Goal: Communication & Community: Answer question/provide support

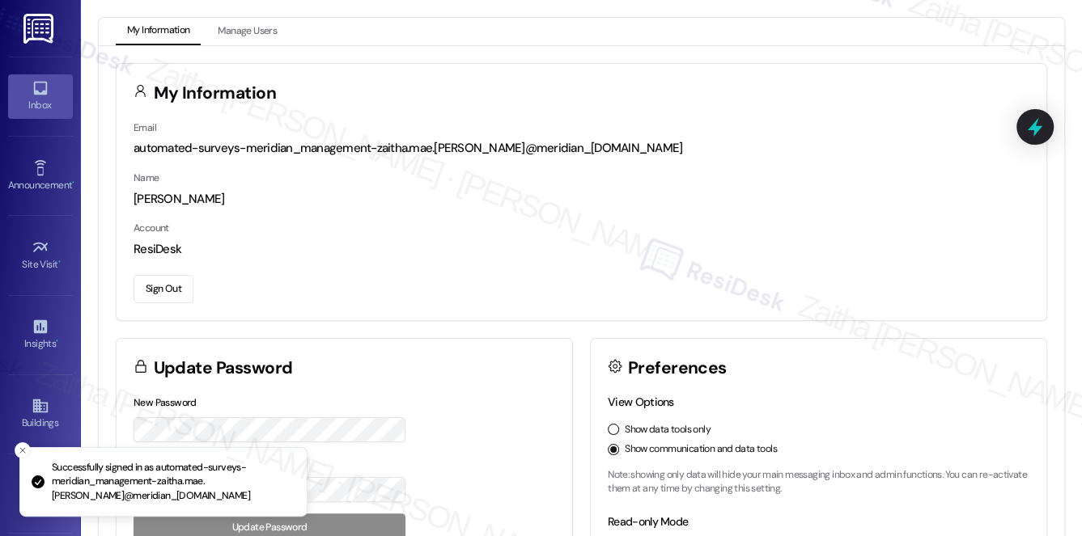
click at [40, 113] on link "Inbox" at bounding box center [40, 96] width 65 height 44
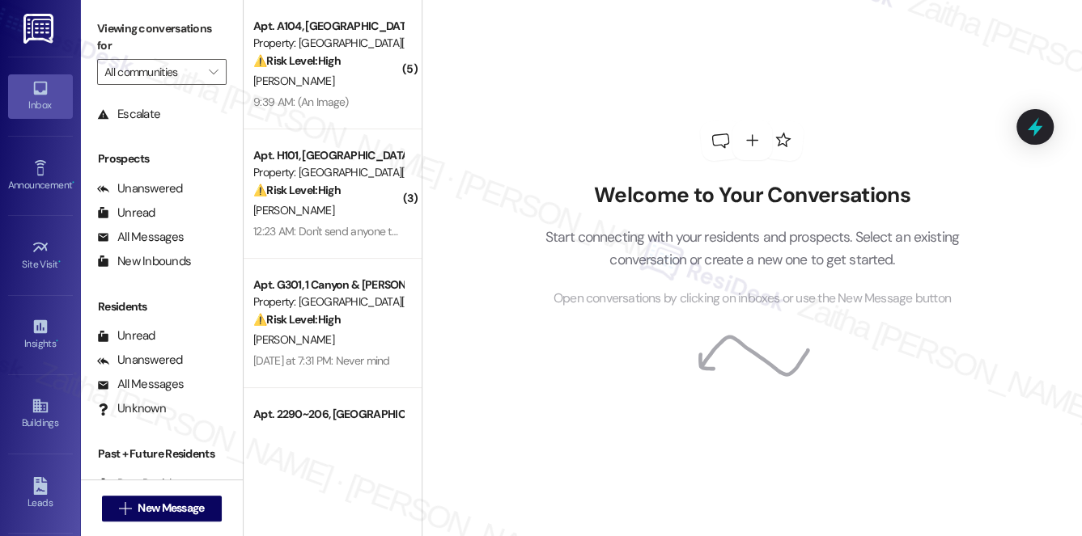
scroll to position [193, 0]
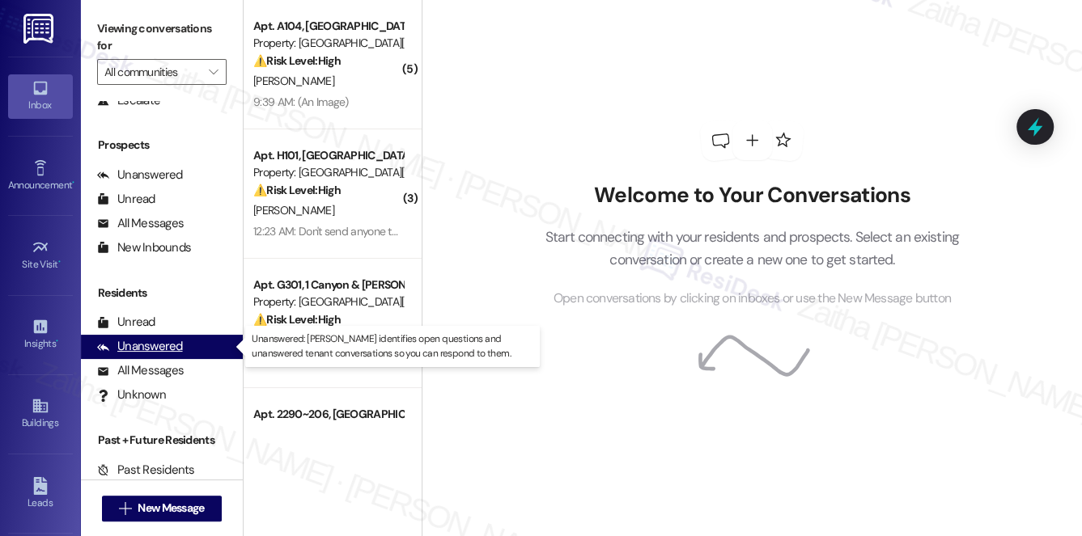
click at [146, 350] on div "Unanswered" at bounding box center [140, 346] width 86 height 17
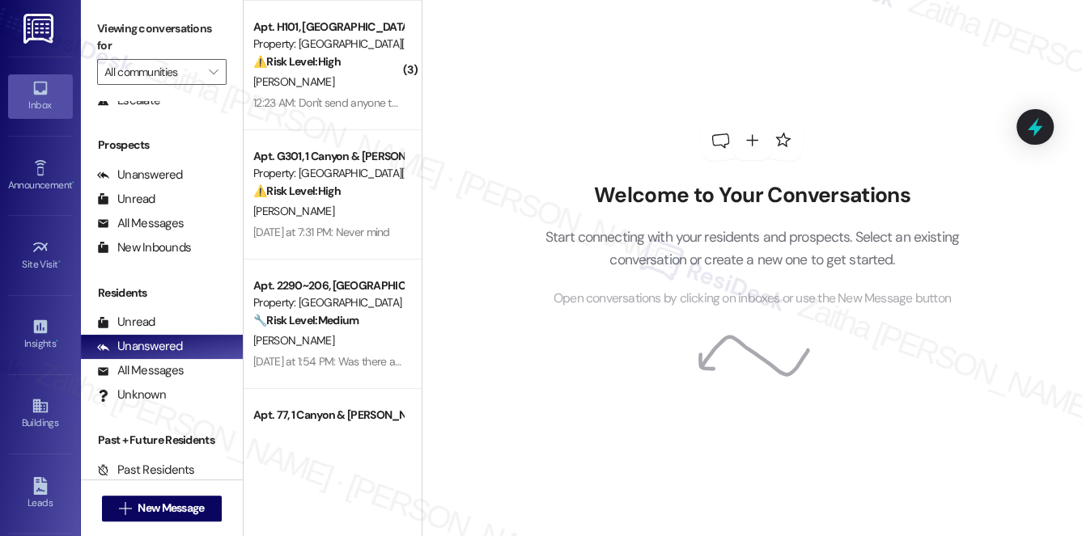
scroll to position [0, 0]
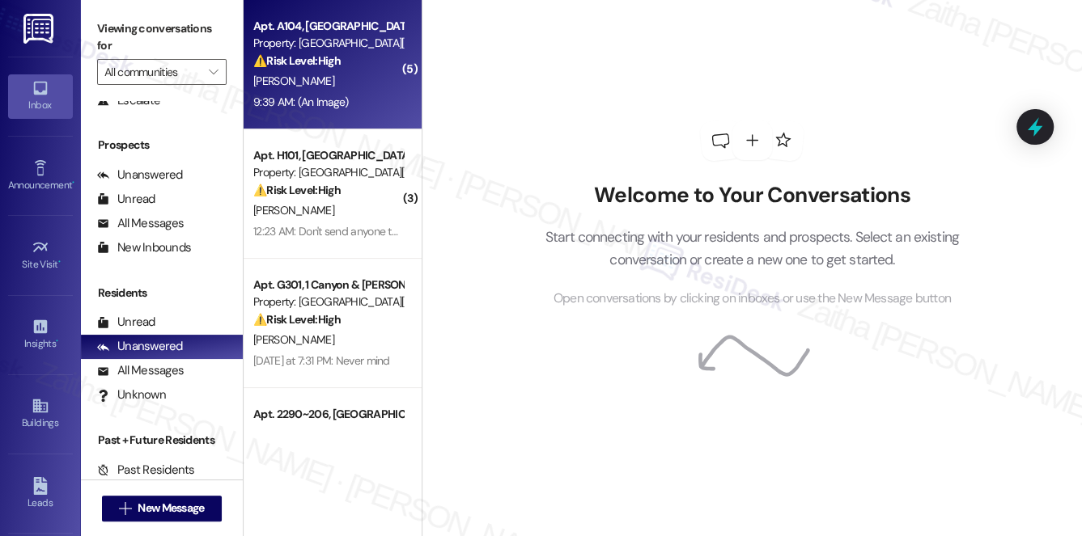
click at [351, 82] on div "[PERSON_NAME]" at bounding box center [328, 81] width 153 height 20
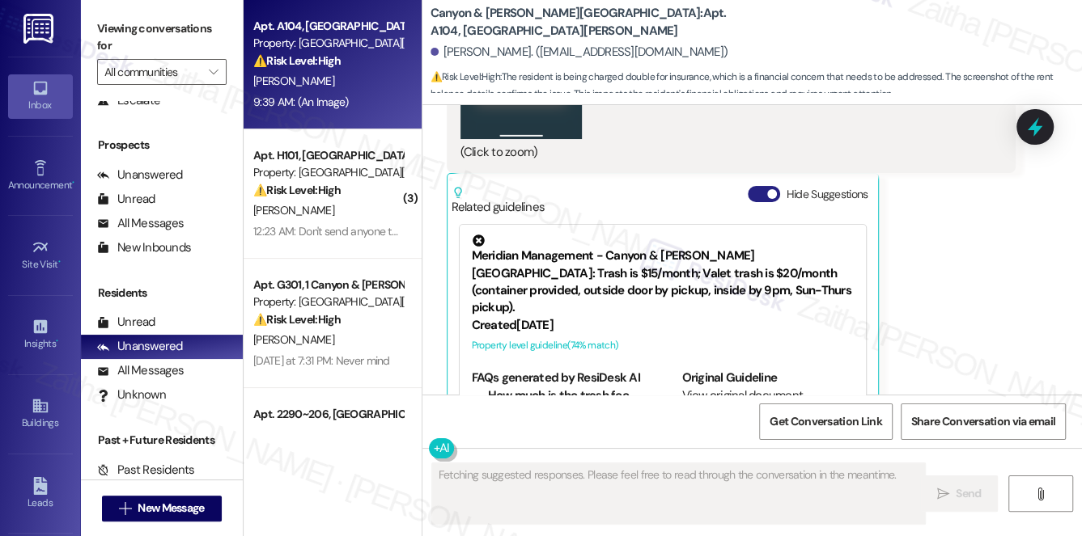
click at [755, 186] on button "Hide Suggestions" at bounding box center [764, 194] width 32 height 16
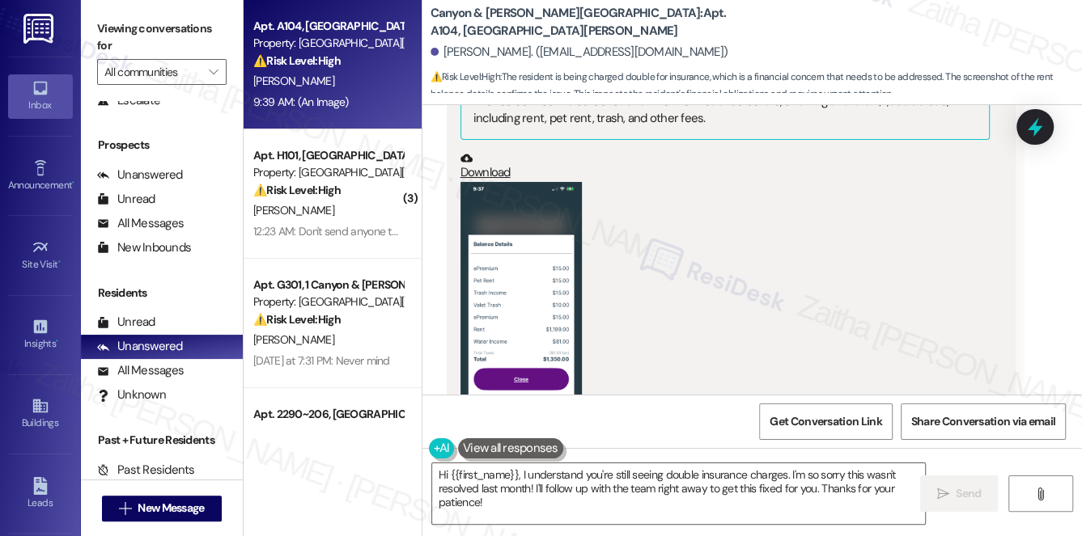
scroll to position [8725, 0]
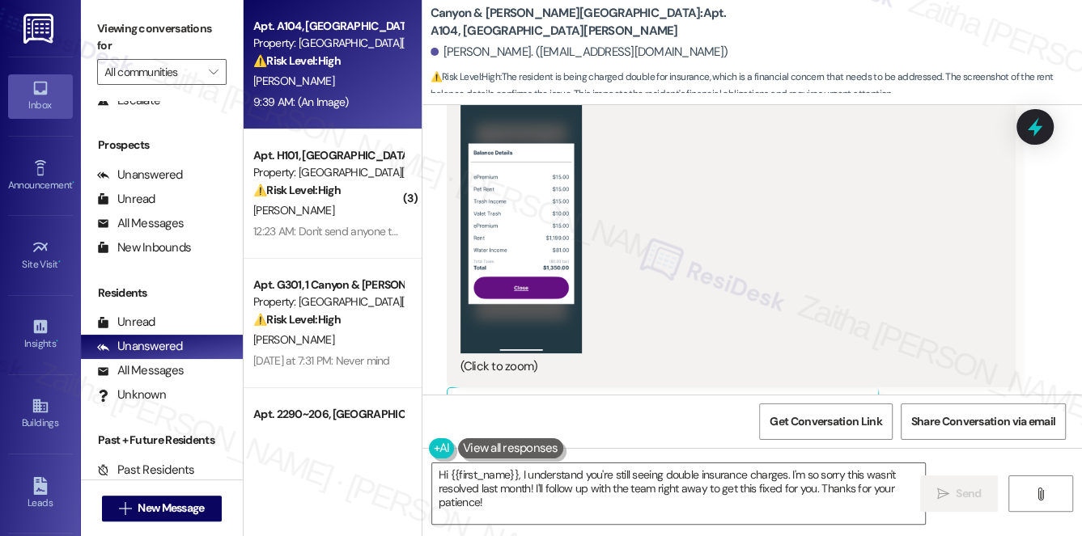
click at [524, 182] on button "Zoom image" at bounding box center [520, 222] width 121 height 263
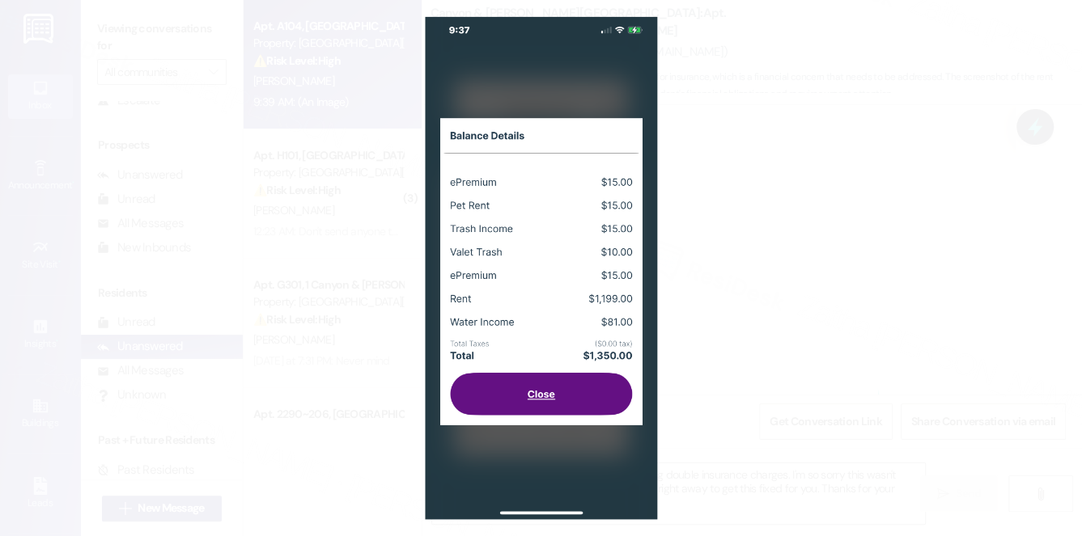
click at [900, 274] on button "Unzoom image" at bounding box center [541, 268] width 1082 height 536
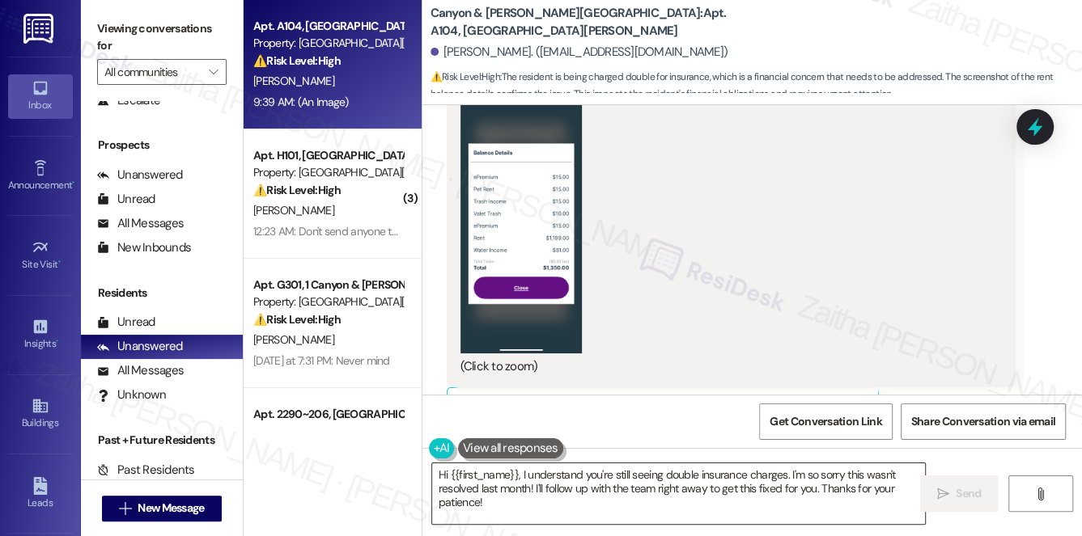
click at [690, 485] on textarea "Hi {{first_name}}, I understand you're still seeing double insurance charges. I…" at bounding box center [679, 494] width 494 height 61
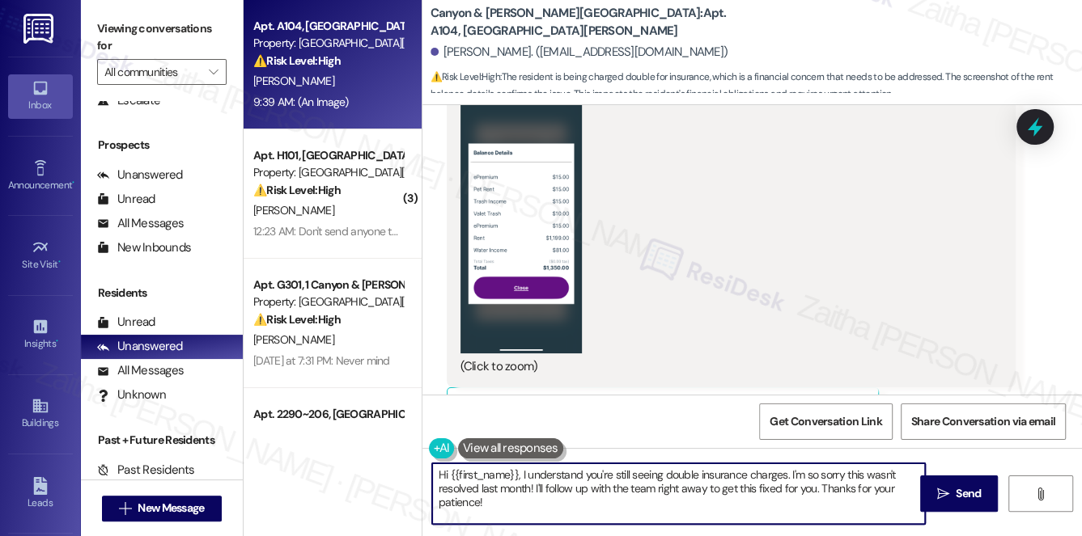
click at [690, 485] on textarea "Hi {{first_name}}, I understand you're still seeing double insurance charges. I…" at bounding box center [679, 494] width 494 height 61
type textarea "Hi {{first_name}}, I understand you're still seeing double insurance charges. I…"
click at [771, 401] on button "Show suggestions" at bounding box center [760, 409] width 32 height 16
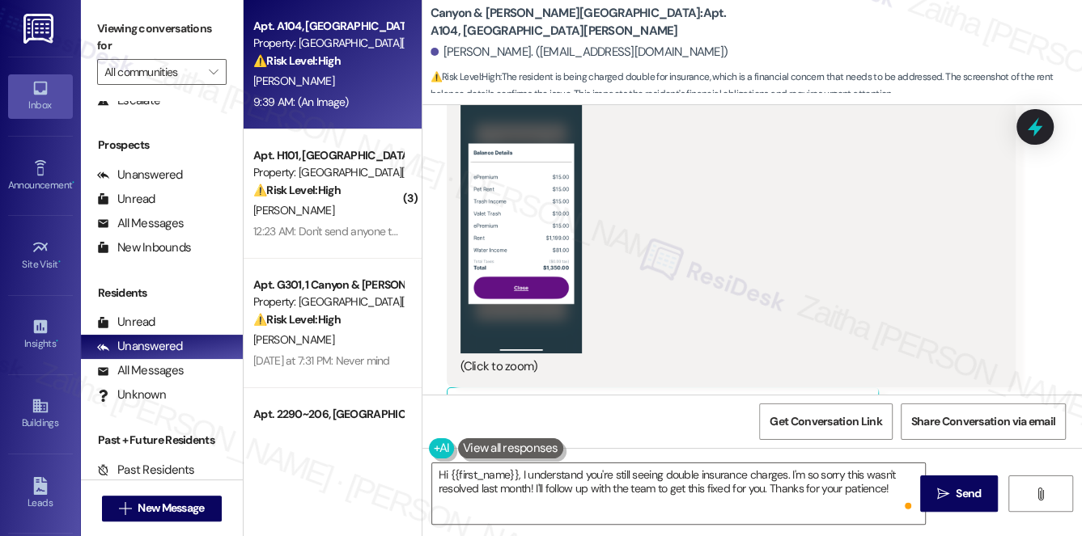
scroll to position [8872, 0]
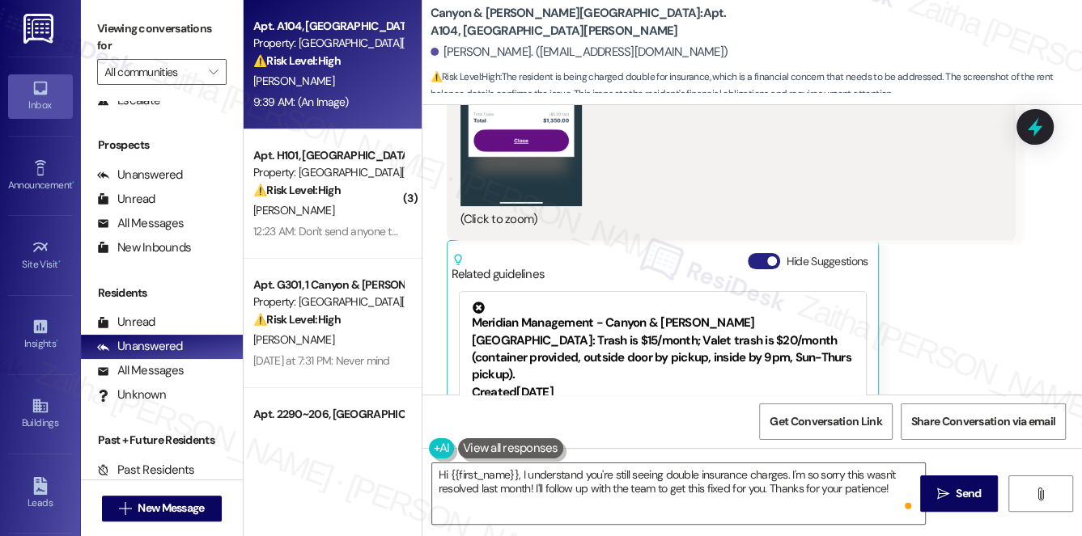
click at [759, 253] on button "Hide Suggestions" at bounding box center [764, 261] width 32 height 16
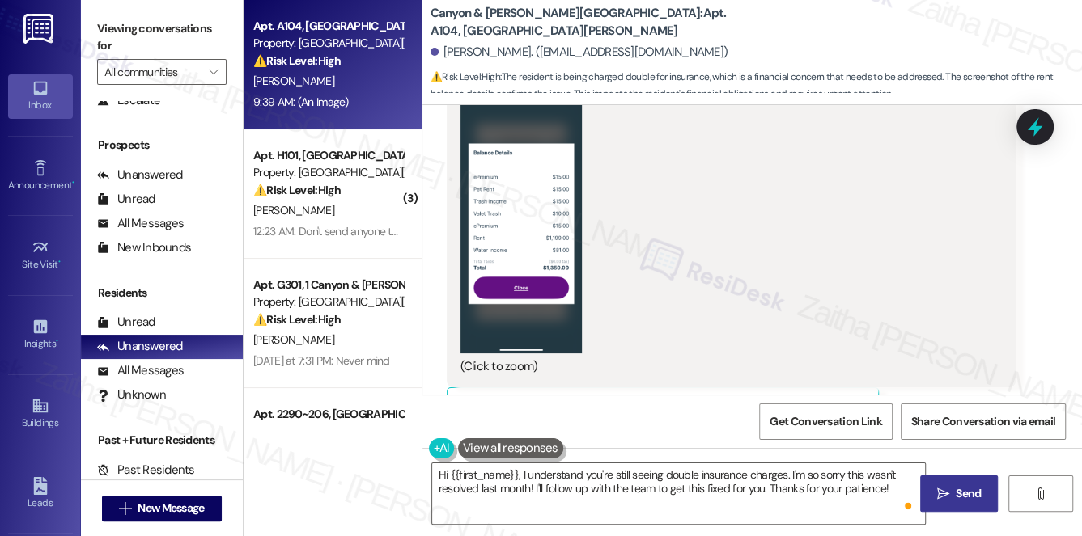
click at [940, 494] on icon "" at bounding box center [943, 494] width 12 height 13
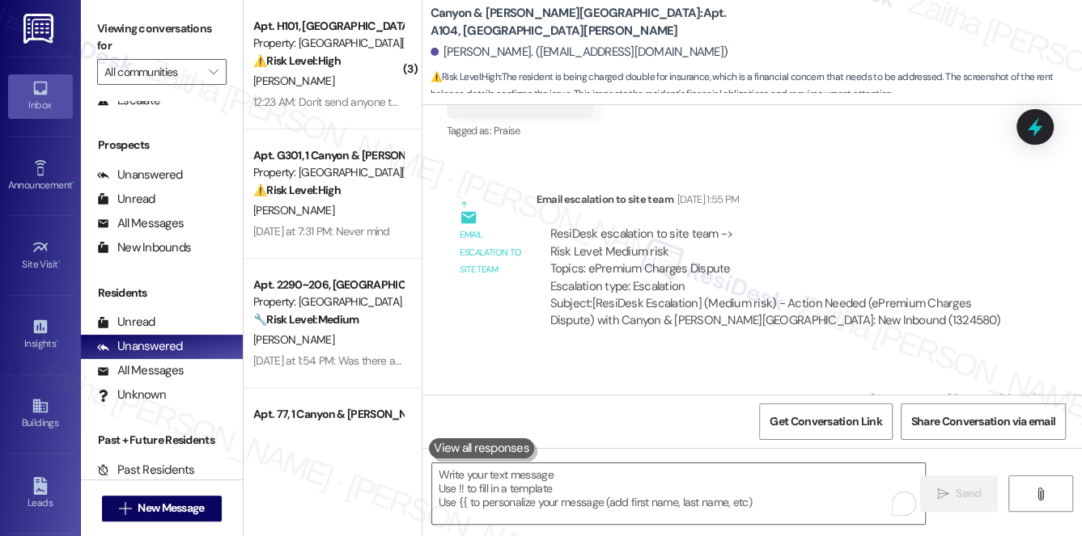
scroll to position [7310, 0]
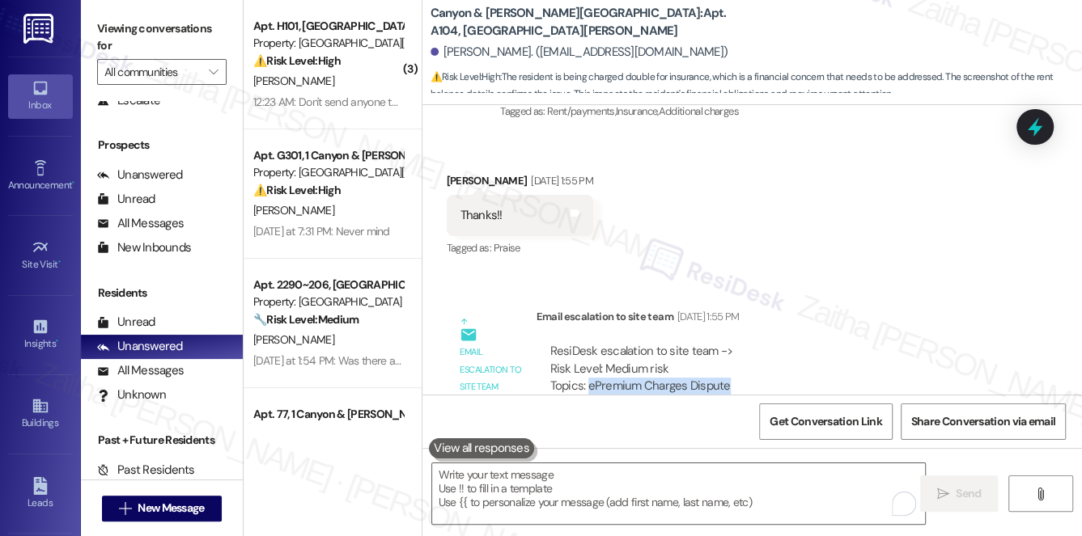
drag, startPoint x: 587, startPoint y: 333, endPoint x: 746, endPoint y: 330, distance: 159.4
click at [746, 343] on div "ResiDesk escalation to site team -> Risk Level: Medium risk Topics: ePremium Ch…" at bounding box center [776, 378] width 452 height 70
copy div "ePremium Charges Dispute"
click at [899, 308] on div "Email escalation to site team [DATE] 1:55 PM" at bounding box center [776, 319] width 480 height 23
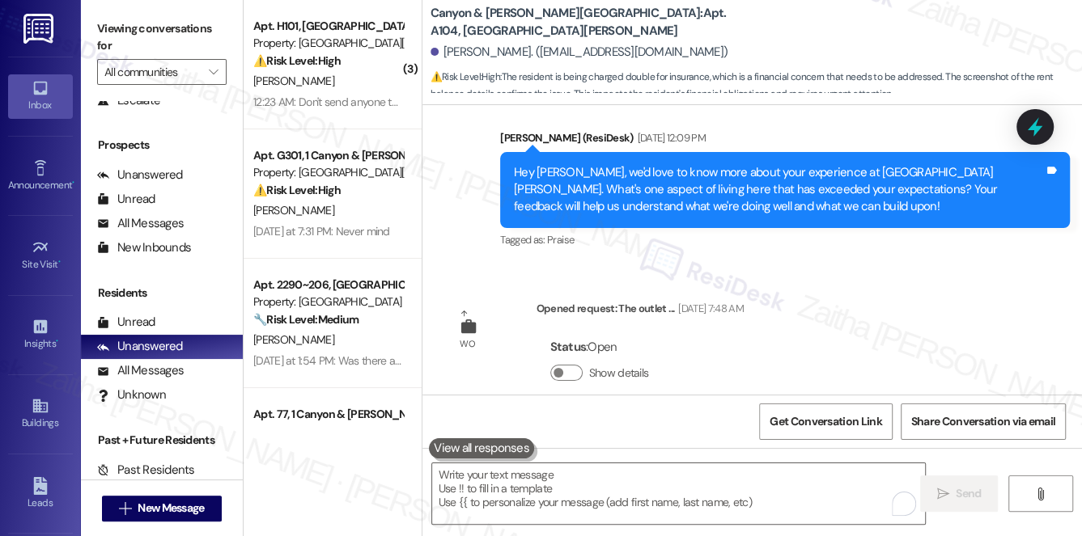
scroll to position [8193, 0]
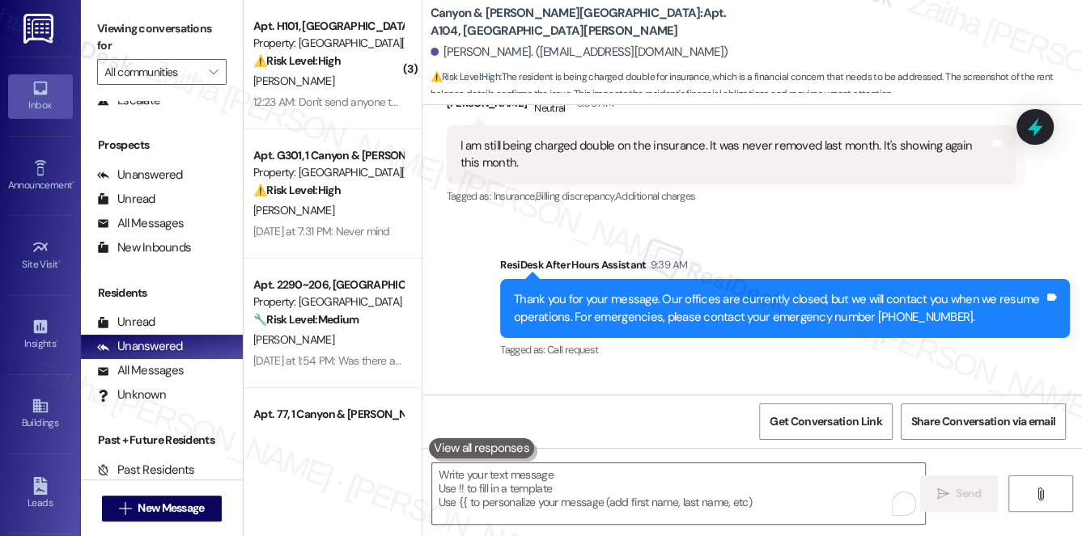
click at [1039, 129] on icon at bounding box center [1035, 126] width 15 height 19
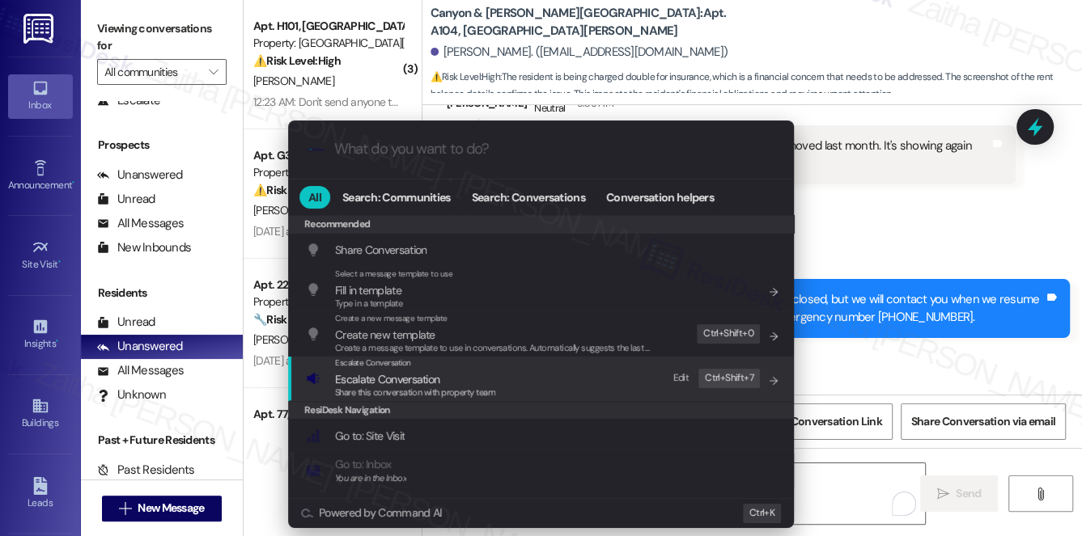
click at [384, 377] on span "Escalate Conversation" at bounding box center [387, 379] width 104 height 15
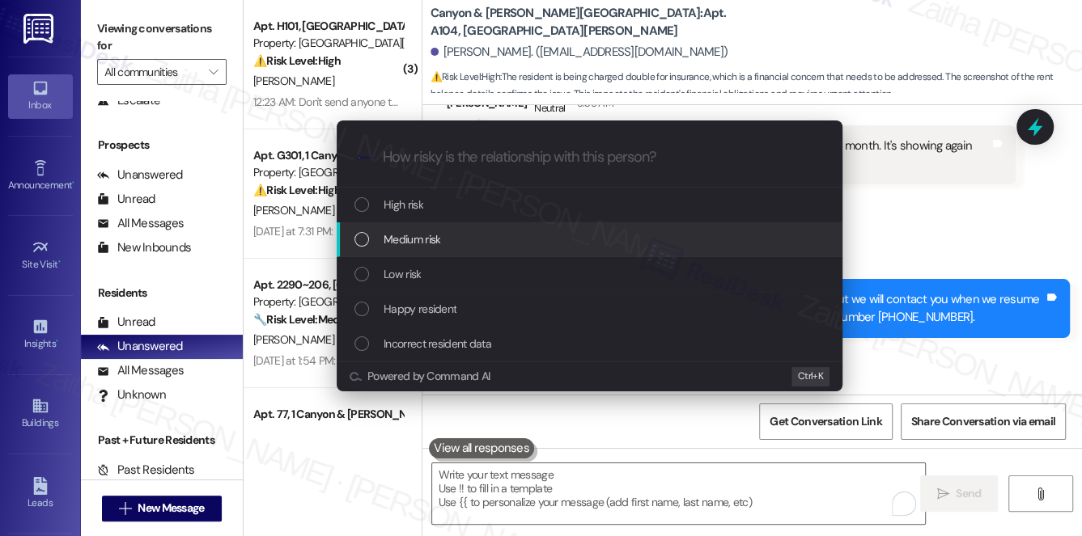
click at [446, 233] on div "Medium risk" at bounding box center [590, 240] width 473 height 18
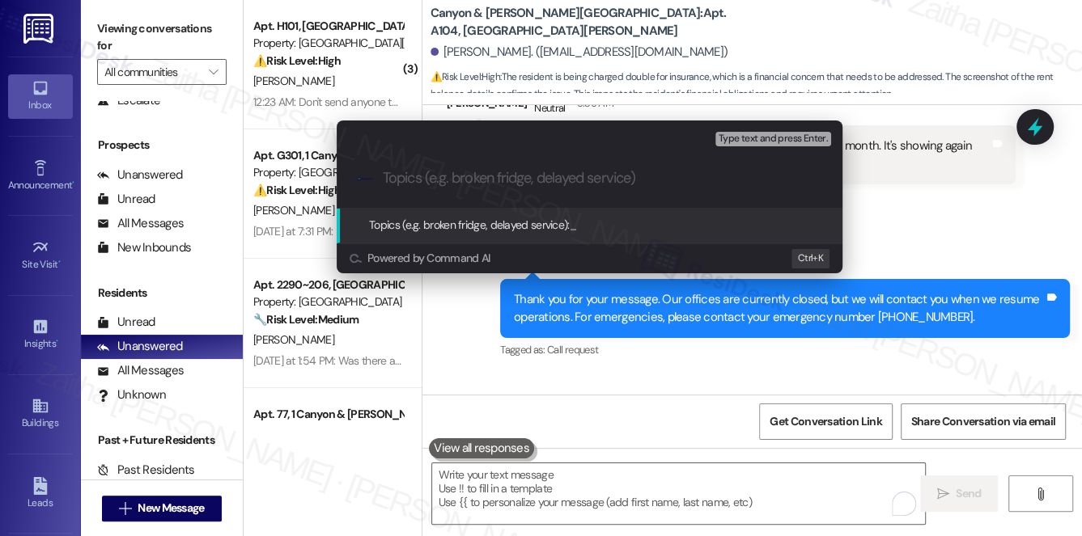
paste input "ePremium Charges Dispute"
click at [381, 176] on div ".cls-1{fill:#0a055f;}.cls-2{fill:#0cc4c4;} resideskLogoBlueOrange ePremium Char…" at bounding box center [590, 178] width 506 height 57
click at [383, 176] on input "ePremium Charges Dispute" at bounding box center [596, 178] width 426 height 17
type input "Follow Up: ePremium Charges Dispute"
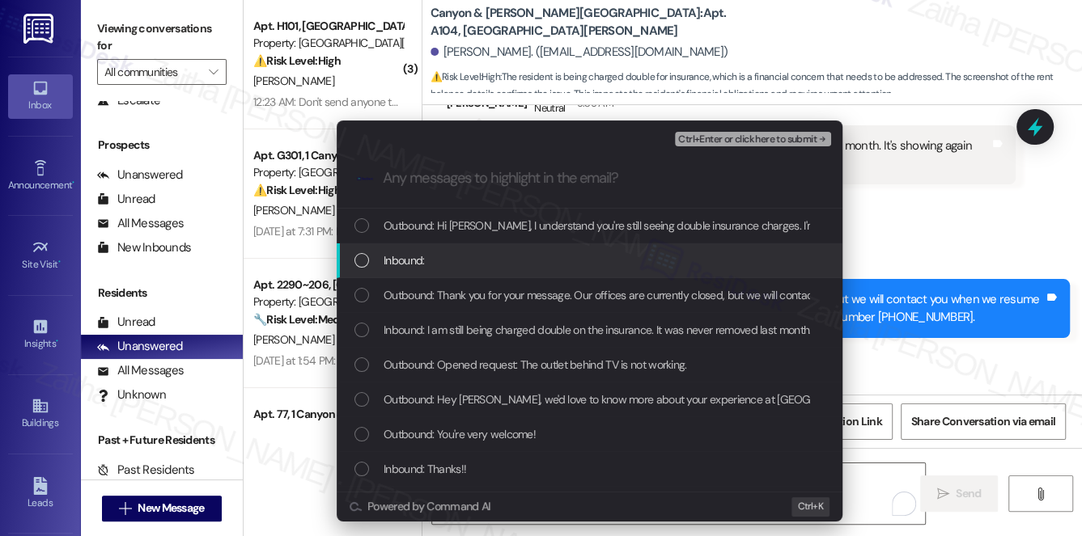
click at [460, 257] on div "Inbound:" at bounding box center [590, 261] width 473 height 18
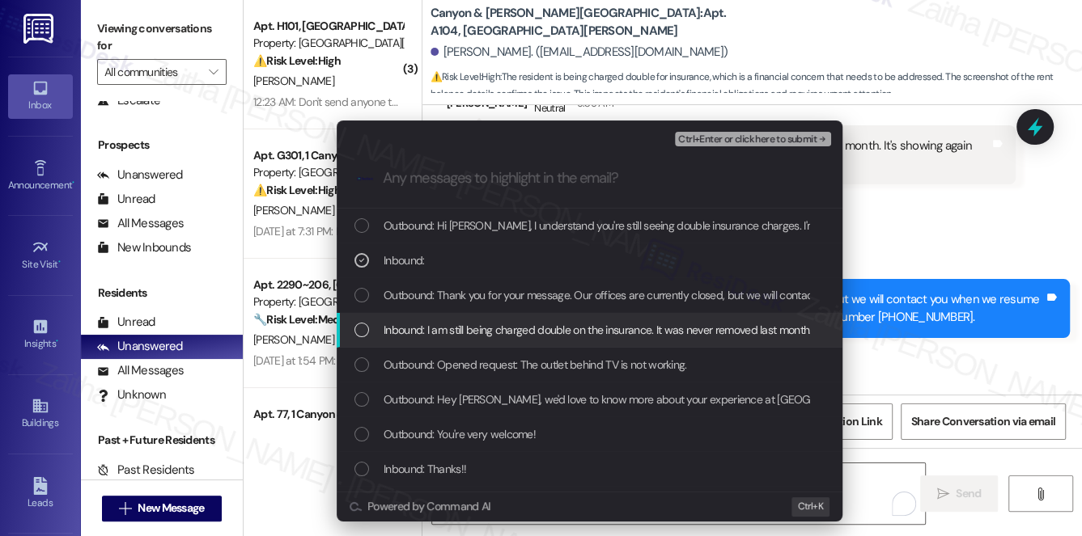
click at [457, 333] on span "Inbound: I am still being charged double on the insurance. It was never removed…" at bounding box center [667, 330] width 566 height 18
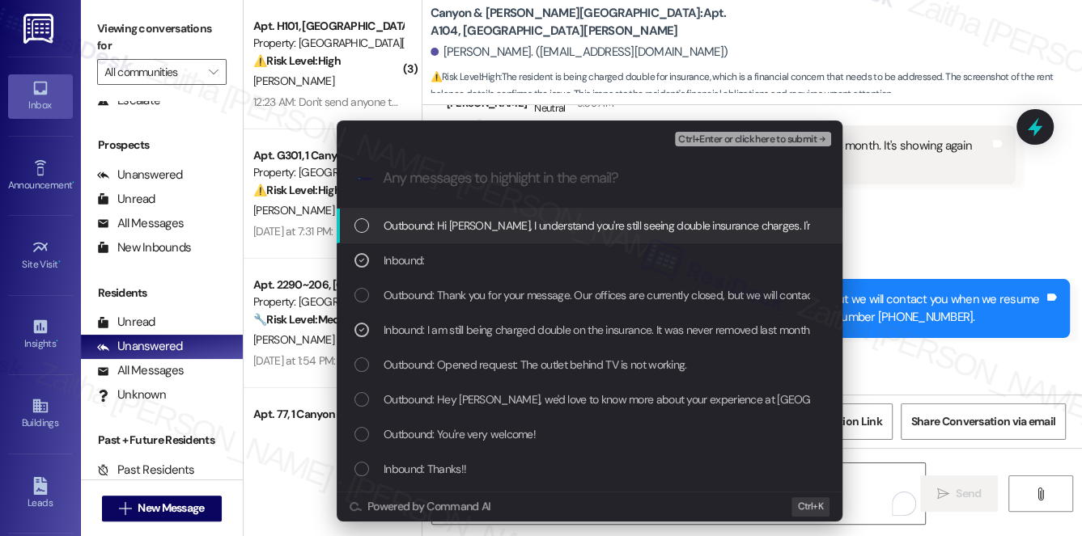
click at [701, 141] on span "Ctrl+Enter or click here to submit" at bounding box center [747, 139] width 138 height 11
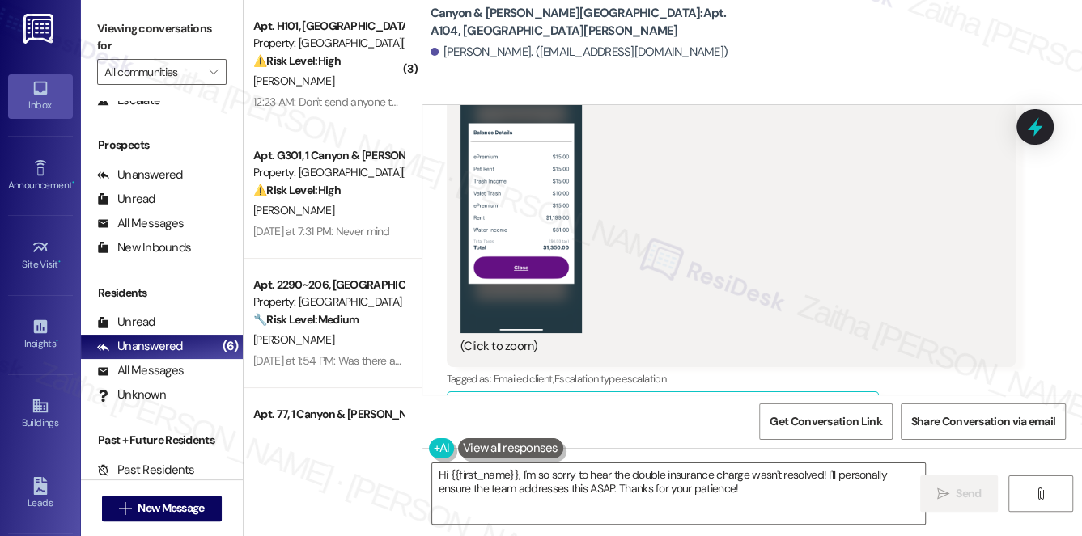
scroll to position [9038, 0]
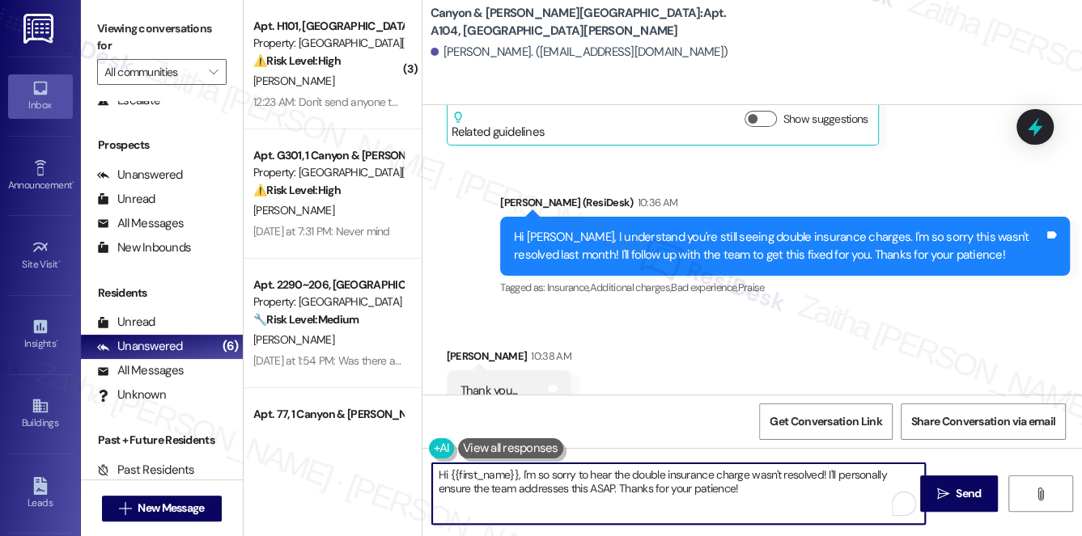
drag, startPoint x: 438, startPoint y: 475, endPoint x: 743, endPoint y: 496, distance: 305.8
click at [743, 496] on textarea "Hi {{first_name}}, I'm so sorry to hear the double insurance charge wasn't reso…" at bounding box center [679, 494] width 494 height 61
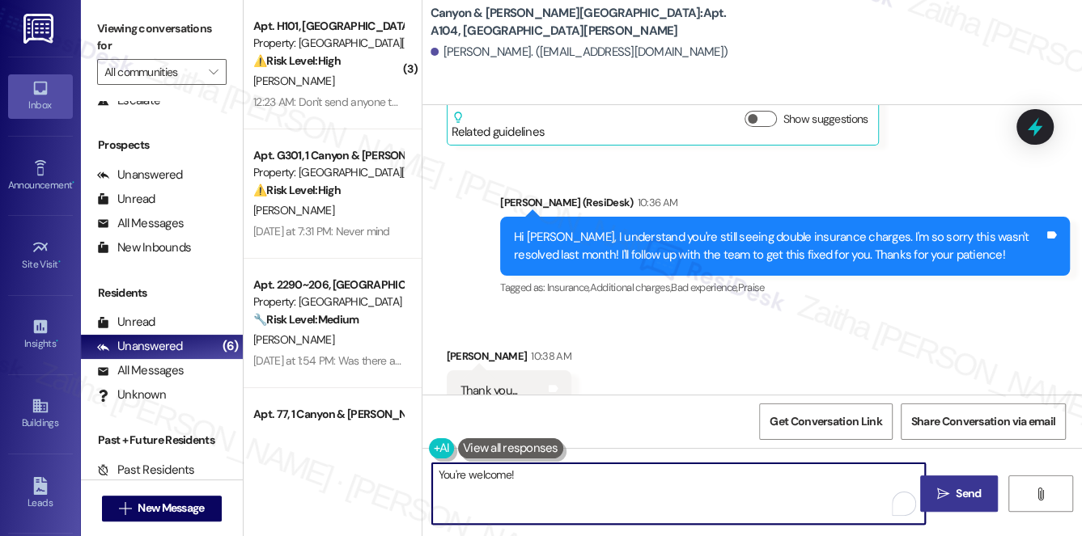
type textarea "You're welcome!"
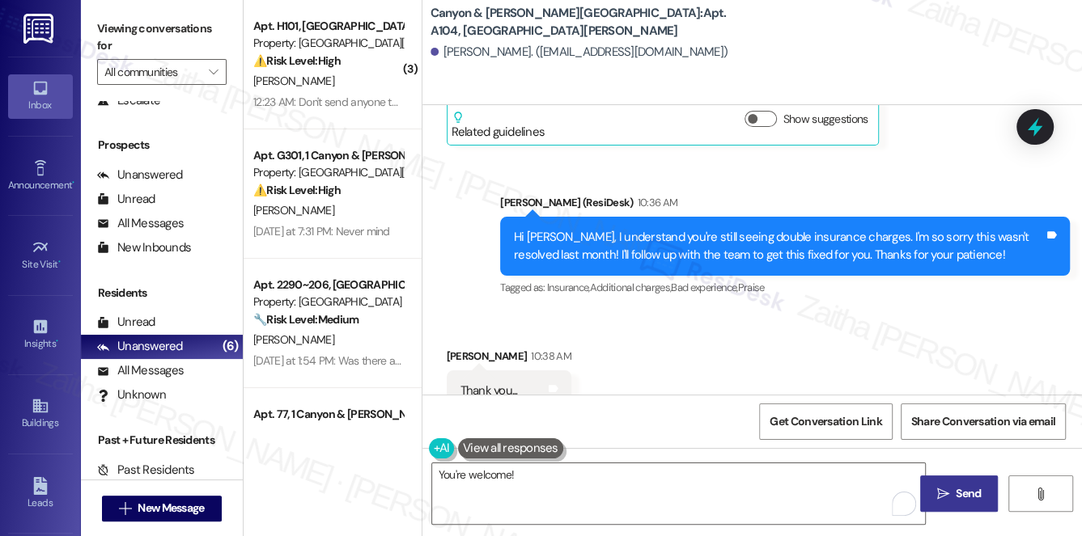
click at [953, 492] on span "Send" at bounding box center [968, 493] width 32 height 17
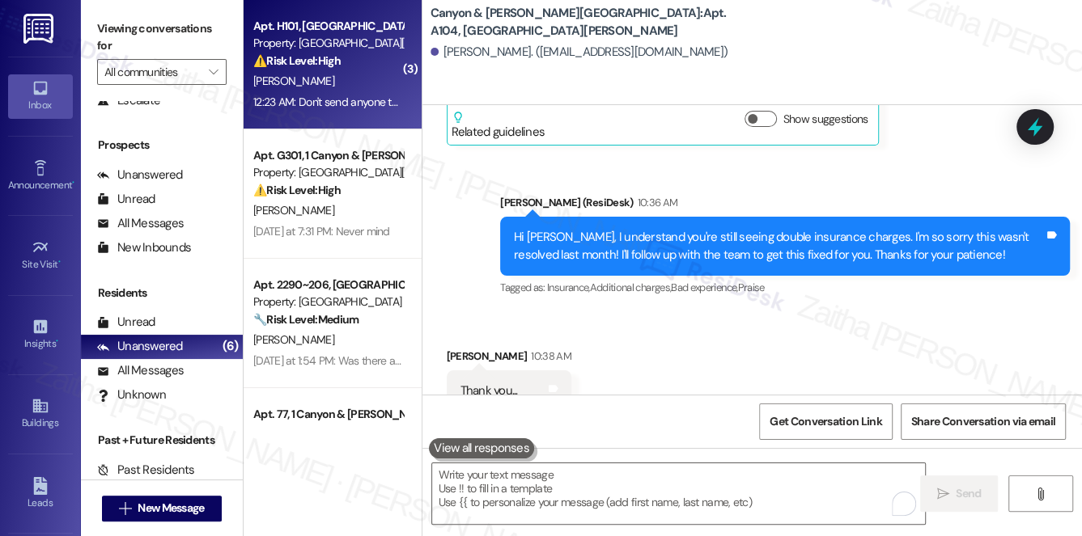
scroll to position [9038, 0]
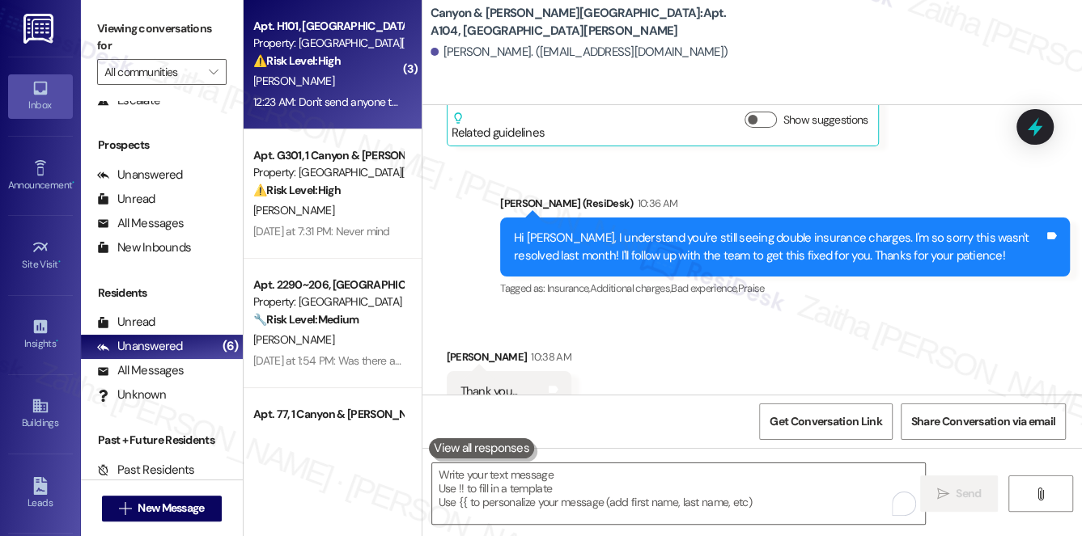
click at [364, 77] on div "[PERSON_NAME]" at bounding box center [328, 81] width 153 height 20
type textarea "Fetching suggested responses. Please feel free to read through the conversation…"
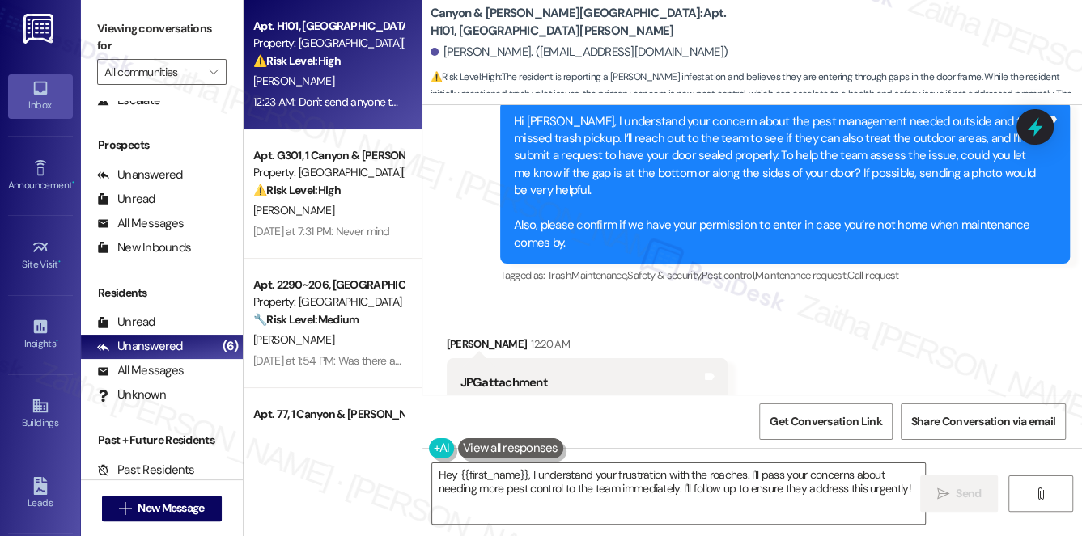
scroll to position [18327, 0]
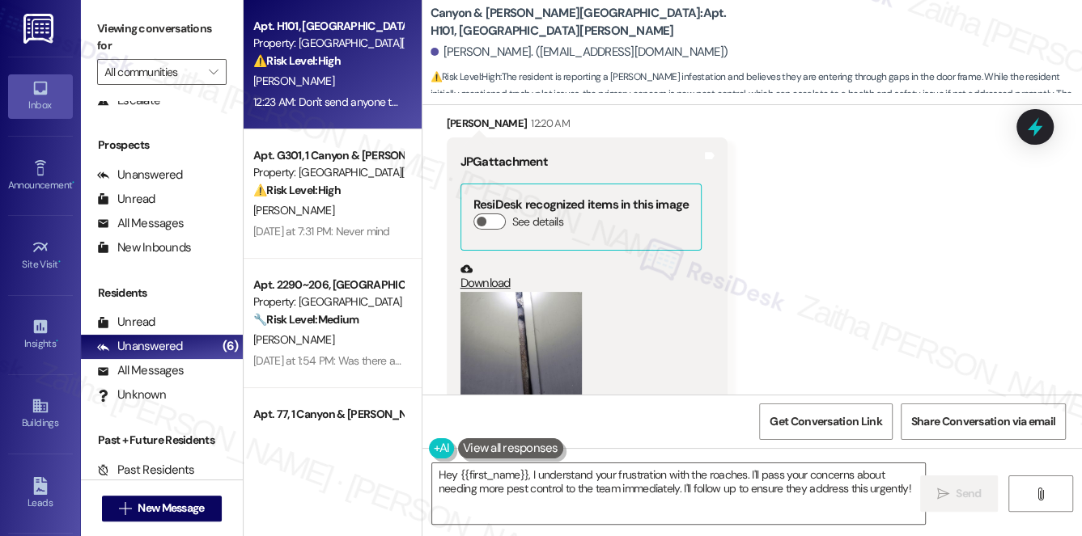
click at [531, 292] on button "Zoom image" at bounding box center [520, 352] width 121 height 121
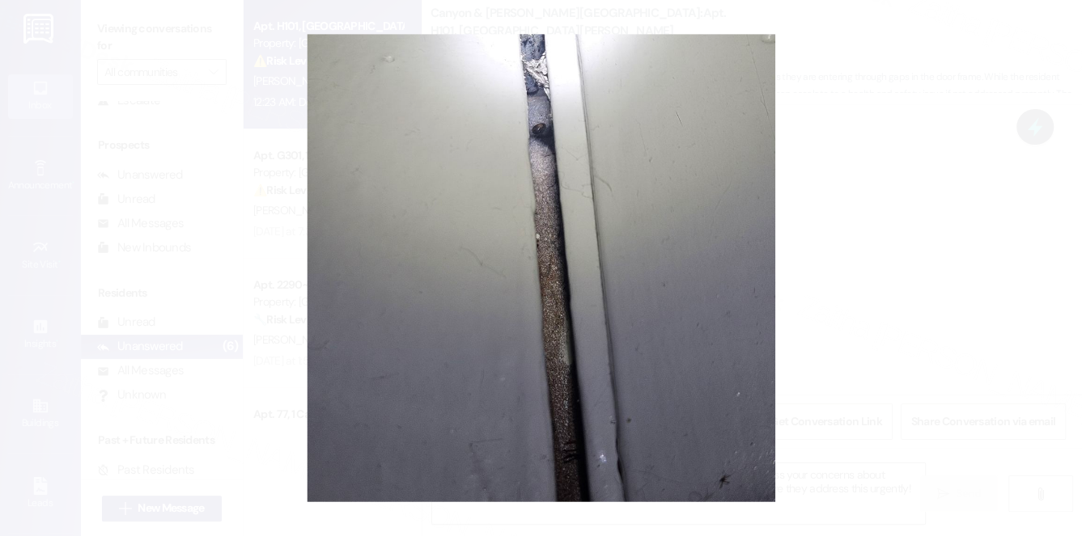
click at [877, 239] on button "Unzoom image" at bounding box center [541, 268] width 1082 height 536
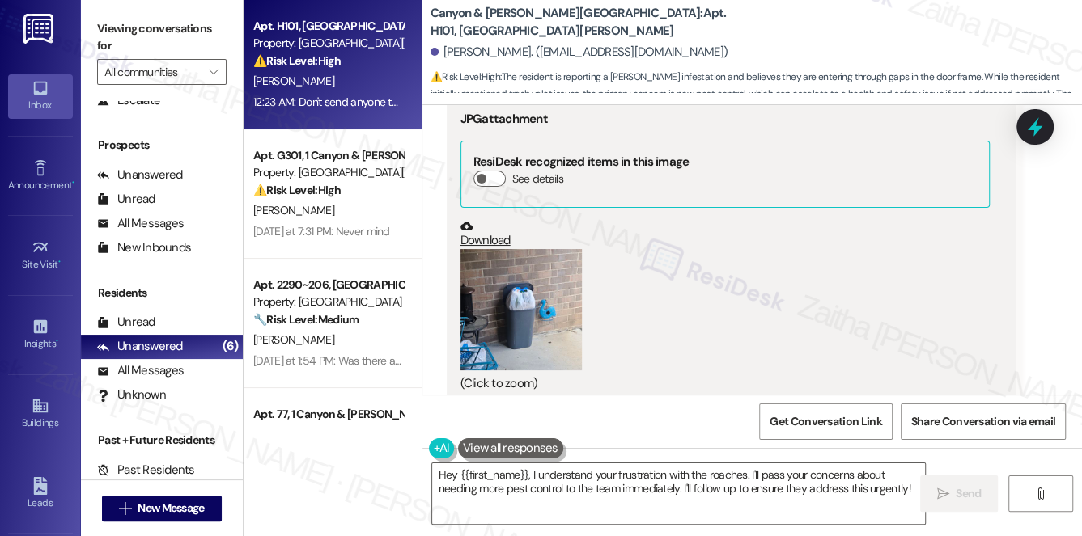
scroll to position [17665, 0]
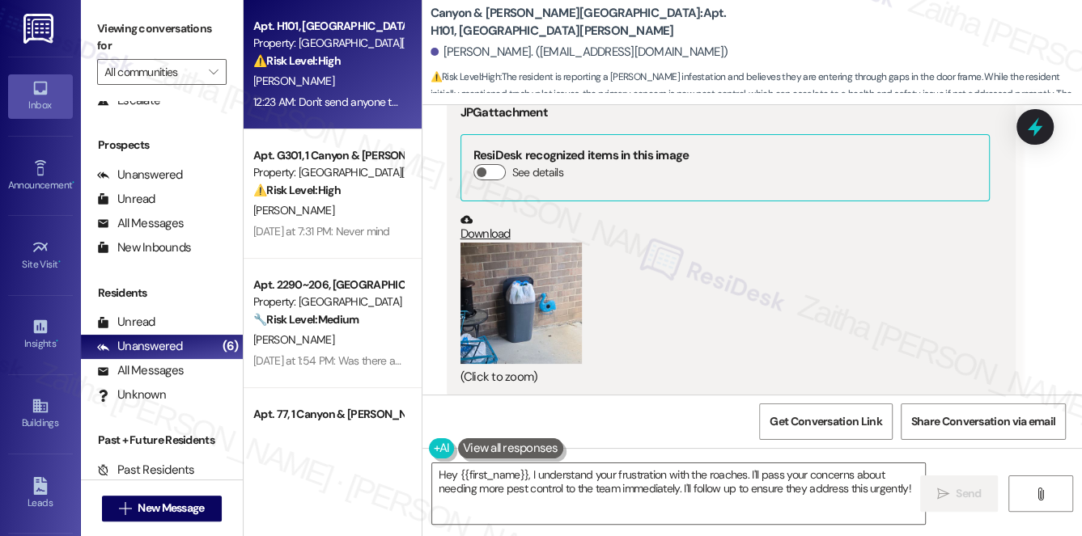
click at [529, 243] on button "Zoom image" at bounding box center [520, 303] width 121 height 121
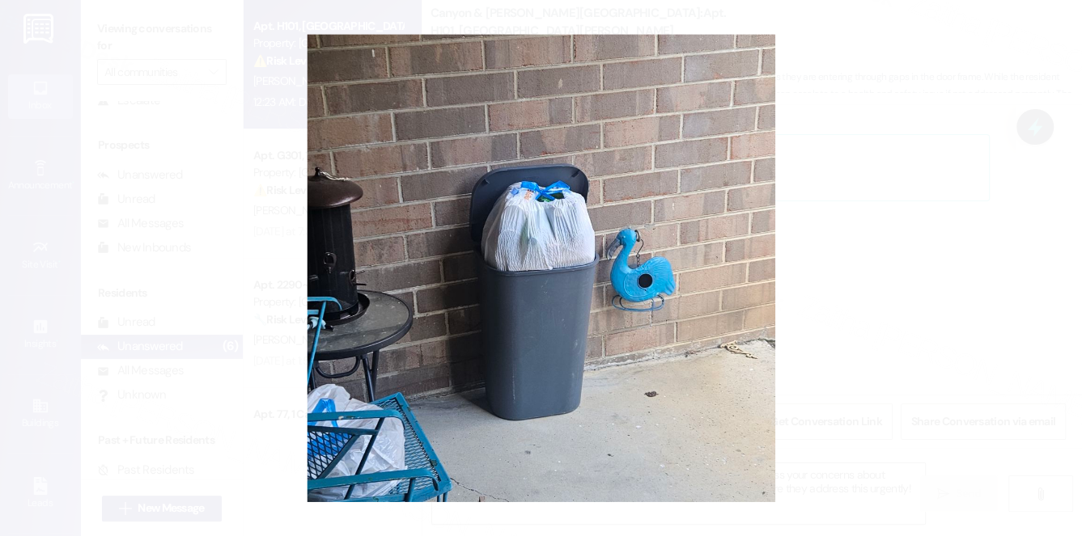
click at [908, 206] on button "Unzoom image" at bounding box center [541, 268] width 1082 height 536
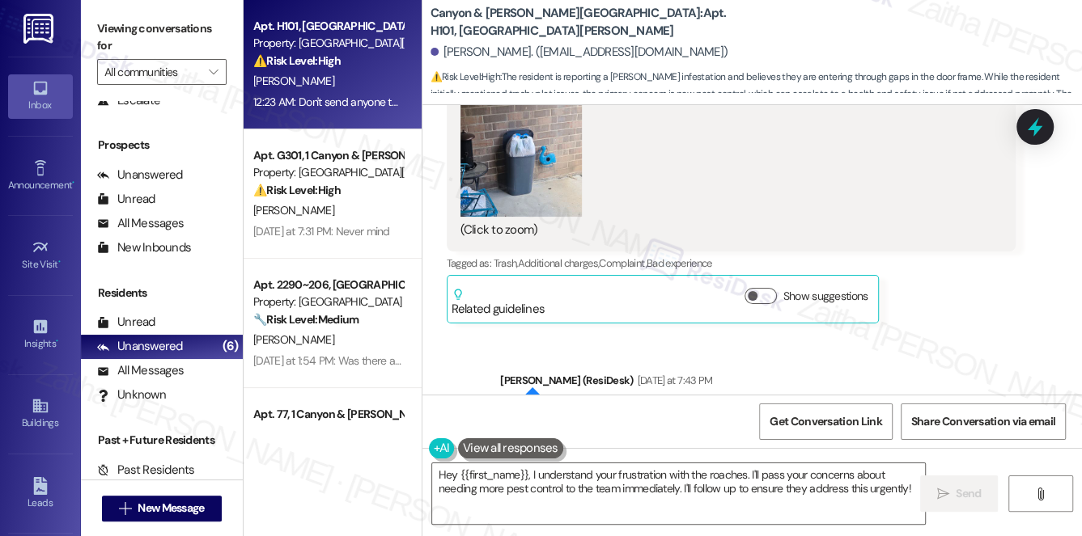
scroll to position [17739, 0]
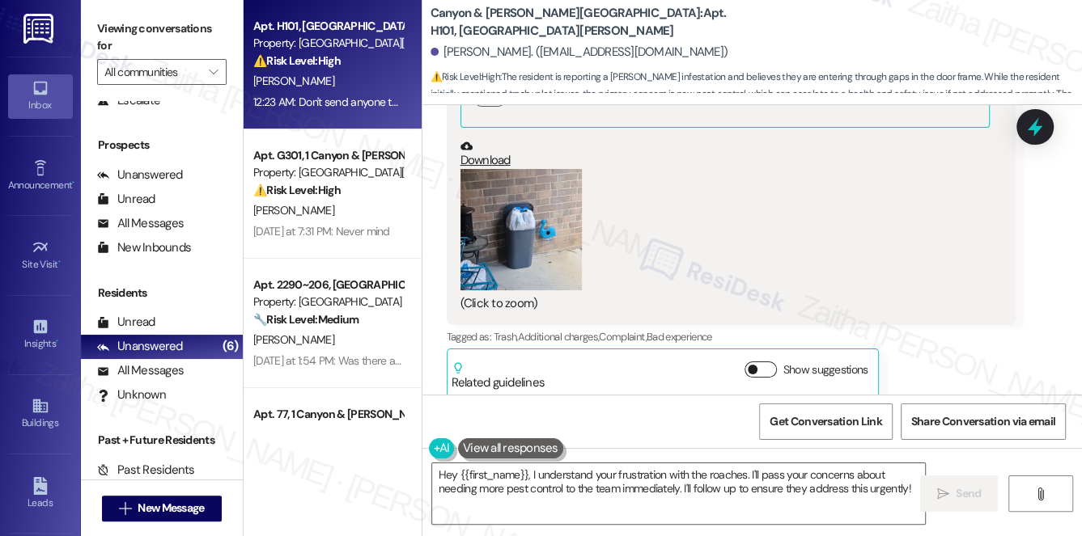
click at [768, 362] on button "Show suggestions" at bounding box center [760, 370] width 32 height 16
click at [756, 362] on button "Hide Suggestions" at bounding box center [764, 370] width 32 height 16
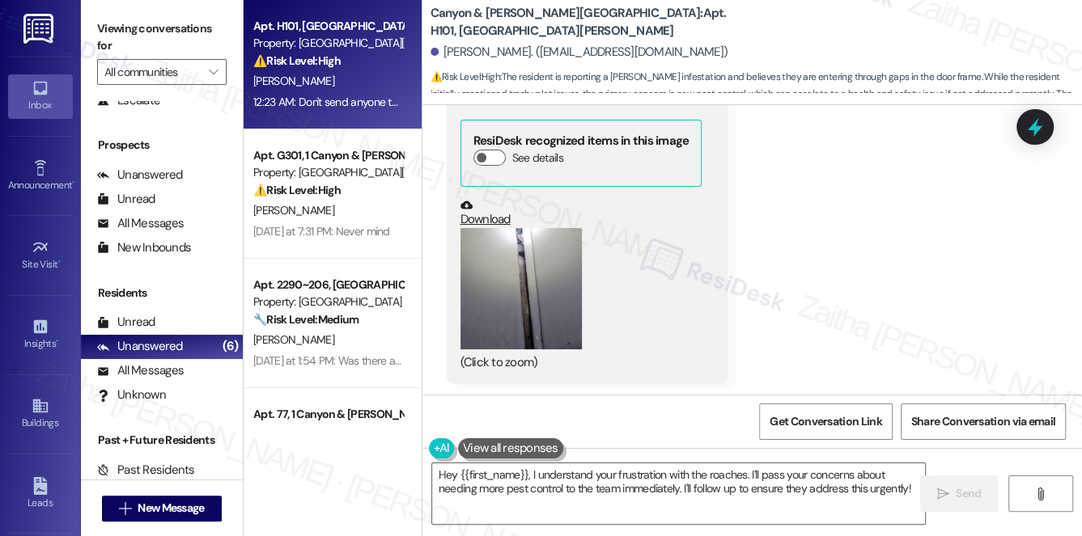
scroll to position [18401, 0]
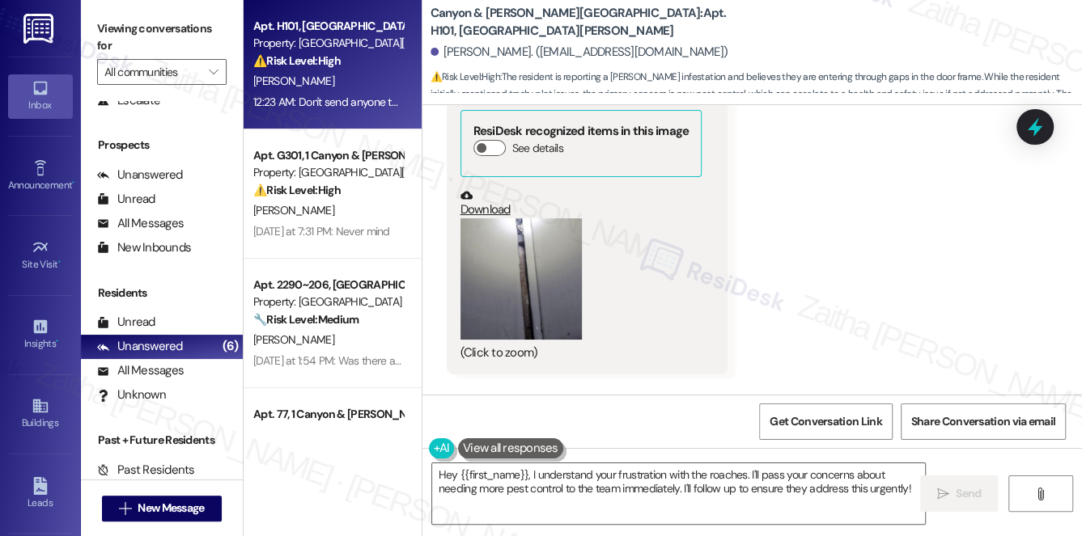
click at [539, 218] on button "Zoom image" at bounding box center [520, 278] width 121 height 121
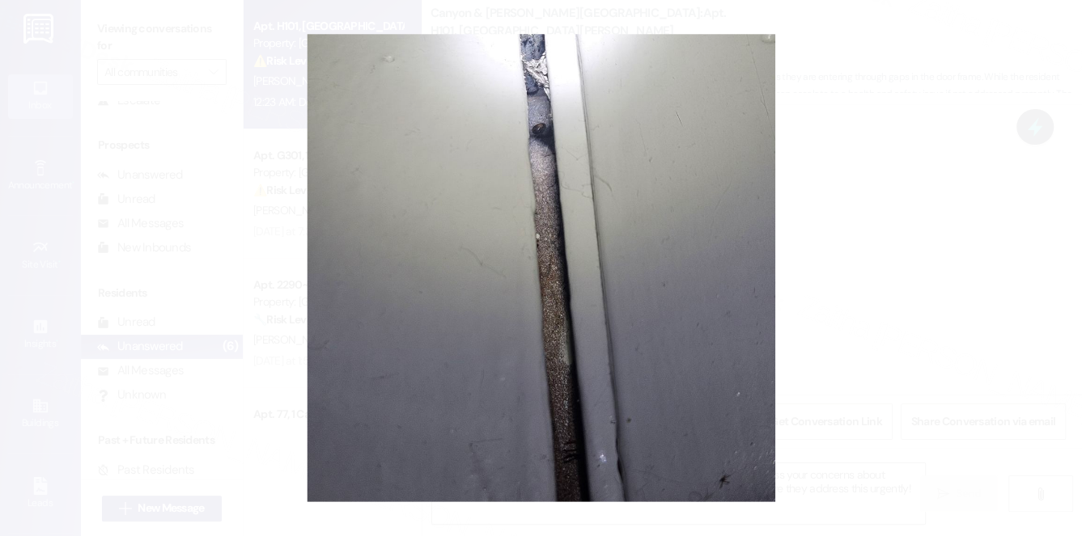
click at [893, 237] on button "Unzoom image" at bounding box center [541, 268] width 1082 height 536
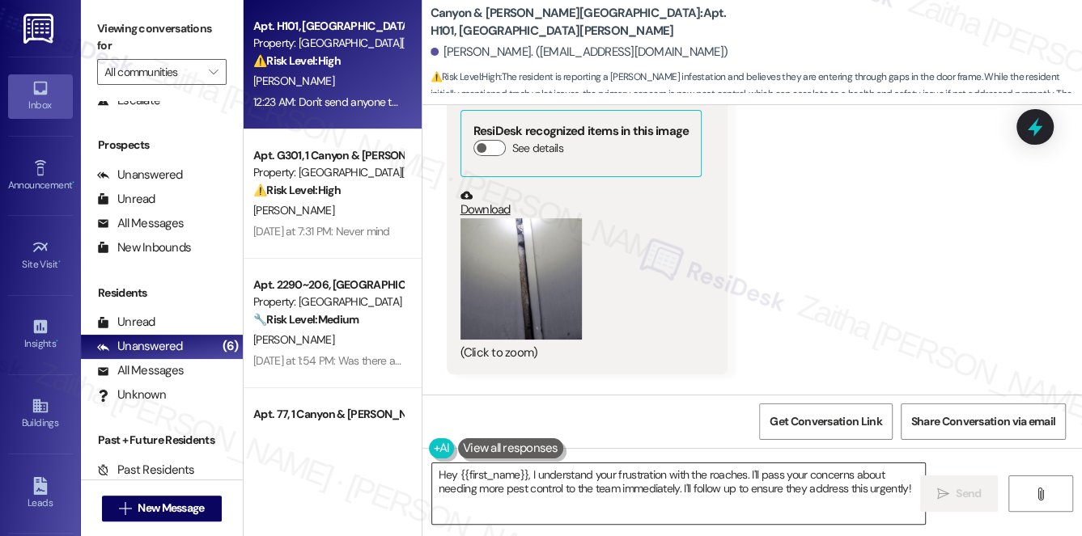
click at [444, 477] on textarea "Hey {{first_name}}, I understand your frustration with the roaches. I'll pass y…" at bounding box center [679, 494] width 494 height 61
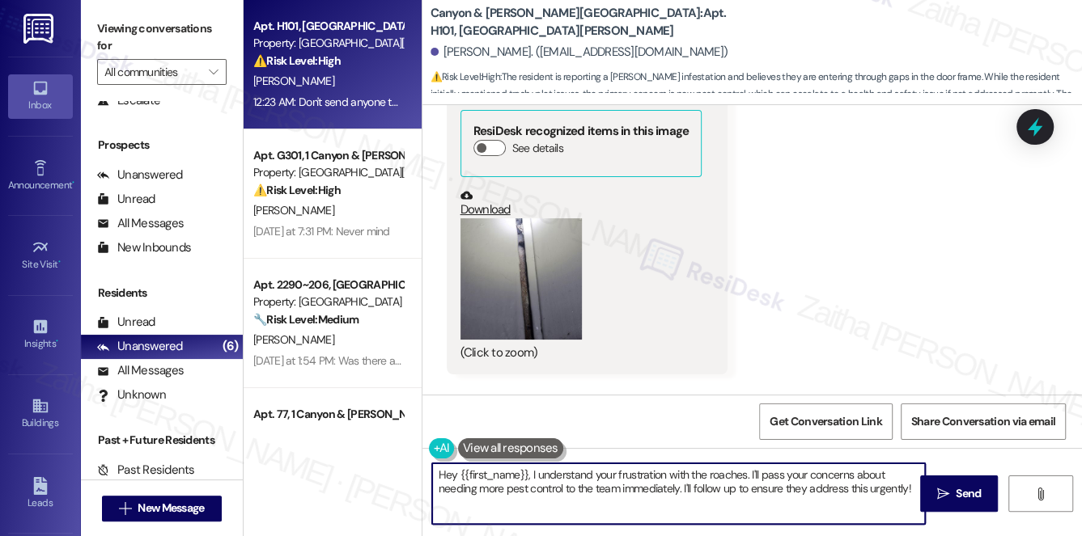
click at [444, 477] on textarea "Hey {{first_name}}, I understand your frustration with the roaches. I'll pass y…" at bounding box center [679, 494] width 494 height 61
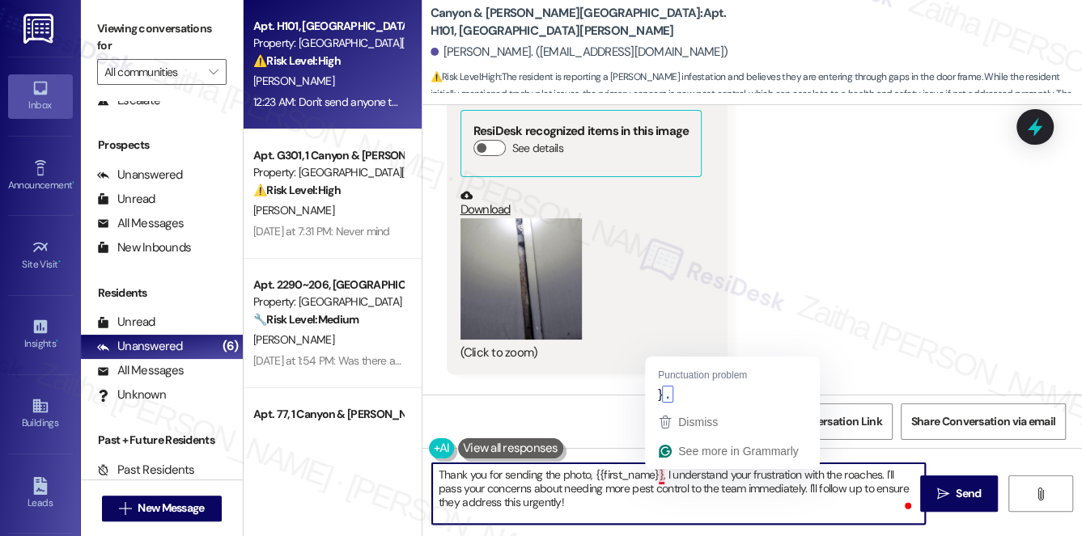
click at [662, 473] on textarea "Thank you for sending the photo, {{first_name}}, I understand your frustration …" at bounding box center [679, 494] width 494 height 61
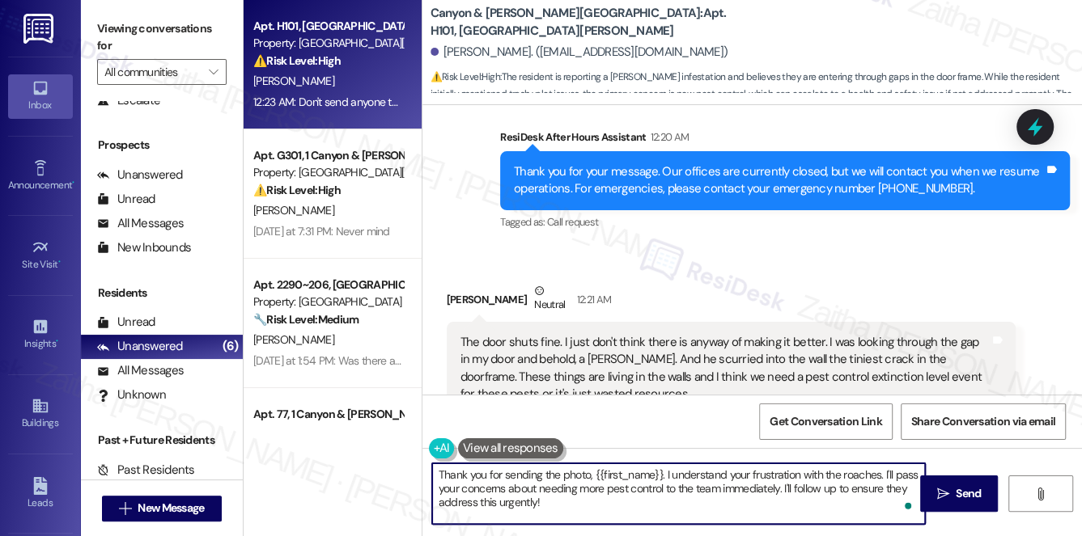
scroll to position [18769, 0]
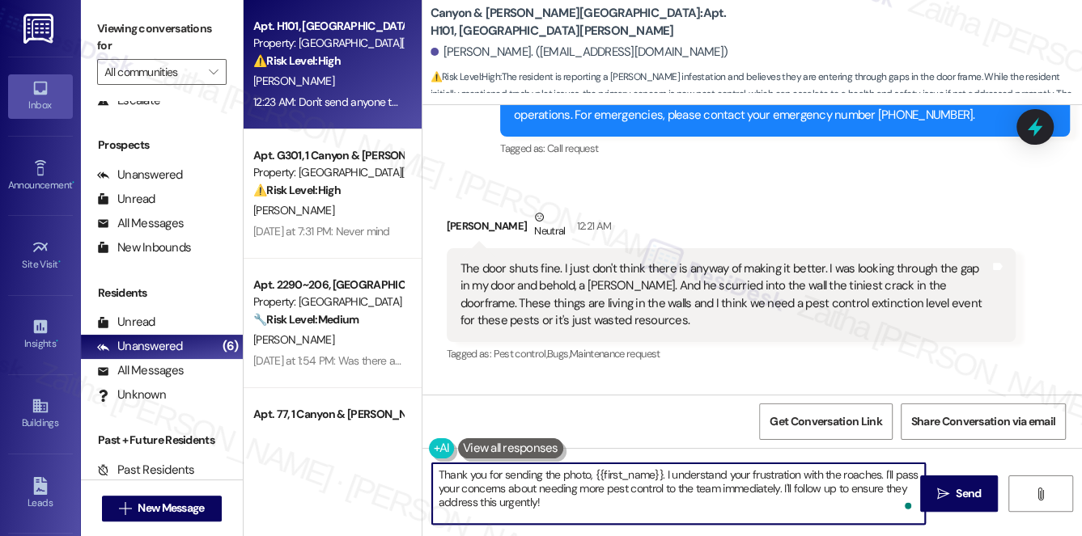
click at [757, 491] on textarea "Thank you for sending the photo, {{first_name}}. I understand your frustration …" at bounding box center [679, 494] width 494 height 61
drag, startPoint x: 487, startPoint y: 501, endPoint x: 439, endPoint y: 476, distance: 54.6
click at [439, 476] on textarea "Thank you for sending the photo, {{first_name}}. I understand your frustration …" at bounding box center [679, 494] width 494 height 61
click at [513, 506] on textarea "Thank you for sending the photo, {{first_name}}. I understand your frustration …" at bounding box center [679, 494] width 494 height 61
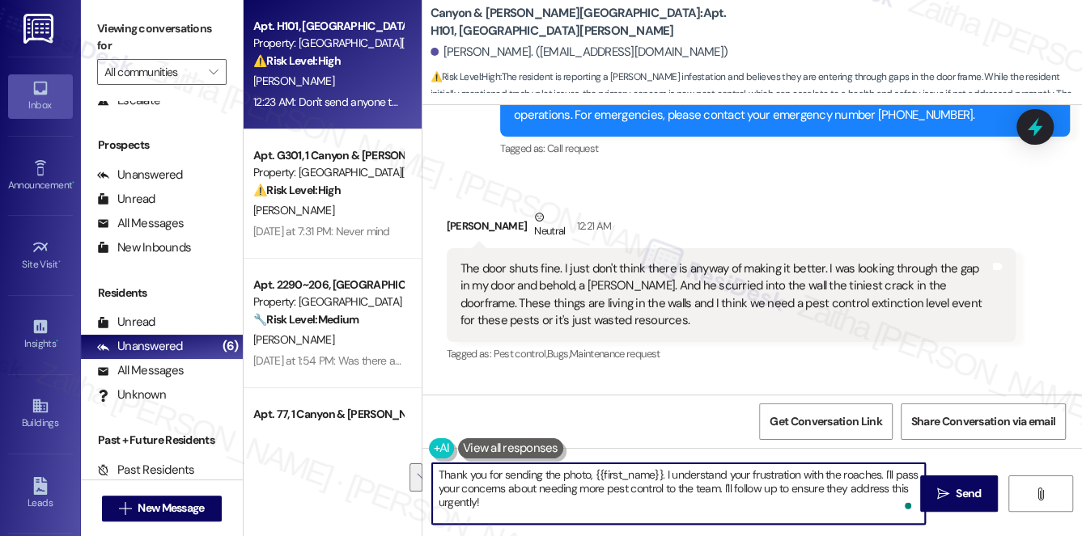
drag, startPoint x: 826, startPoint y: 488, endPoint x: 837, endPoint y: 506, distance: 21.1
click at [837, 506] on textarea "Thank you for sending the photo, {{first_name}}. I understand your frustration …" at bounding box center [679, 494] width 494 height 61
click at [448, 503] on textarea "Thank you for sending the photo, {{first_name}}. I understand your frustration …" at bounding box center [679, 494] width 494 height 61
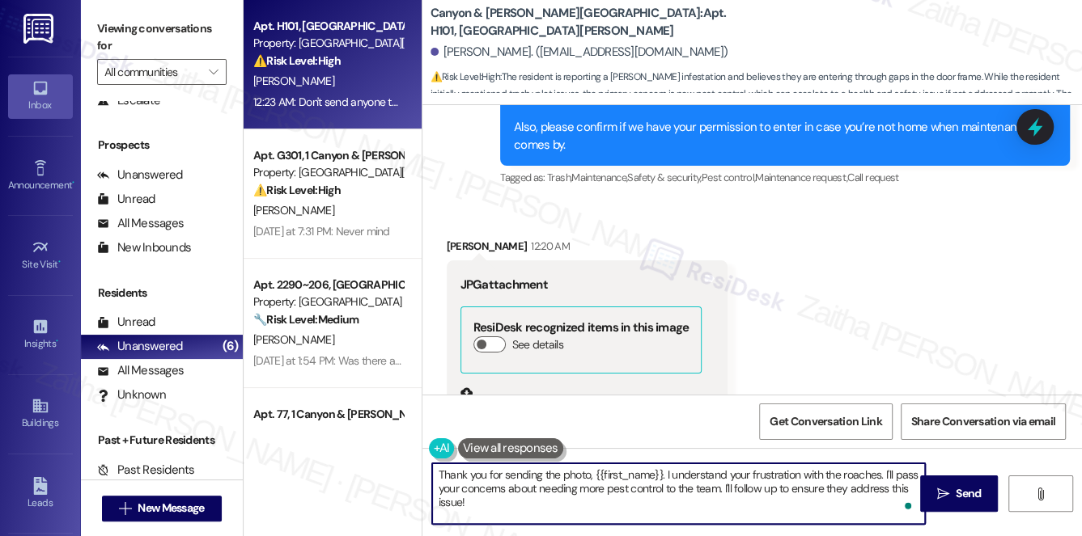
scroll to position [18180, 0]
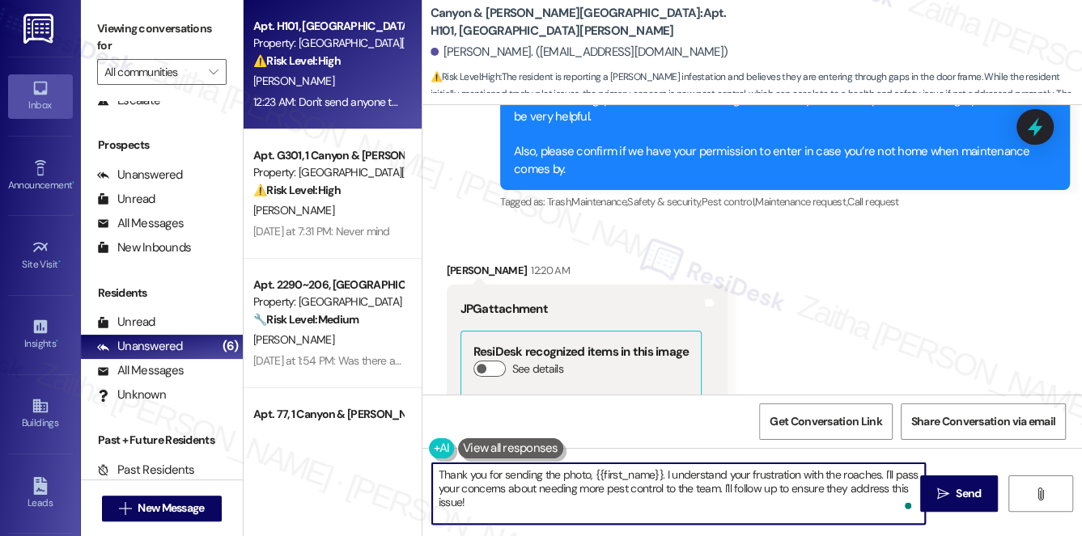
type textarea "Thank you for sending the photo, {{first_name}}. I understand your frustration …"
click at [545, 439] on button "Zoom image" at bounding box center [520, 499] width 121 height 121
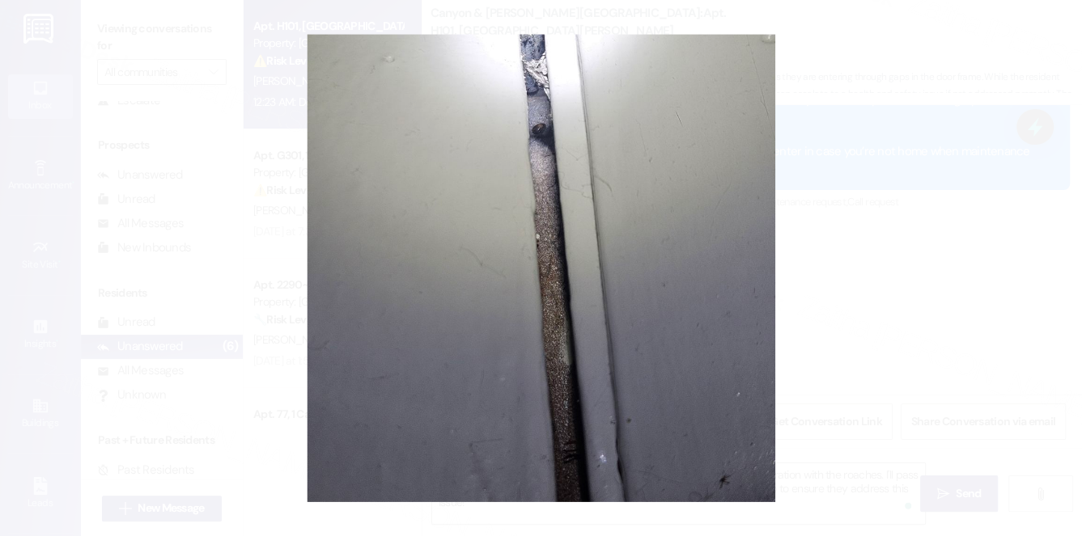
click at [947, 231] on button "Unzoom image" at bounding box center [541, 268] width 1082 height 536
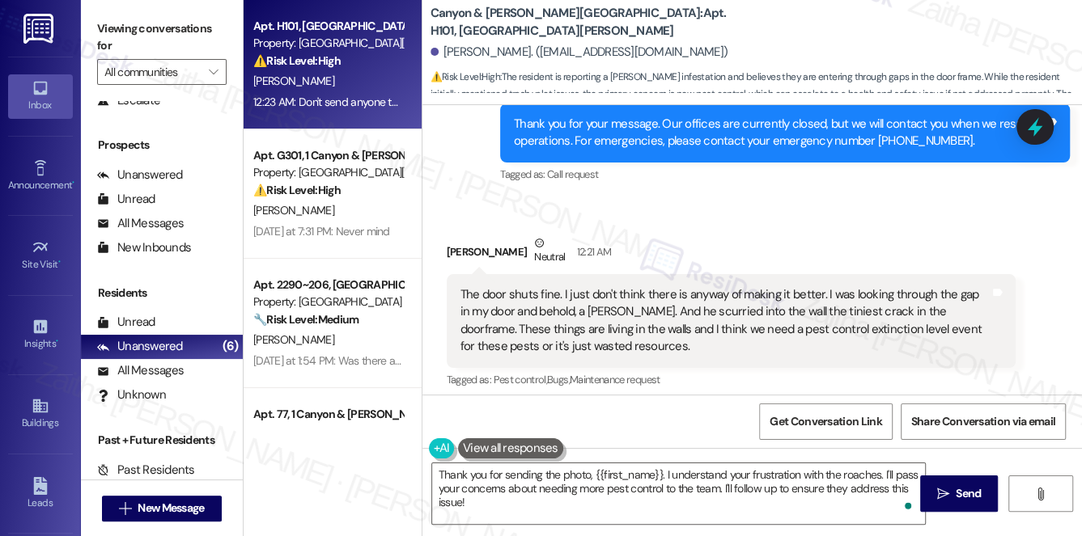
scroll to position [18769, 0]
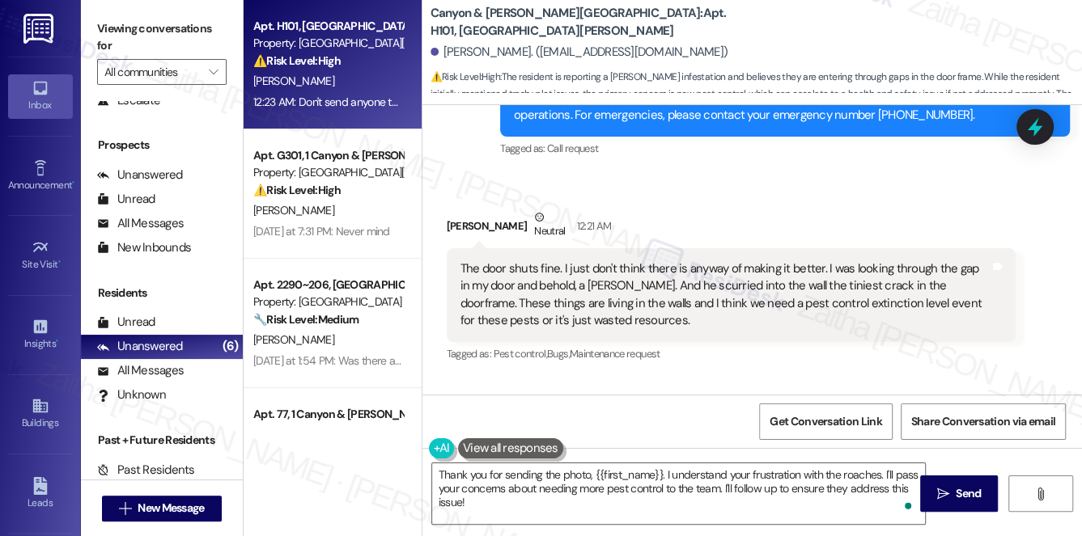
click at [772, 510] on button "Show suggestions" at bounding box center [760, 518] width 32 height 16
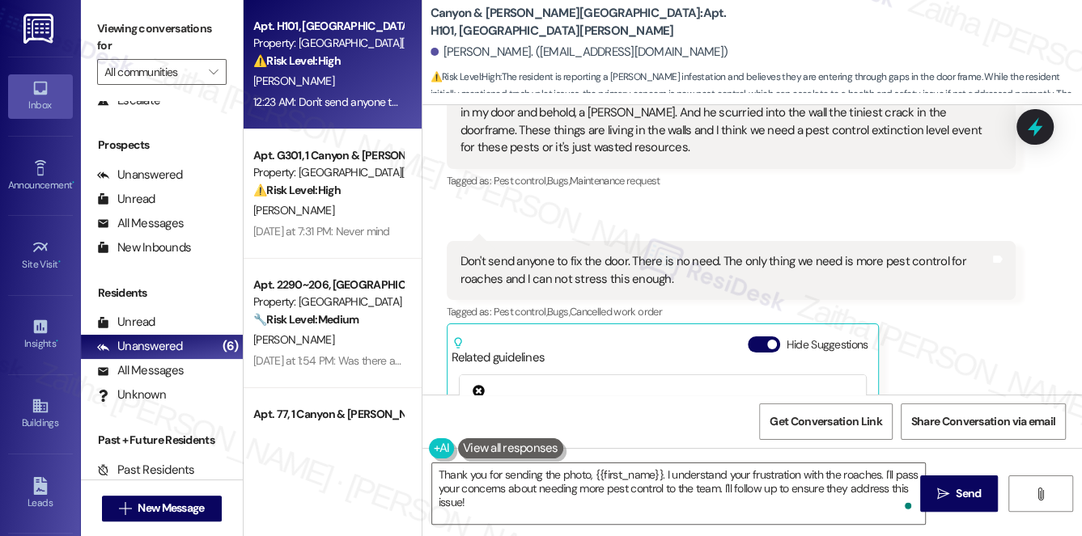
scroll to position [18983, 0]
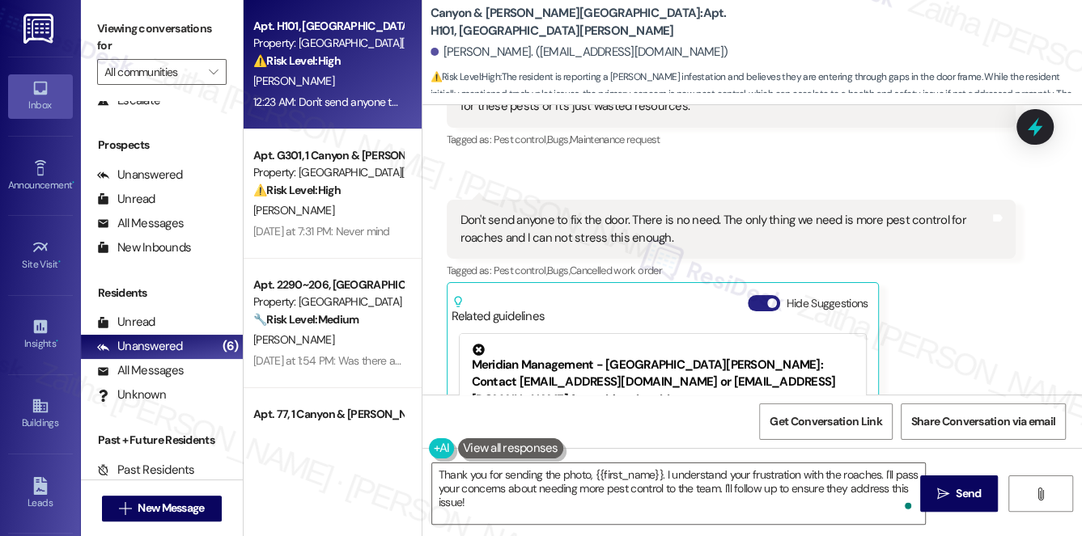
click at [758, 295] on button "Hide Suggestions" at bounding box center [764, 303] width 32 height 16
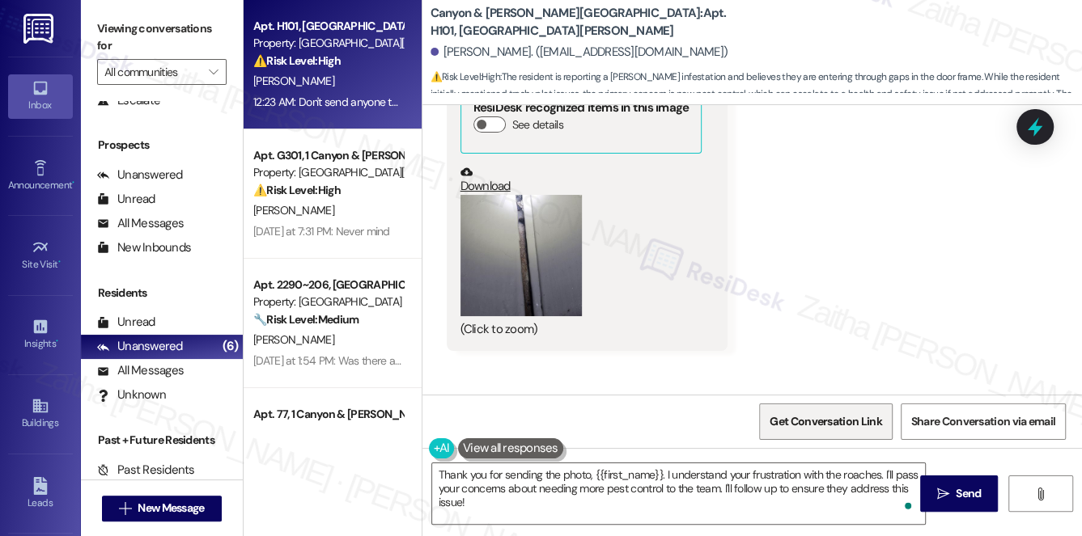
scroll to position [18695, 0]
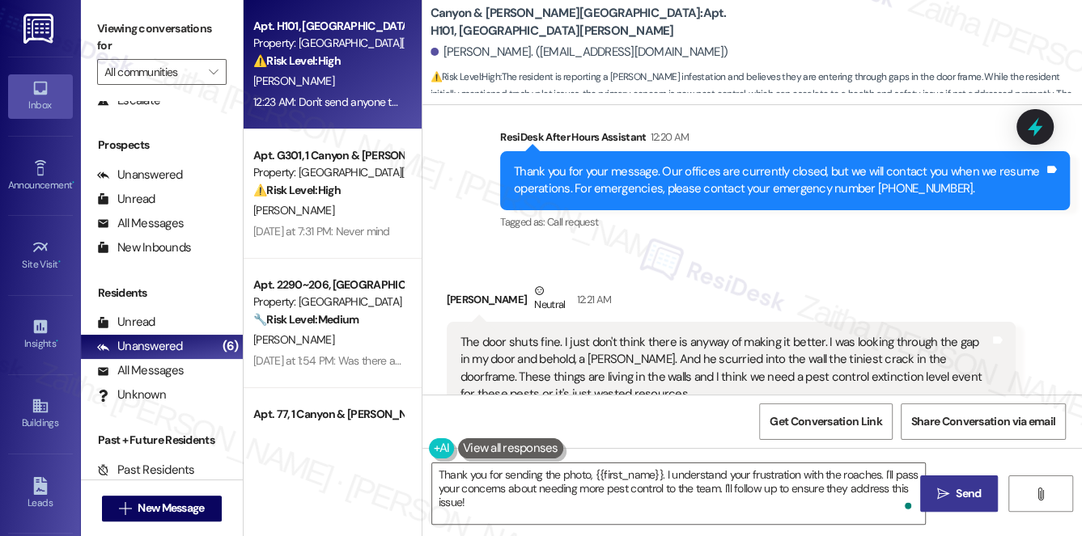
click at [966, 499] on span "Send" at bounding box center [968, 493] width 25 height 17
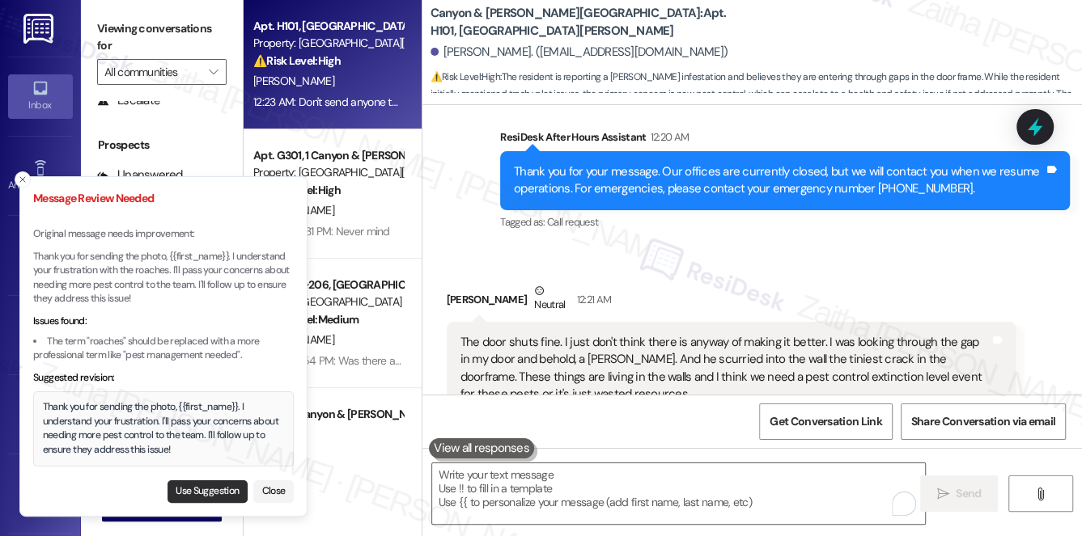
click at [190, 490] on button "Use Suggestion" at bounding box center [207, 492] width 80 height 23
type textarea "Thank you for sending the photo, {{first_name}}. I understand your frustration.…"
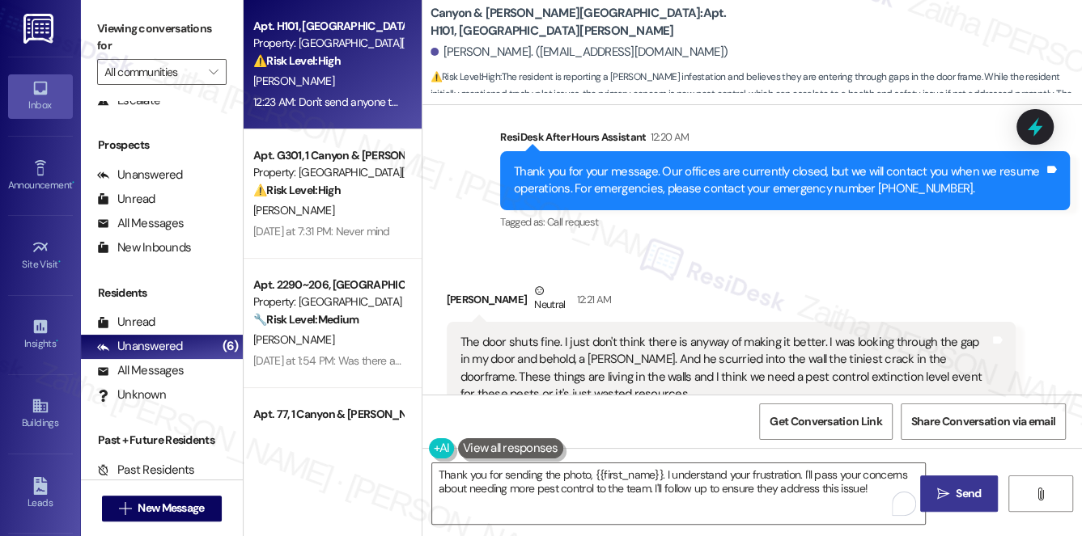
click at [949, 485] on span " Send" at bounding box center [959, 493] width 51 height 17
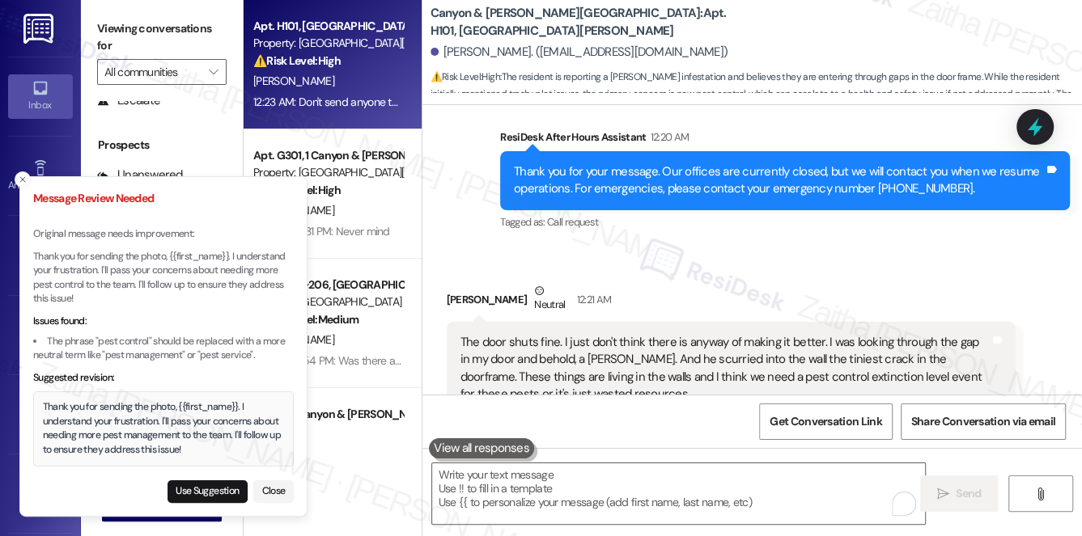
click at [189, 477] on div "Use Suggestion Close" at bounding box center [163, 489] width 261 height 28
click at [200, 495] on button "Use Suggestion" at bounding box center [207, 492] width 80 height 23
type textarea "Thank you for sending the photo, {{first_name}}. I understand your frustration.…"
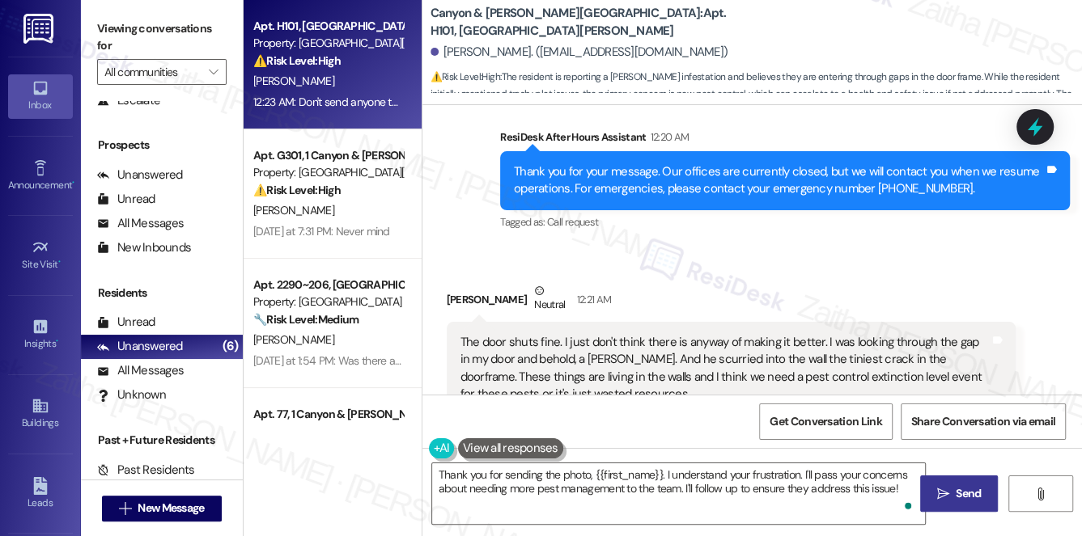
click at [945, 506] on button " Send" at bounding box center [959, 494] width 78 height 36
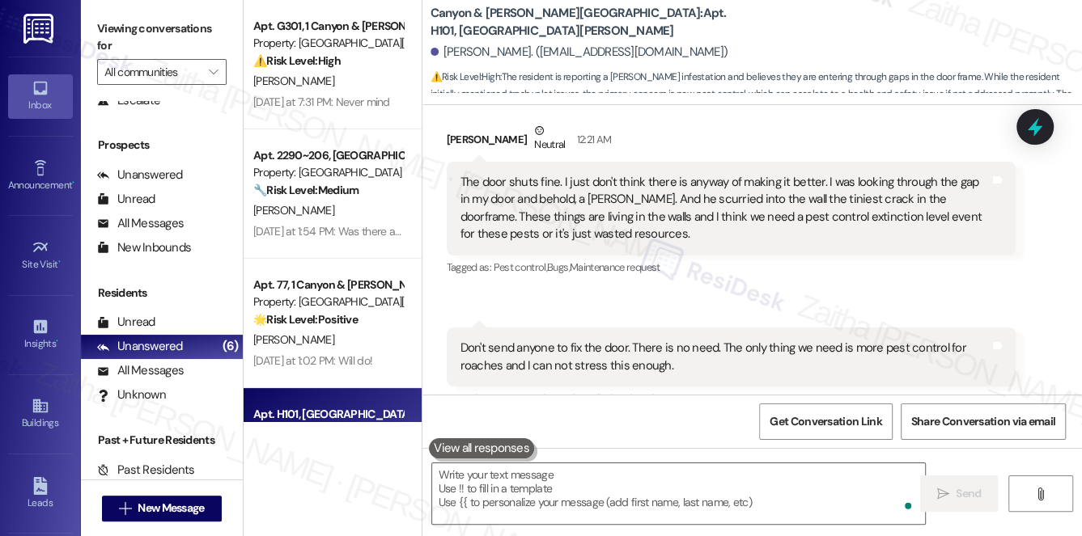
scroll to position [18898, 0]
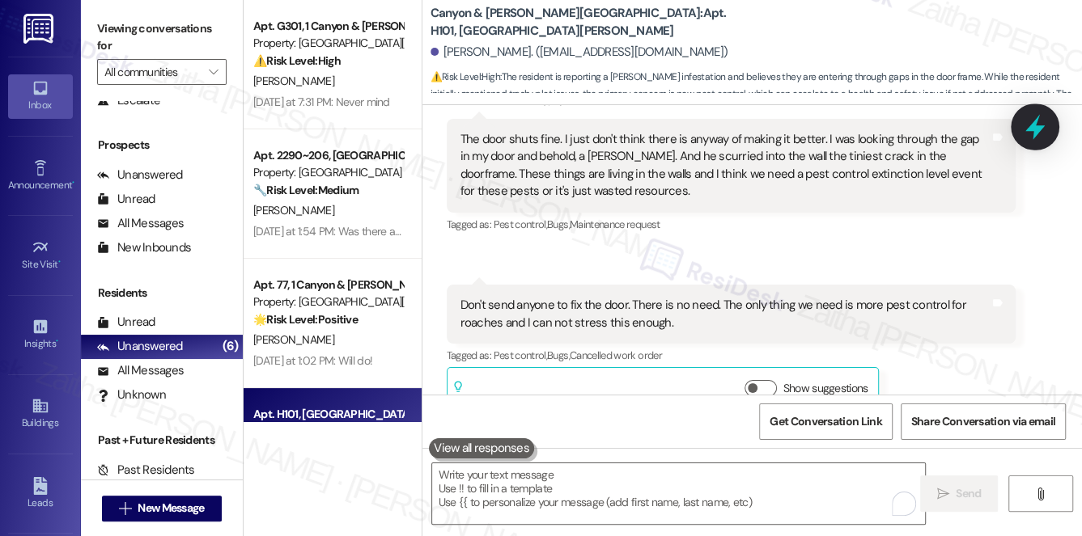
click at [1029, 125] on icon at bounding box center [1035, 127] width 28 height 28
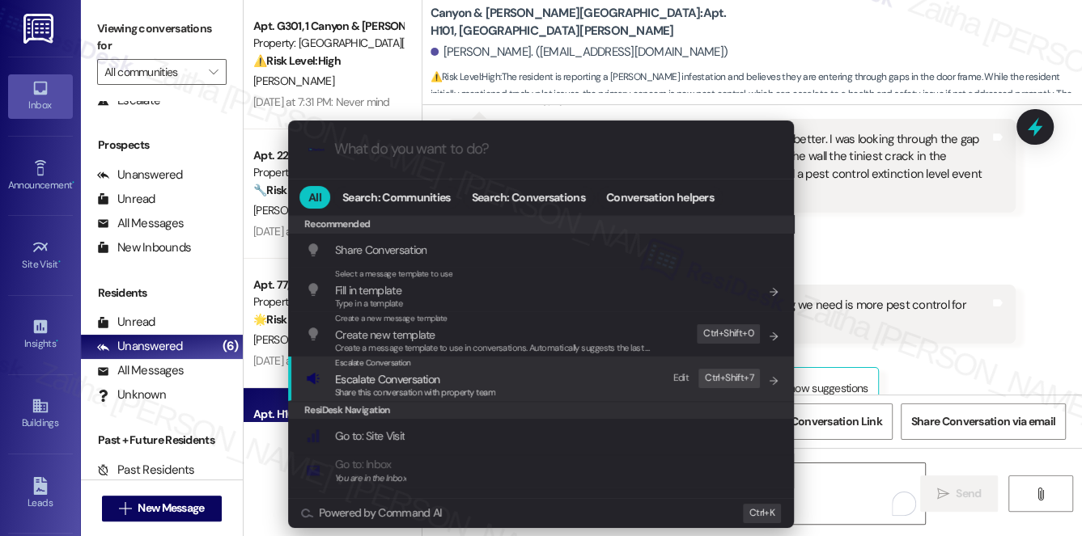
click at [388, 377] on span "Escalate Conversation" at bounding box center [387, 379] width 104 height 15
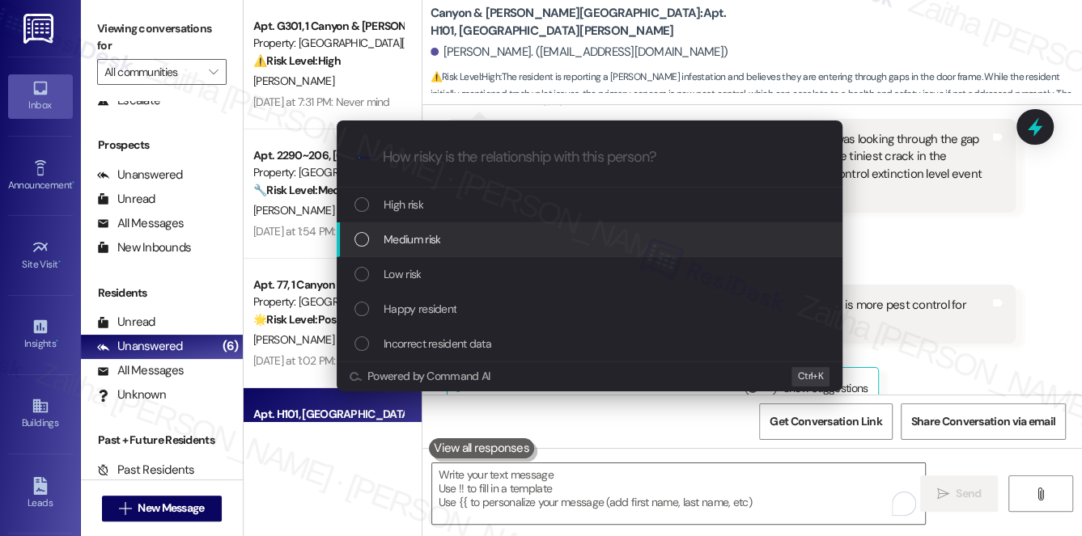
click at [429, 238] on span "Medium risk" at bounding box center [412, 240] width 57 height 18
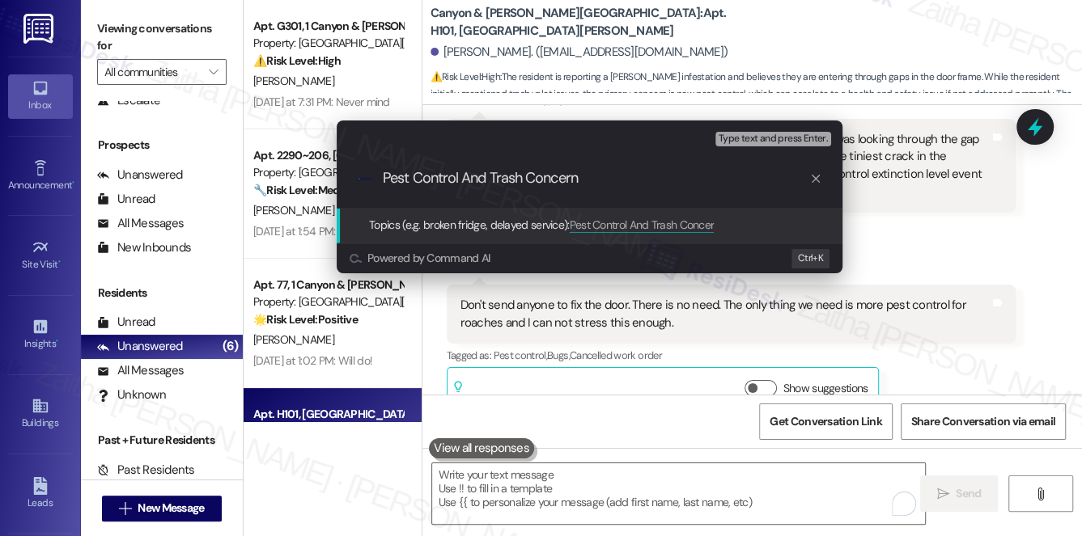
type input "Pest Control And Trash Concerns"
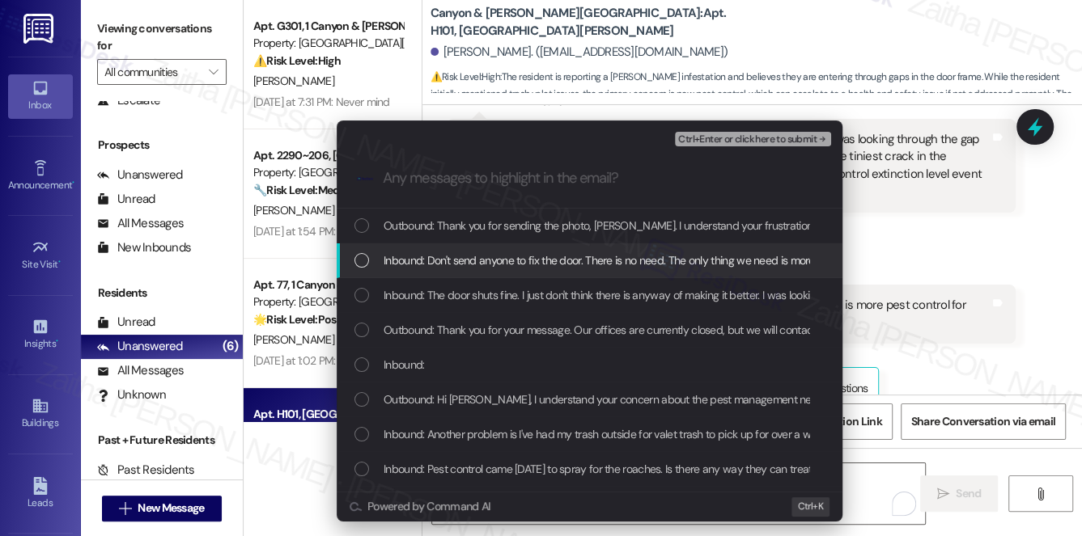
click at [451, 261] on span "Inbound: Don't send anyone to fix the door. There is no need. The only thing we…" at bounding box center [734, 261] width 700 height 18
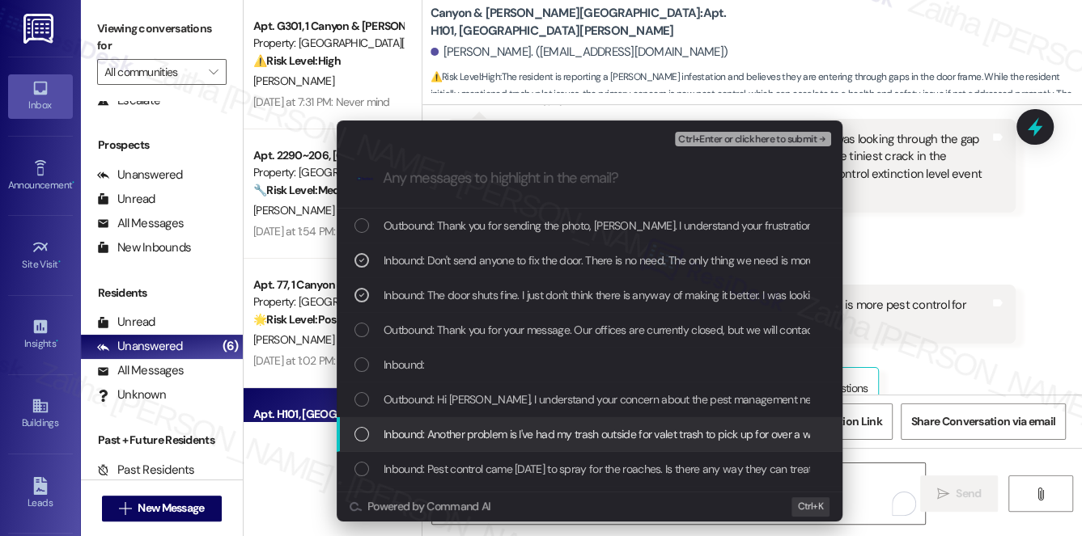
scroll to position [73, 0]
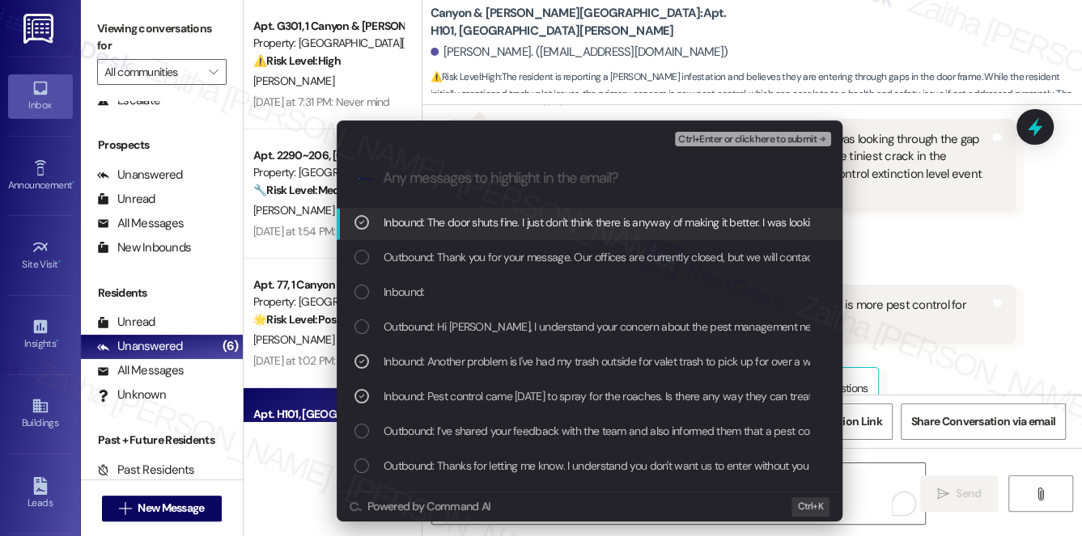
click at [744, 140] on span "Ctrl+Enter or click here to submit" at bounding box center [747, 139] width 138 height 11
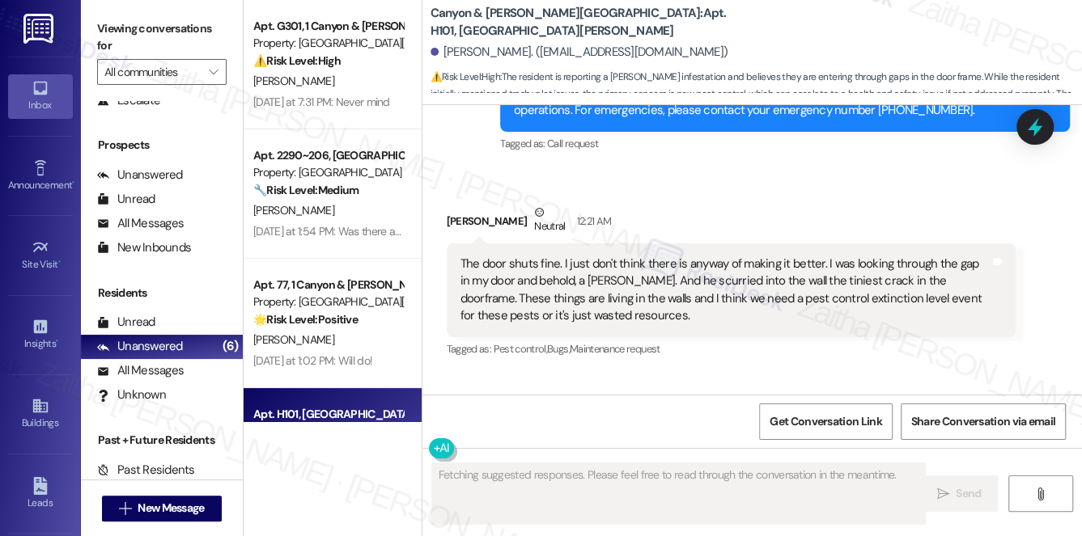
scroll to position [18768, 0]
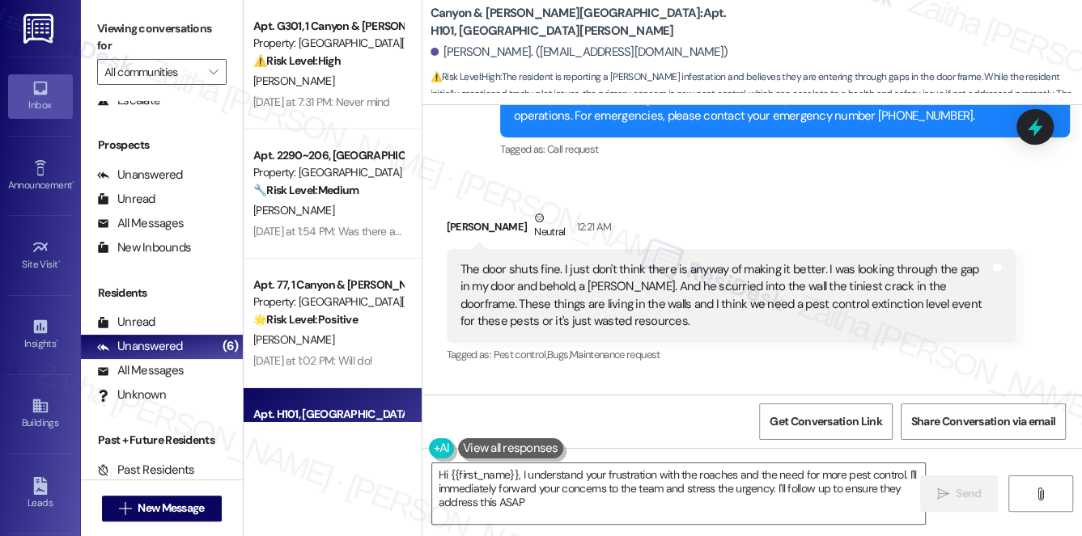
type textarea "Hi {{first_name}}, I understand your frustration with the roaches and the need …"
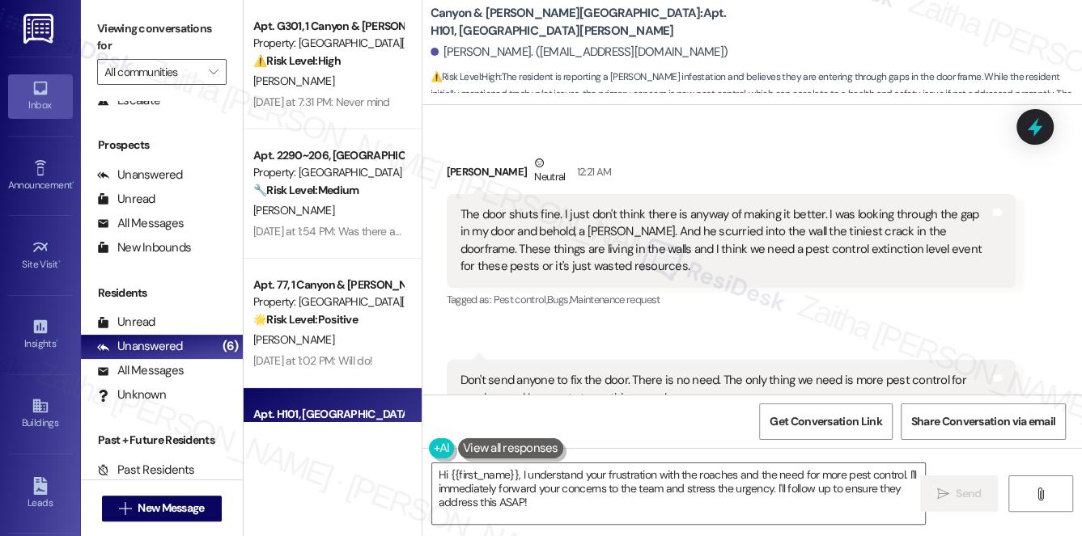
scroll to position [18922, 0]
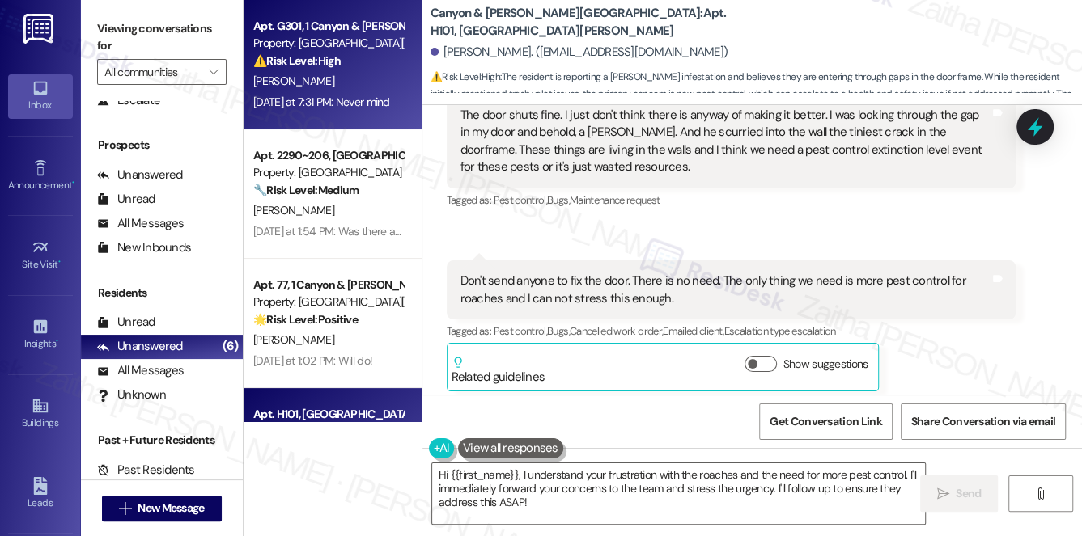
click at [381, 79] on div "[PERSON_NAME]" at bounding box center [328, 81] width 153 height 20
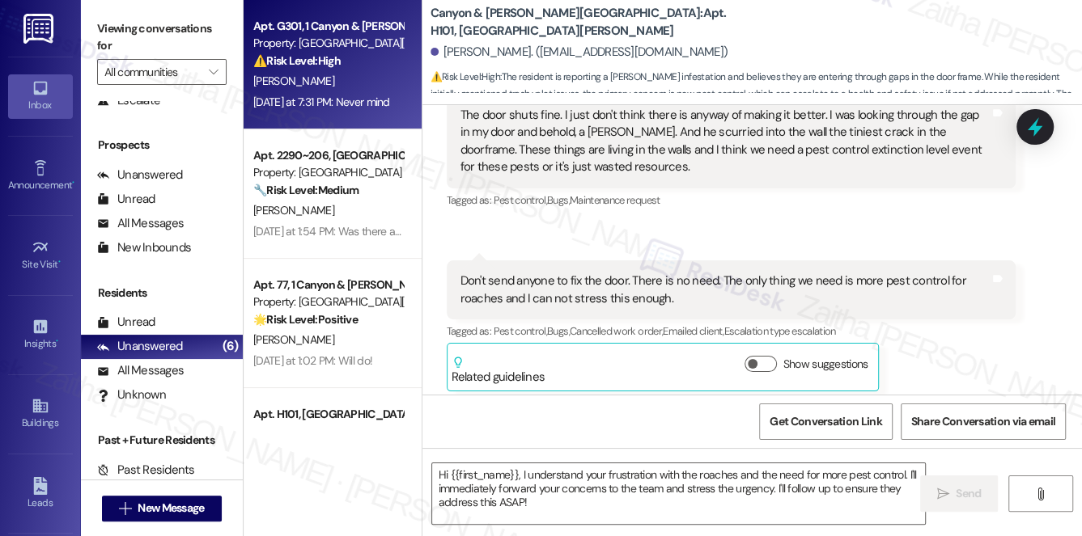
type textarea "Fetching suggested responses. Please feel free to read through the conversation…"
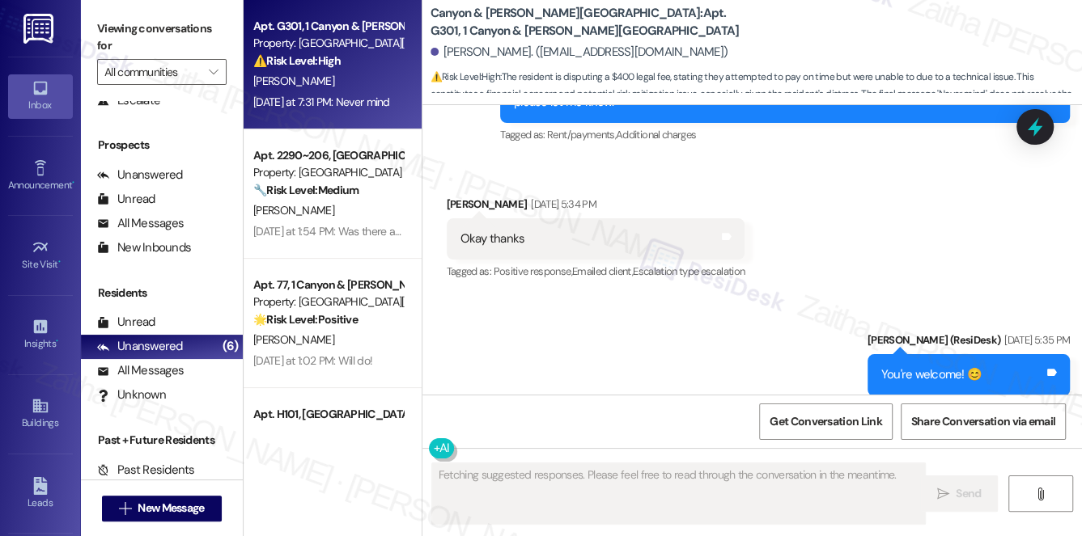
scroll to position [17587, 0]
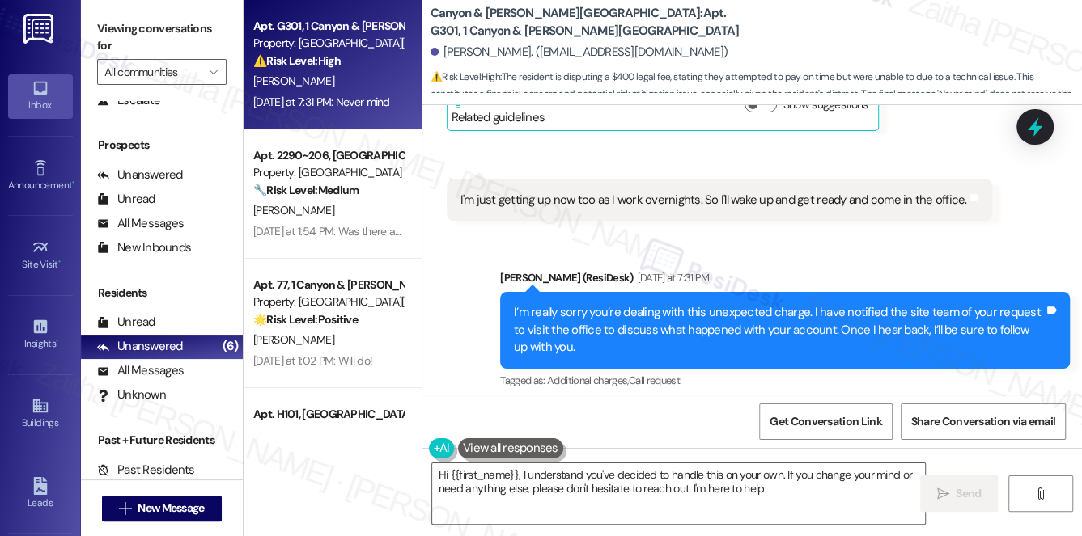
type textarea "Hi {{first_name}}, I understand you've decided to handle this on your own. If y…"
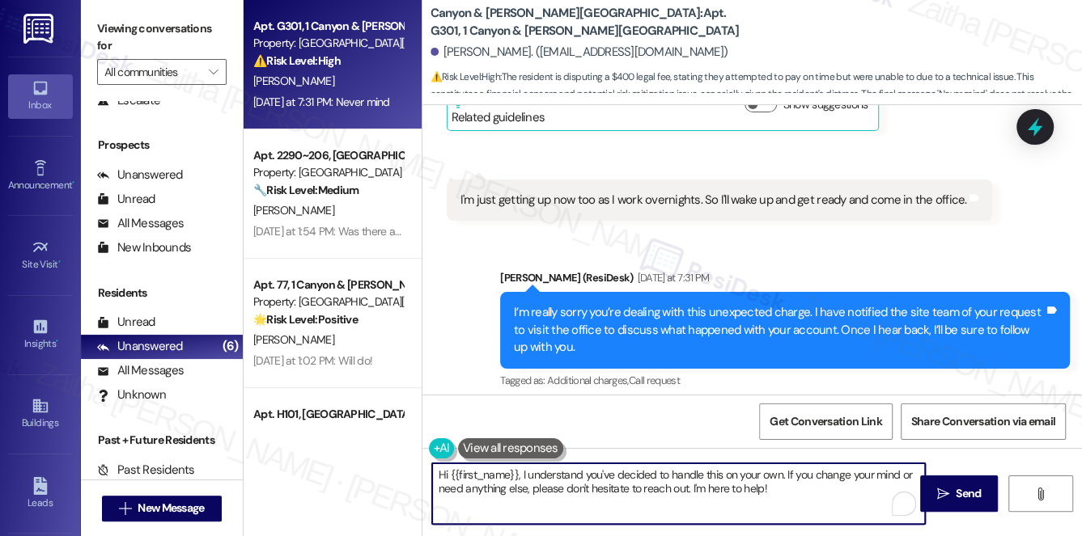
click at [773, 490] on textarea "Hi {{first_name}}, I understand you've decided to handle this on your own. If y…" at bounding box center [679, 494] width 494 height 61
click at [691, 486] on textarea "Hi {{first_name}}, I understand you've decided to handle this on your own. If y…" at bounding box center [679, 494] width 494 height 61
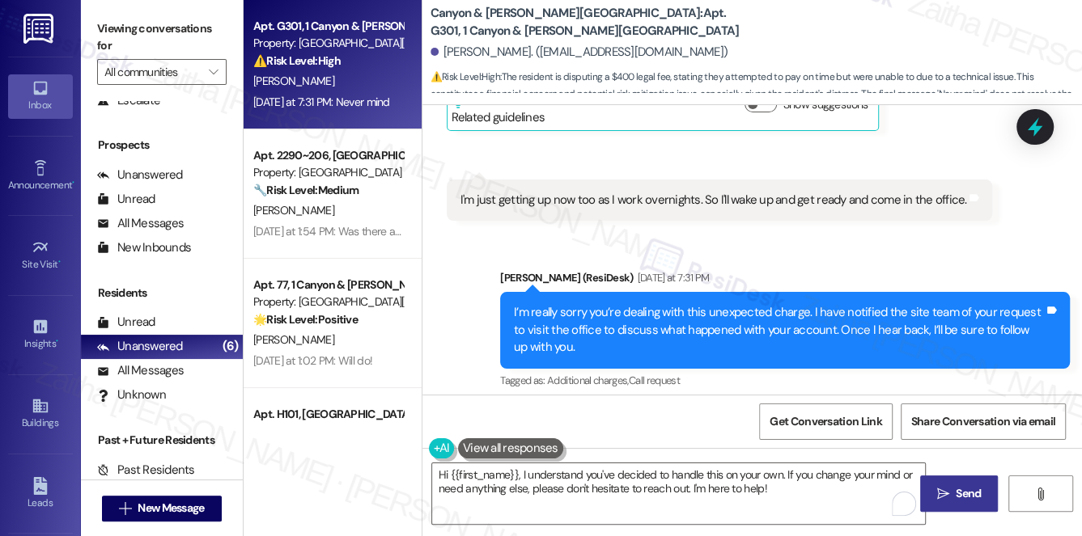
click at [950, 495] on span " Send" at bounding box center [959, 493] width 51 height 17
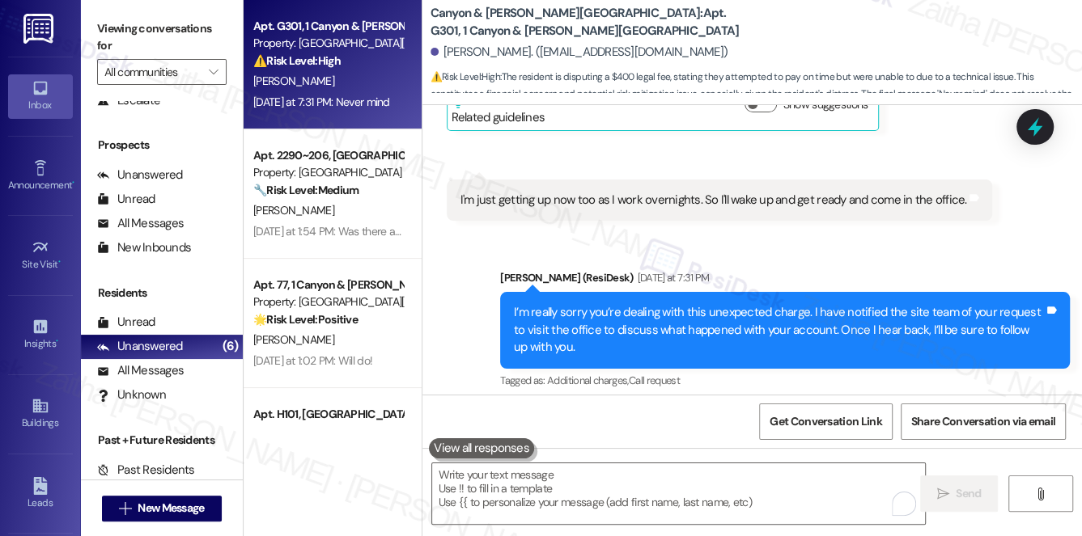
scroll to position [17586, 0]
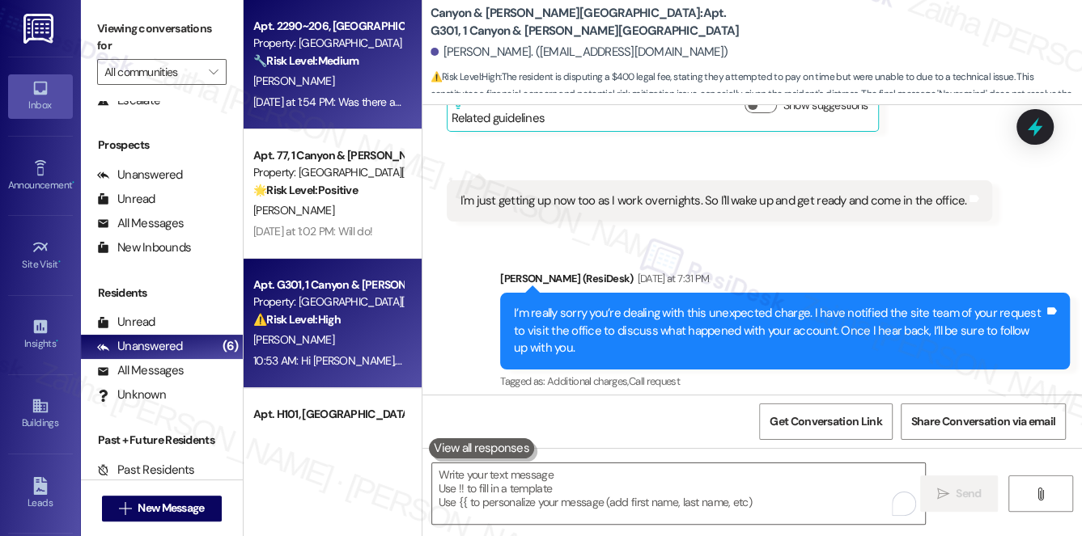
click at [384, 77] on div "[PERSON_NAME]" at bounding box center [328, 81] width 153 height 20
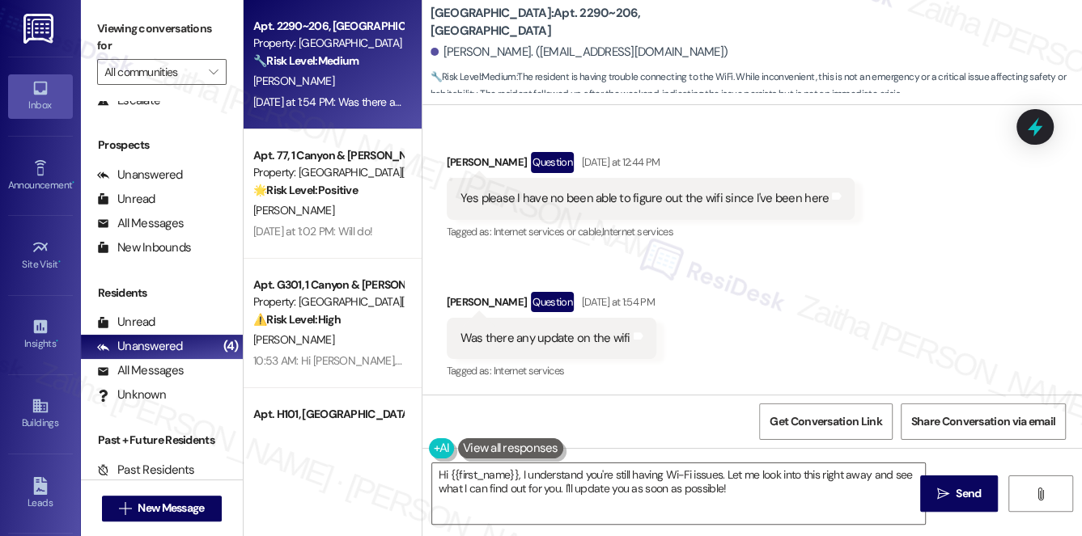
scroll to position [888, 0]
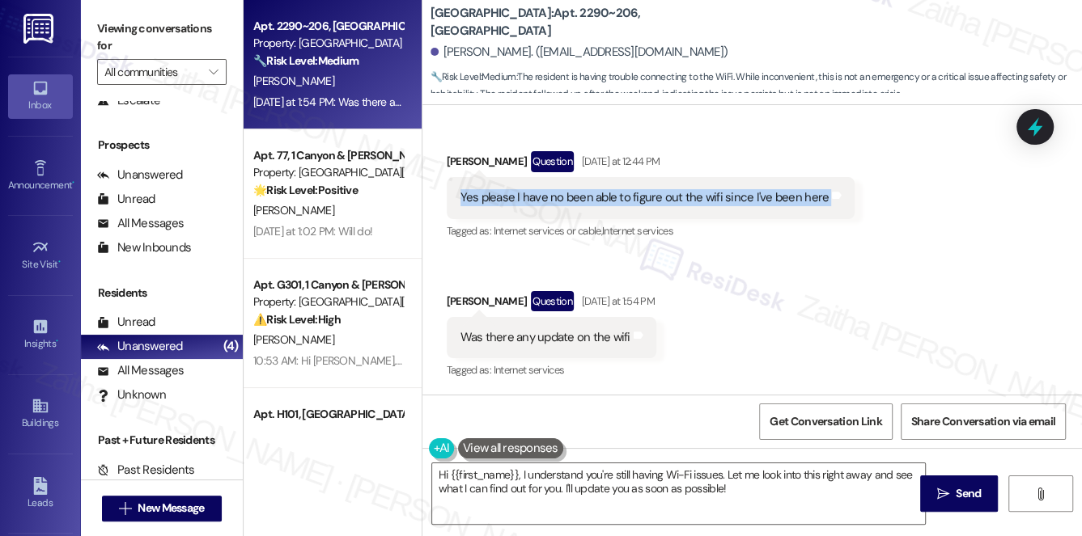
drag, startPoint x: 459, startPoint y: 196, endPoint x: 833, endPoint y: 218, distance: 375.2
click at [833, 218] on div "[PERSON_NAME] Question [DATE] at 12:44 PM Yes please I have no been able to fig…" at bounding box center [651, 196] width 409 height 91
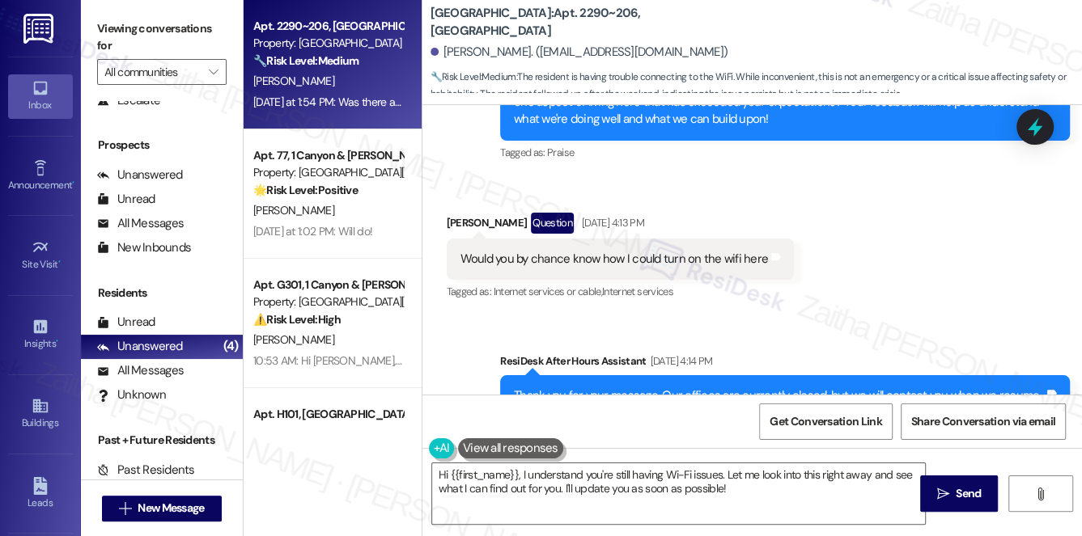
scroll to position [374, 0]
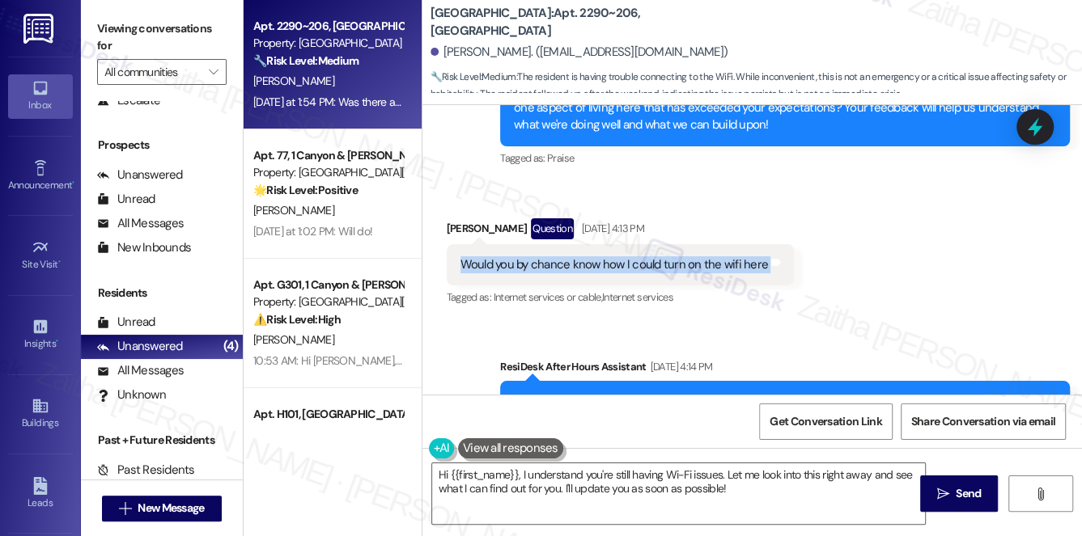
drag, startPoint x: 449, startPoint y: 262, endPoint x: 797, endPoint y: 269, distance: 348.0
click at [797, 269] on div "Received via SMS [PERSON_NAME] Question [DATE] 4:13 PM Would you by chance know…" at bounding box center [620, 264] width 372 height 116
copy div "Would you by chance know how I could turn on the wifi here Tags and notes"
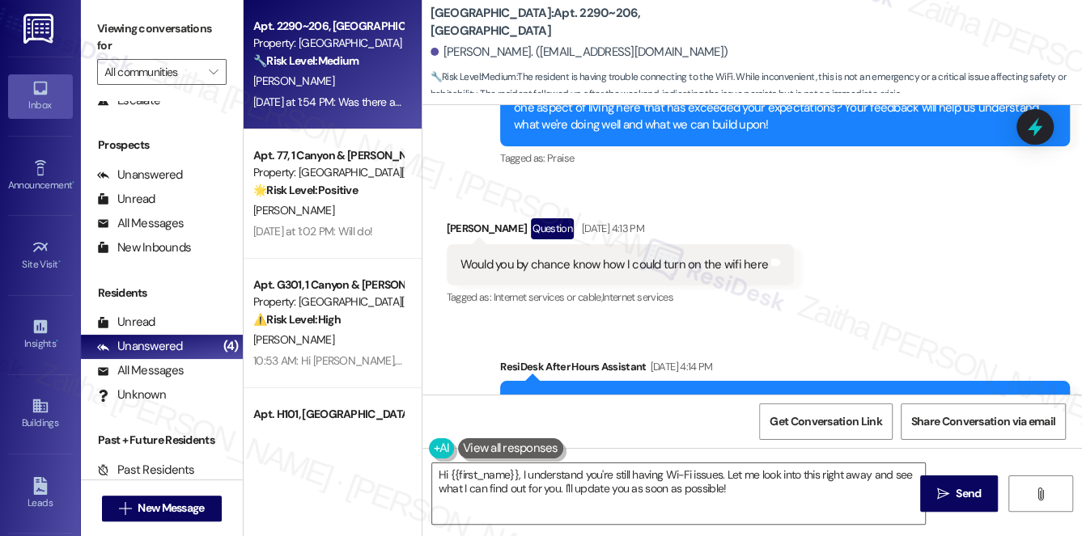
drag, startPoint x: 890, startPoint y: 242, endPoint x: 871, endPoint y: 265, distance: 29.9
click at [890, 242] on div "Received via SMS [PERSON_NAME] Question [DATE] 4:13 PM Would you by chance know…" at bounding box center [751, 252] width 659 height 140
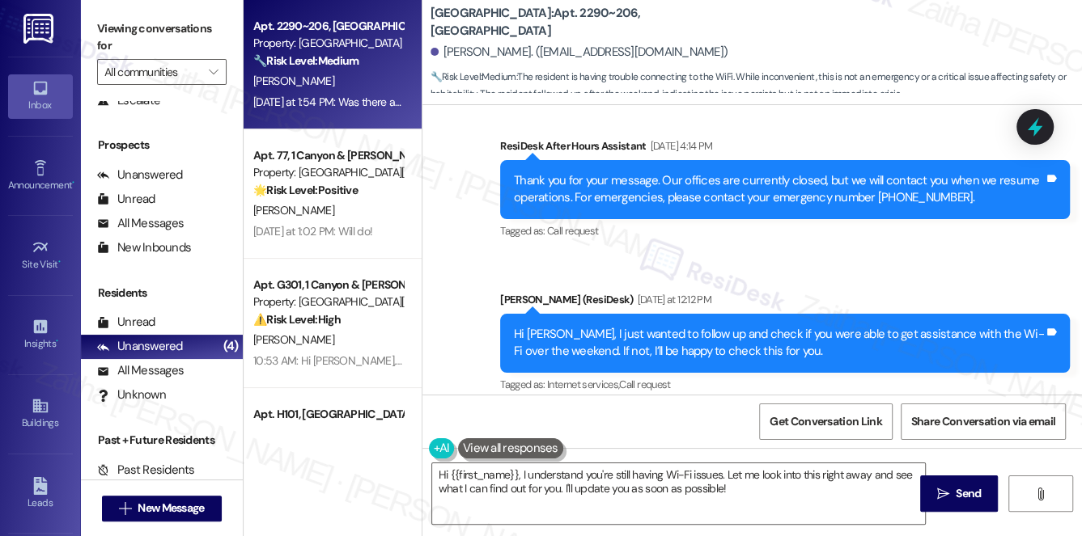
scroll to position [816, 0]
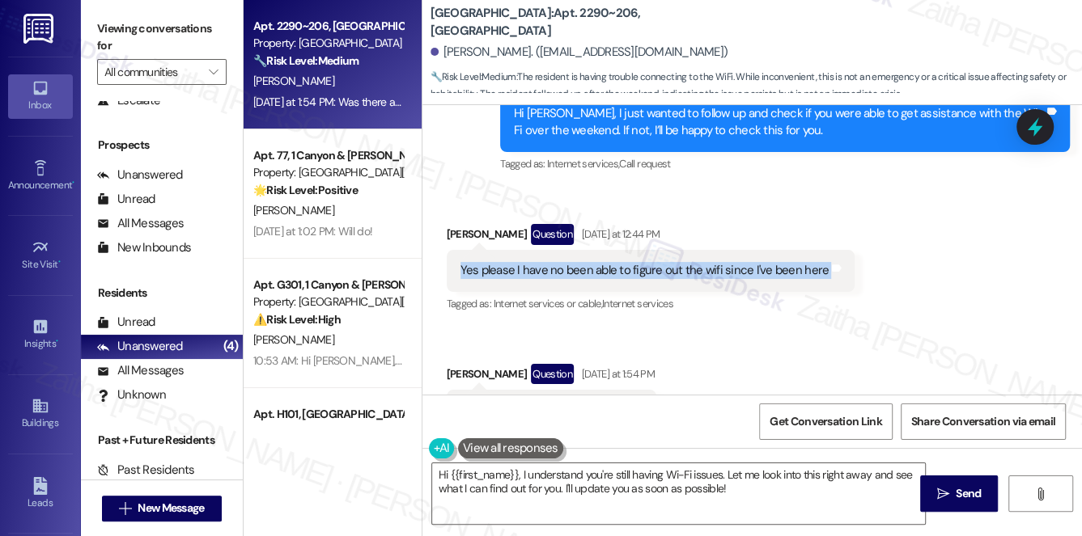
drag, startPoint x: 454, startPoint y: 271, endPoint x: 845, endPoint y: 270, distance: 390.8
click at [850, 270] on div "Received via SMS [PERSON_NAME] Question [DATE] at 12:44 PM Yes please I have no…" at bounding box center [650, 270] width 433 height 116
copy div "Yes please I have no been able to figure out the wifi since I've been here Tags…"
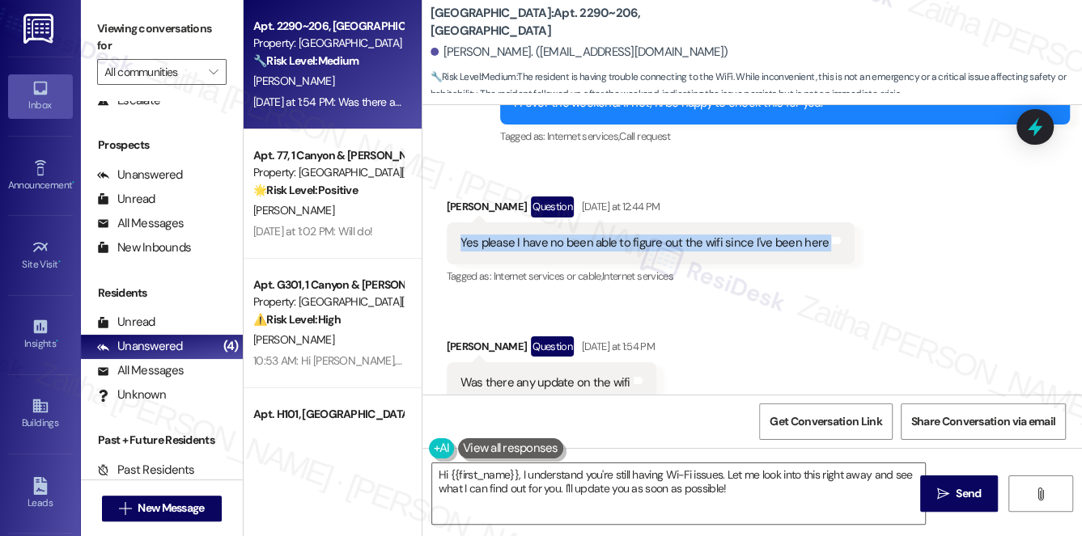
scroll to position [888, 0]
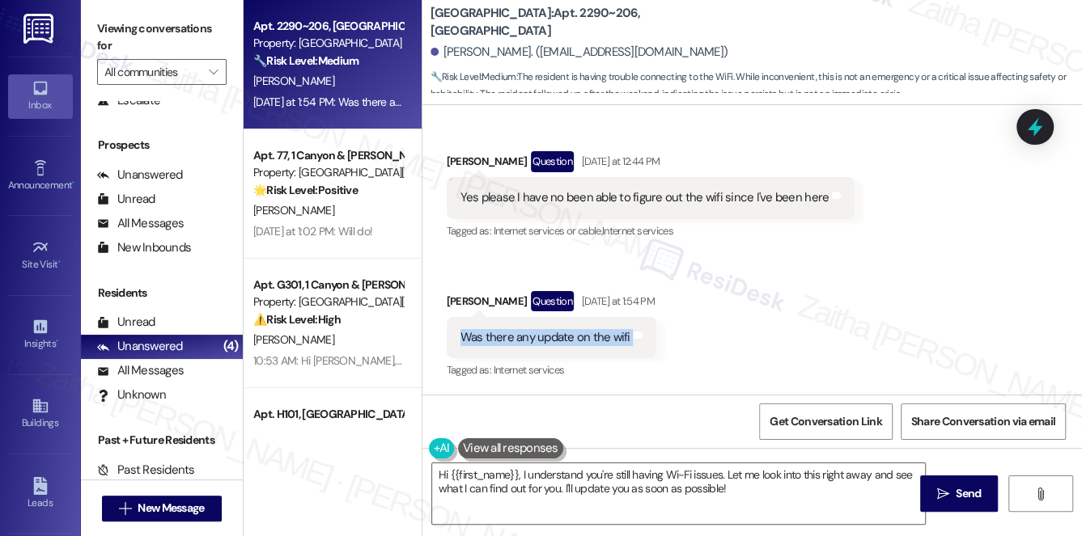
drag, startPoint x: 445, startPoint y: 335, endPoint x: 673, endPoint y: 334, distance: 228.2
click at [668, 334] on div "Received via SMS [PERSON_NAME] Question [DATE] at 1:54 PM Was there any update …" at bounding box center [551, 337] width 234 height 116
copy div "Was there any update on the wifi Tags and notes"
click at [868, 257] on div "Received via SMS [PERSON_NAME] Question [DATE] at 12:44 PM Yes please I have no…" at bounding box center [751, 255] width 659 height 280
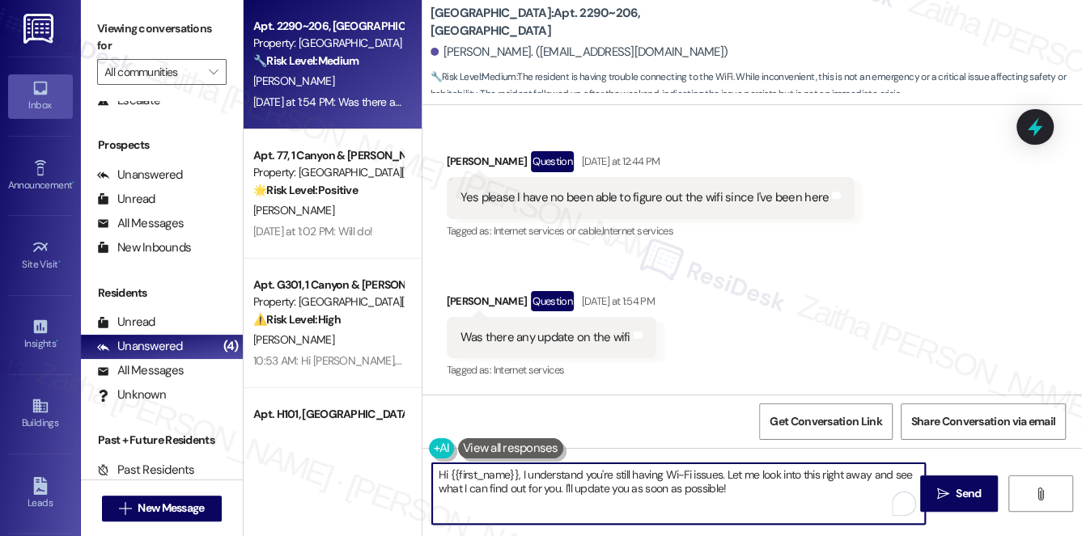
drag, startPoint x: 521, startPoint y: 473, endPoint x: 746, endPoint y: 477, distance: 225.0
click at [746, 477] on textarea "Hi {{first_name}}, I understand you're still having Wi-Fi issues. Let me look i…" at bounding box center [679, 494] width 494 height 61
click at [528, 473] on textarea "Hi {{first_name}}, I understand you're still having Wi-Fi issues. Let me look i…" at bounding box center [679, 494] width 494 height 61
drag, startPoint x: 522, startPoint y: 475, endPoint x: 731, endPoint y: 492, distance: 209.4
click at [729, 492] on textarea "Hi {{first_name}}, I understand you're still having Wi-Fi issues. Let me look i…" at bounding box center [679, 494] width 494 height 61
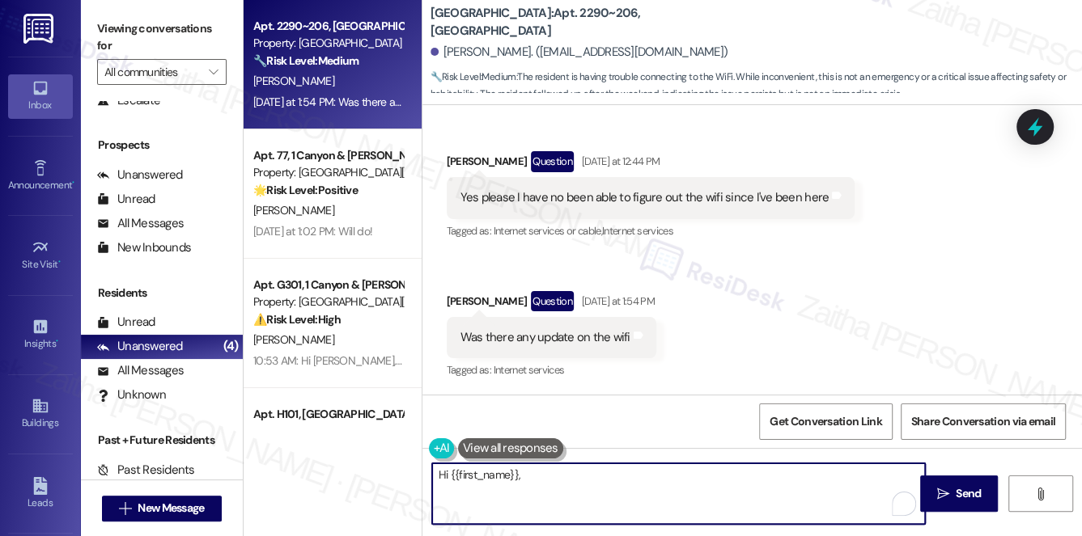
paste textarea "Thanks for checking in. I’ll confirm with the team about the WiFi setup for you…"
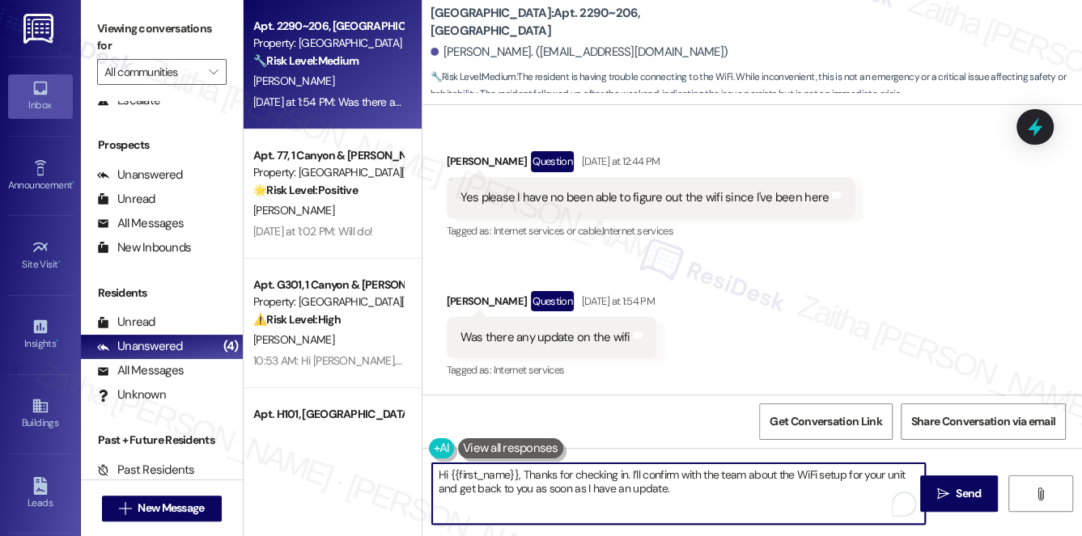
click at [524, 472] on textarea "Hi {{first_name}}, Thanks for checking in. I’ll confirm with the team about the…" at bounding box center [679, 494] width 494 height 61
type textarea "Hi {{first_name}}, thanks for checking in. I’ll confirm with the team about the…"
drag, startPoint x: 962, startPoint y: 485, endPoint x: 807, endPoint y: 347, distance: 208.0
click at [962, 485] on span "Send" at bounding box center [968, 493] width 25 height 17
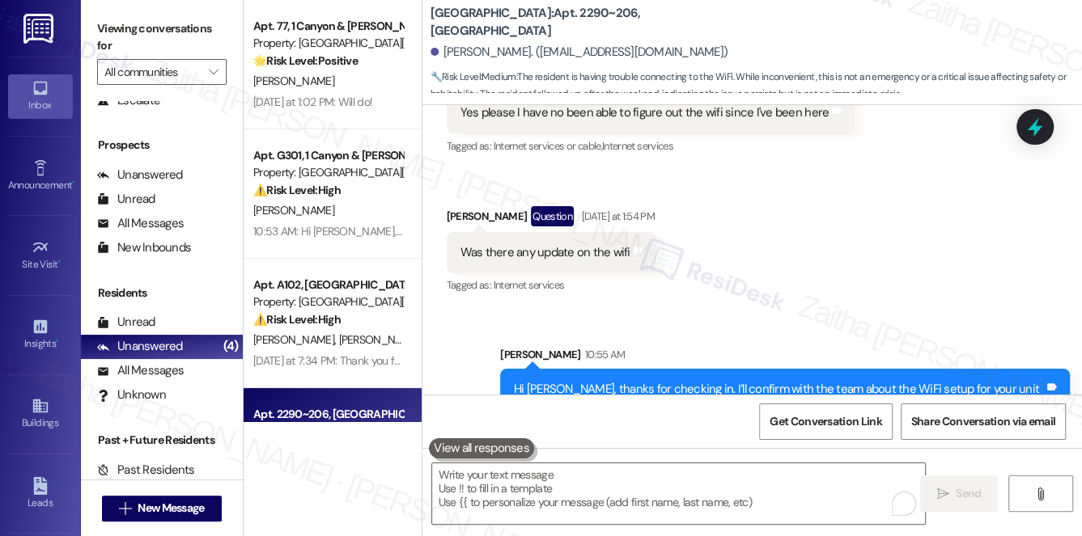
scroll to position [1019, 0]
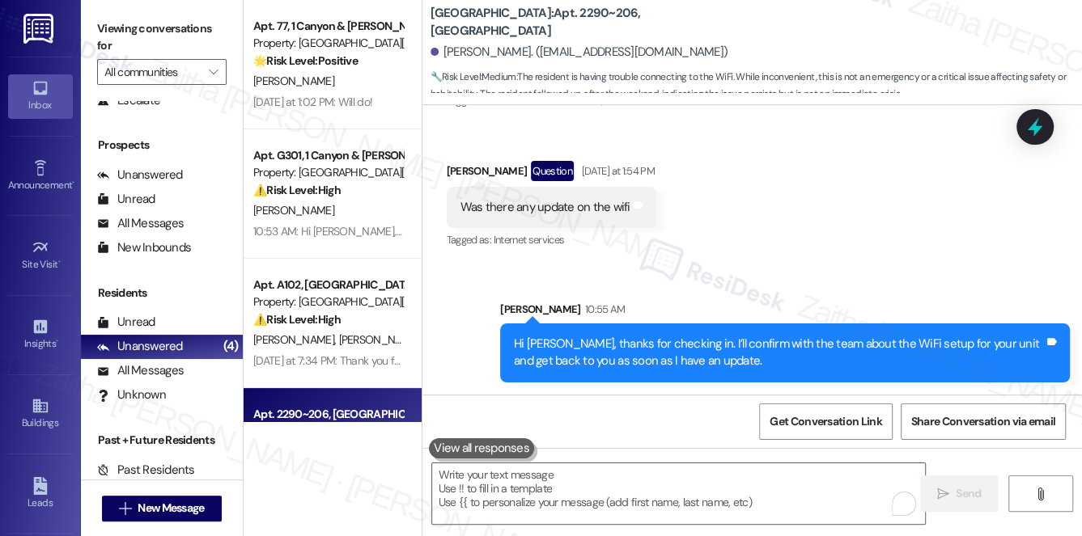
drag, startPoint x: 1029, startPoint y: 118, endPoint x: 914, endPoint y: 206, distance: 144.3
click at [1030, 118] on icon at bounding box center [1034, 127] width 21 height 21
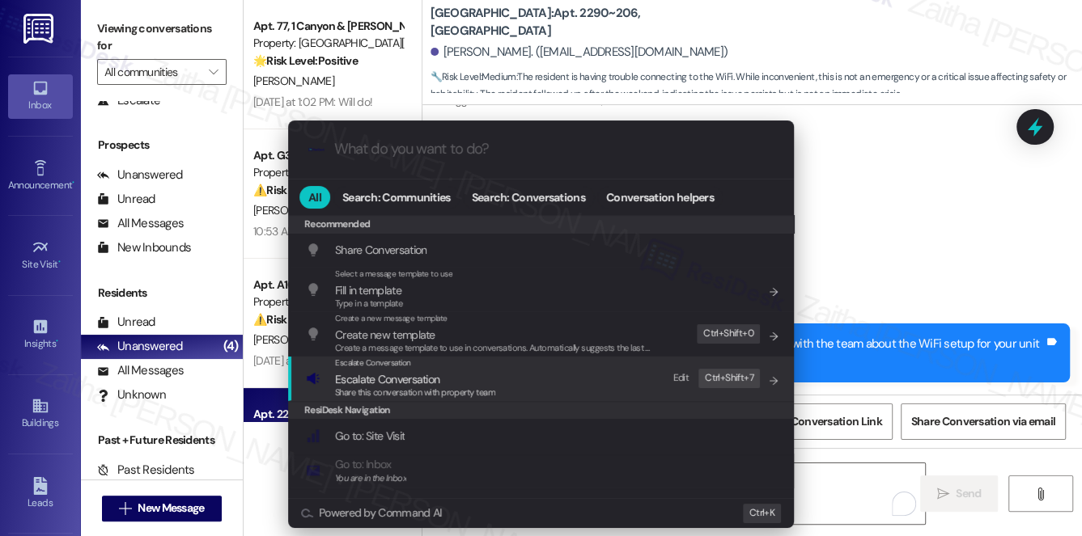
click at [406, 372] on span "Escalate Conversation" at bounding box center [387, 379] width 104 height 15
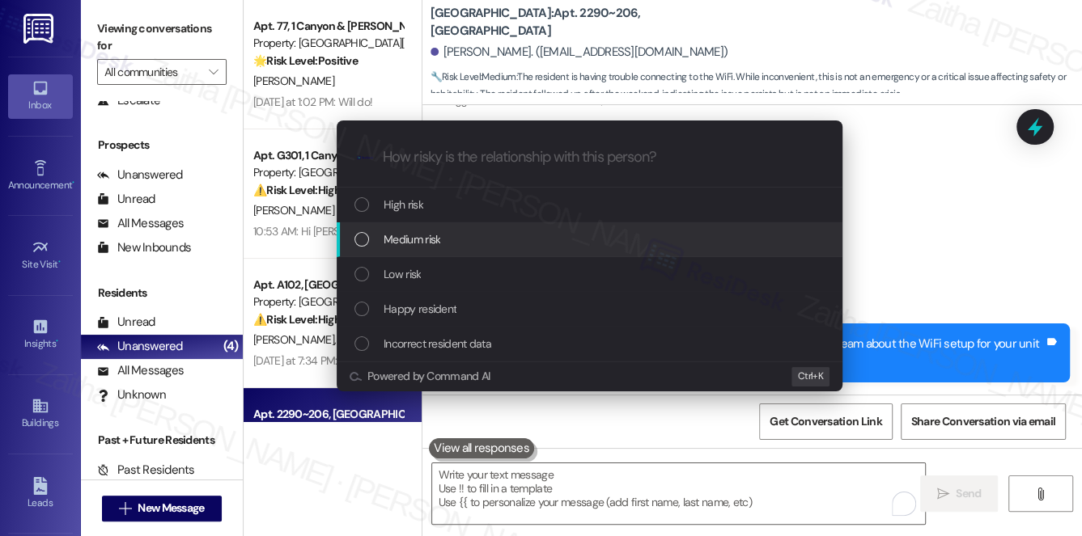
click at [399, 246] on span "Medium risk" at bounding box center [412, 240] width 57 height 18
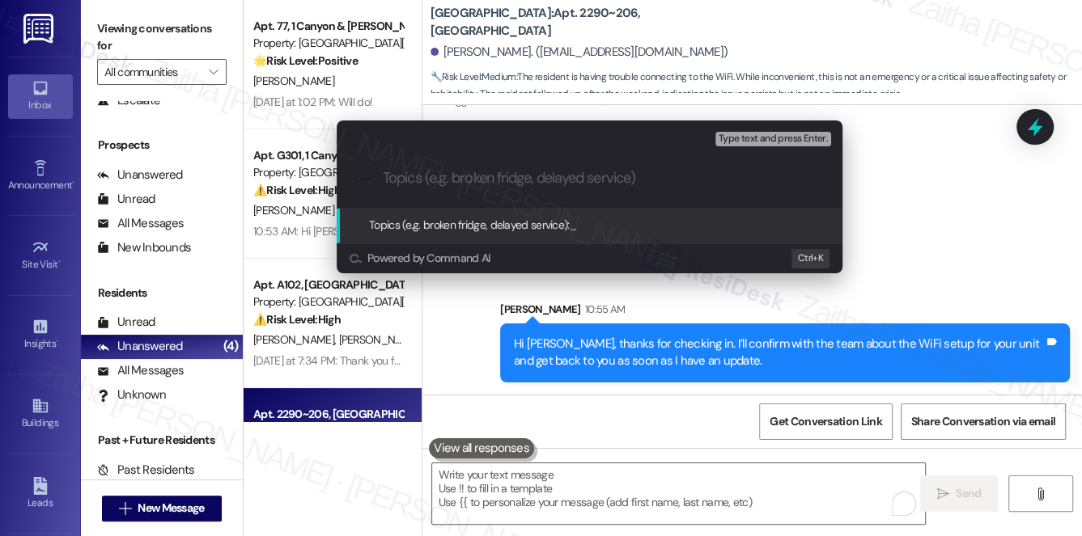
paste input "WiFi Access"
type input "WiFi Access Inquiry"
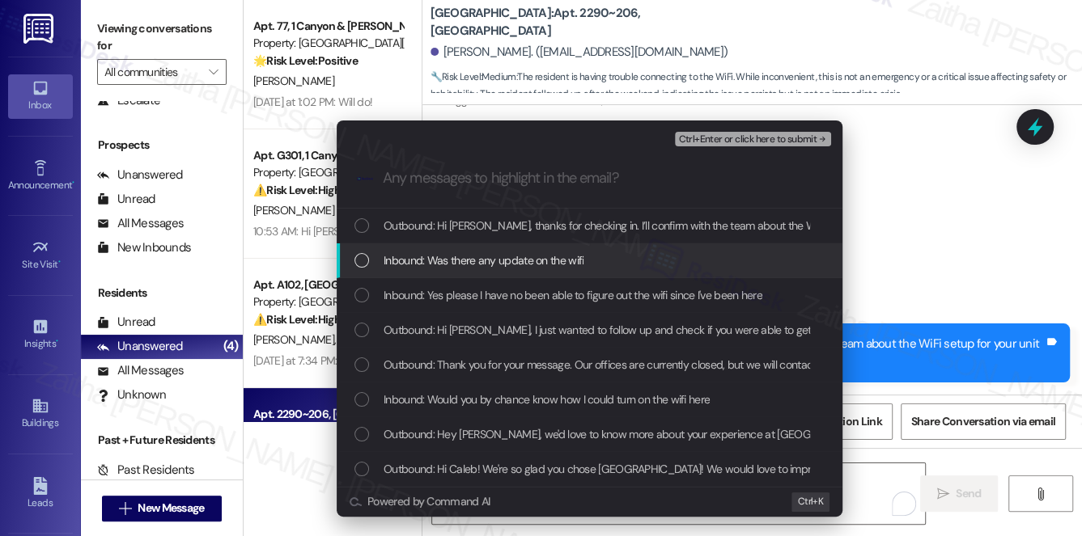
click at [501, 261] on span "Inbound: Was there any update on the wifi" at bounding box center [484, 261] width 200 height 18
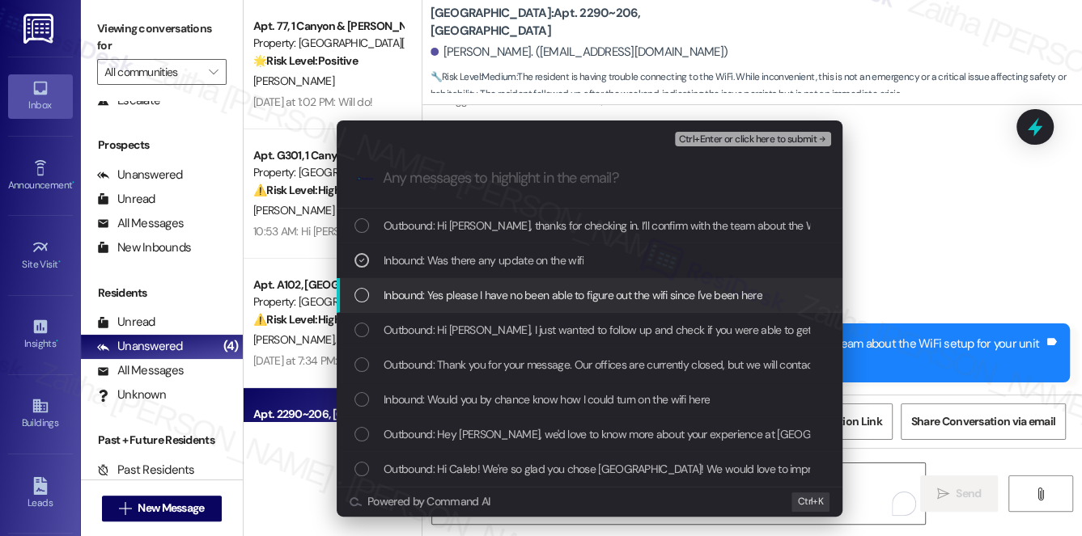
click at [494, 297] on span "Inbound: Yes please I have no been able to figure out the wifi since I've been …" at bounding box center [573, 295] width 379 height 18
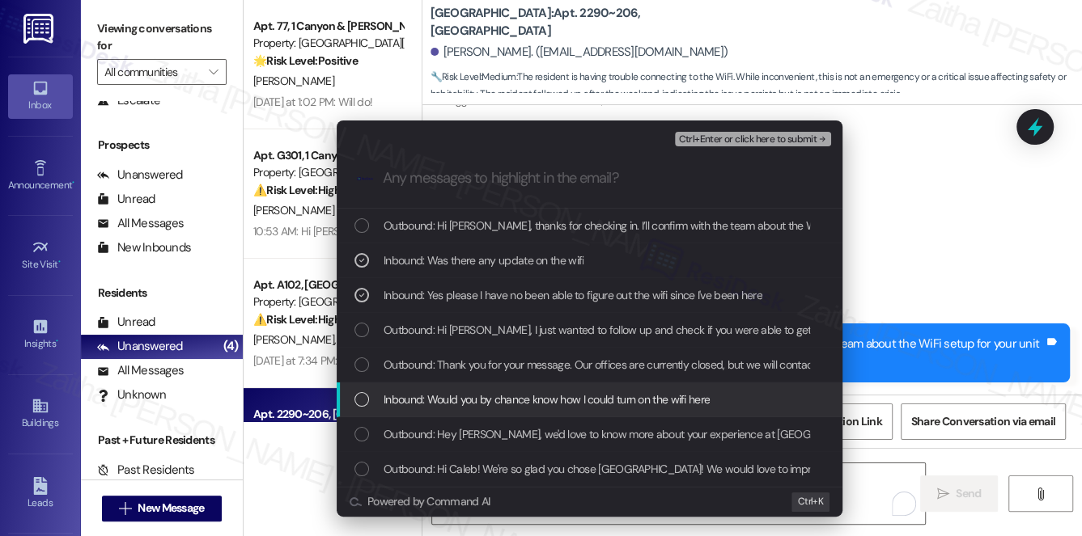
click at [530, 396] on span "Inbound: Would you by chance know how I could turn on the wifi here" at bounding box center [547, 400] width 326 height 18
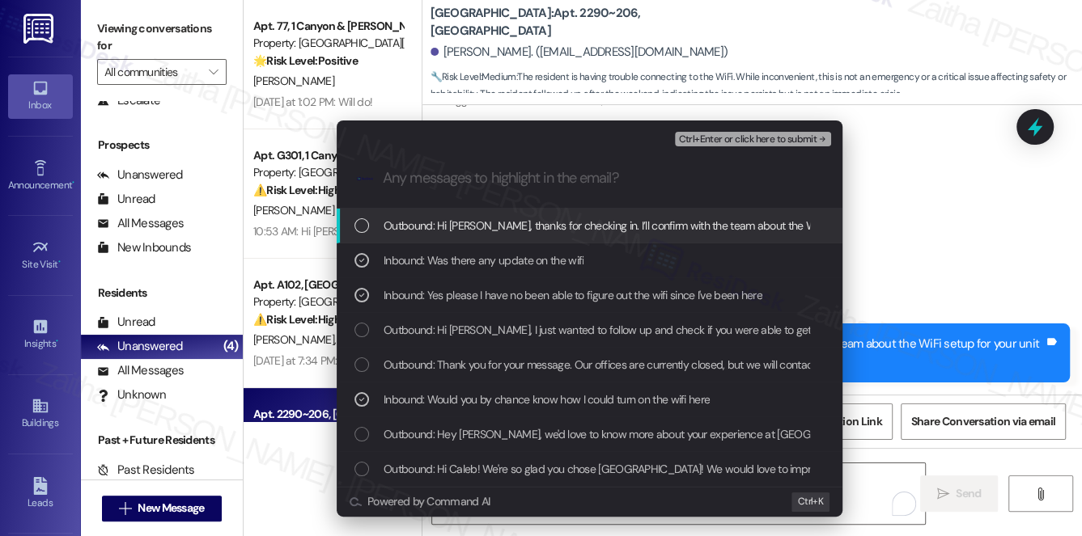
click at [747, 140] on span "Ctrl+Enter or click here to submit" at bounding box center [747, 139] width 138 height 11
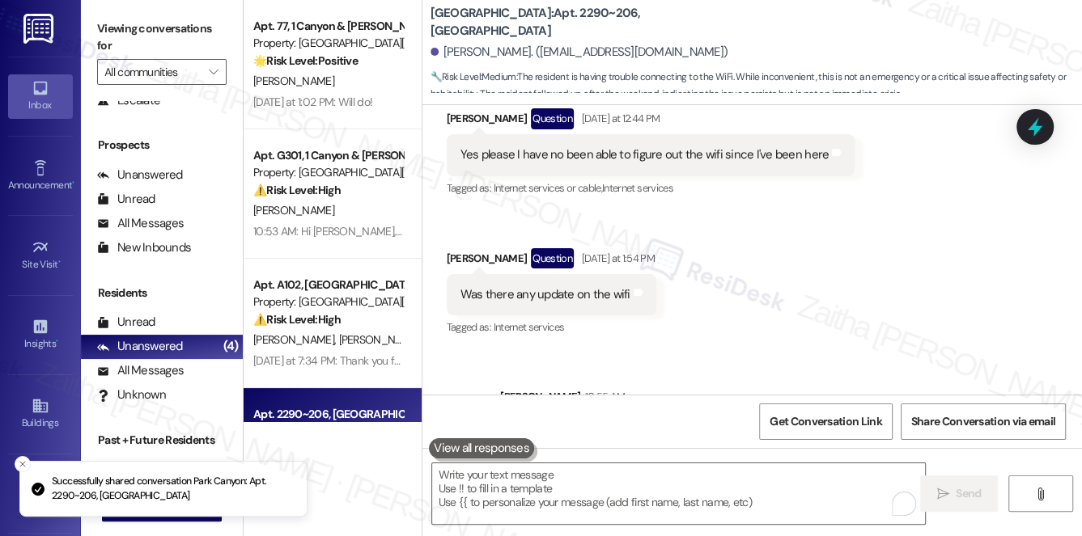
scroll to position [888, 0]
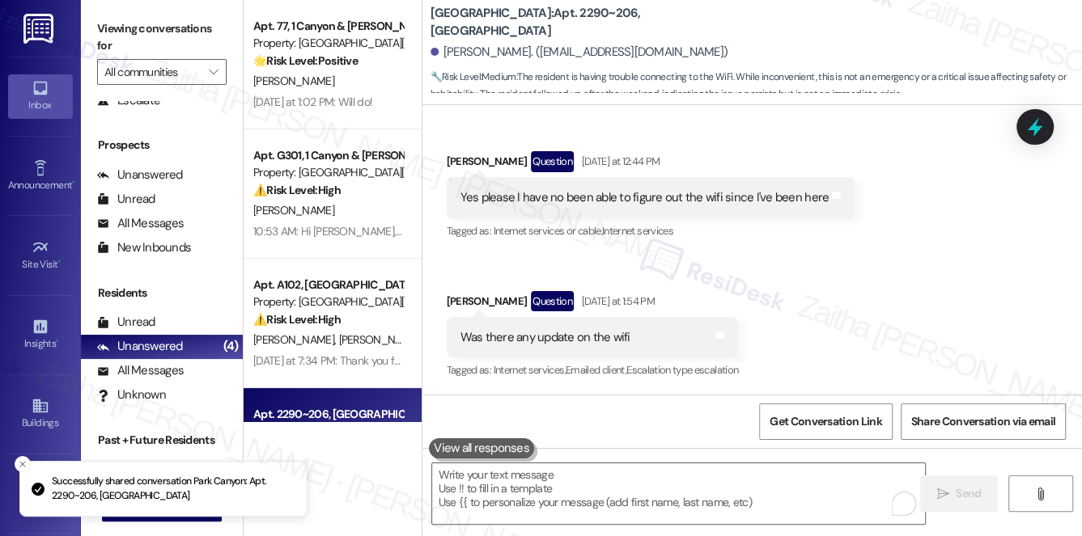
click at [354, 81] on div "[PERSON_NAME]" at bounding box center [328, 81] width 153 height 20
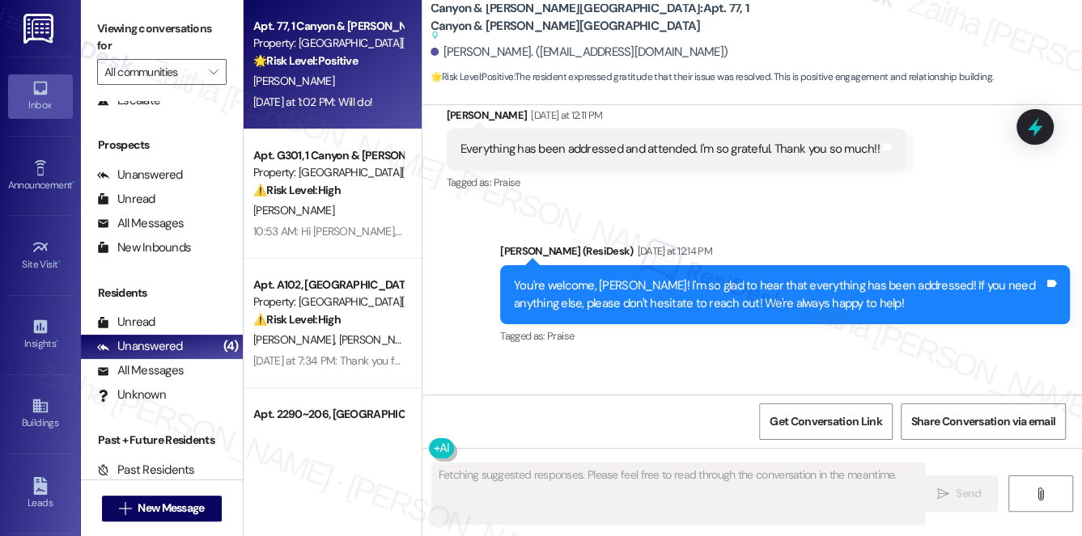
scroll to position [1938, 0]
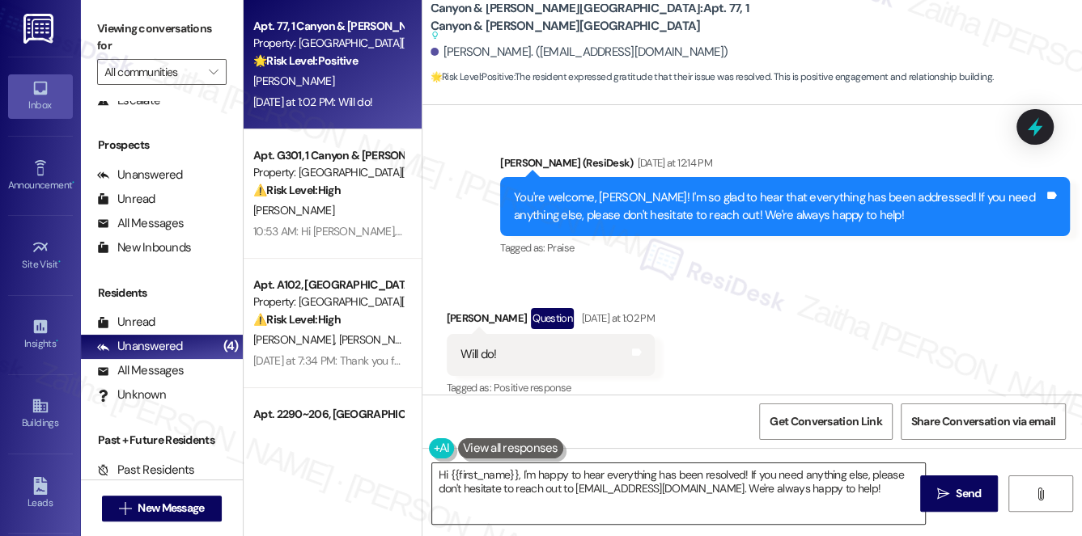
click at [442, 477] on textarea "Hi {{first_name}}, I'm happy to hear everything has been resolved! If you need …" at bounding box center [679, 494] width 494 height 61
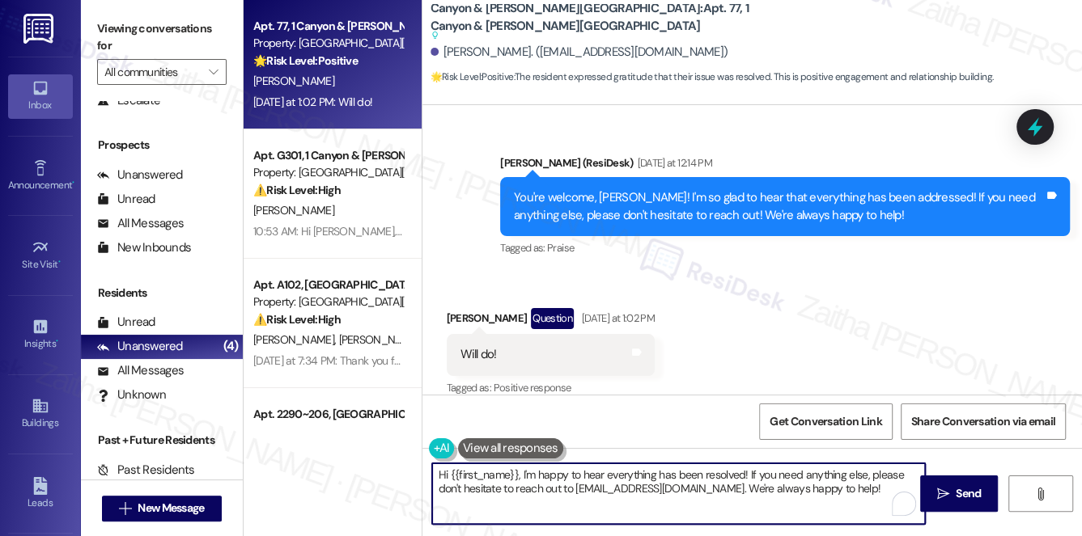
click at [442, 477] on textarea "Hi {{first_name}}, I'm happy to hear everything has been resolved! If you need …" at bounding box center [679, 494] width 494 height 61
type textarea "Thank you, {{first_name}}, I'm happy to hear everything has been resolved! If y…"
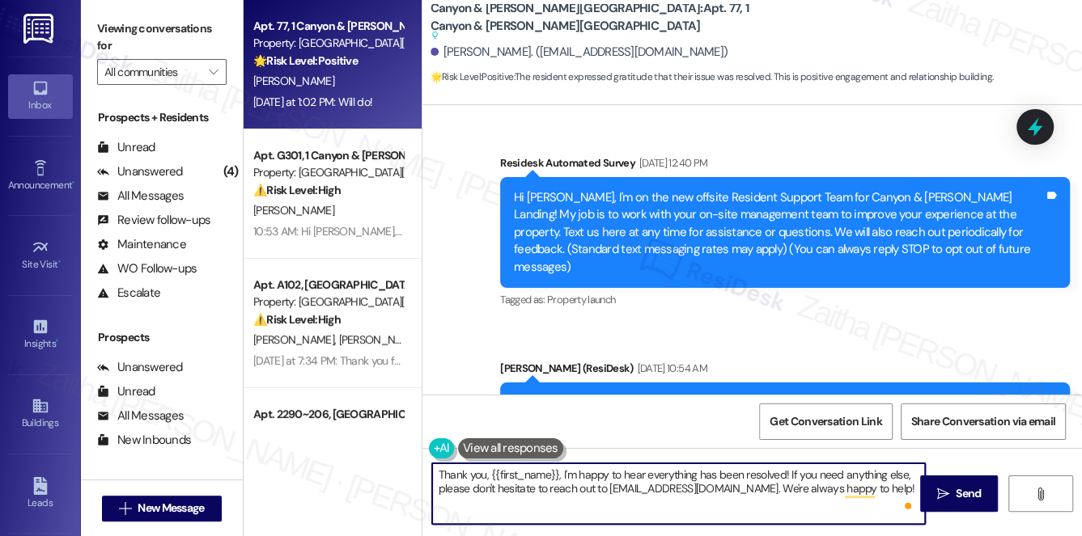
scroll to position [1938, 0]
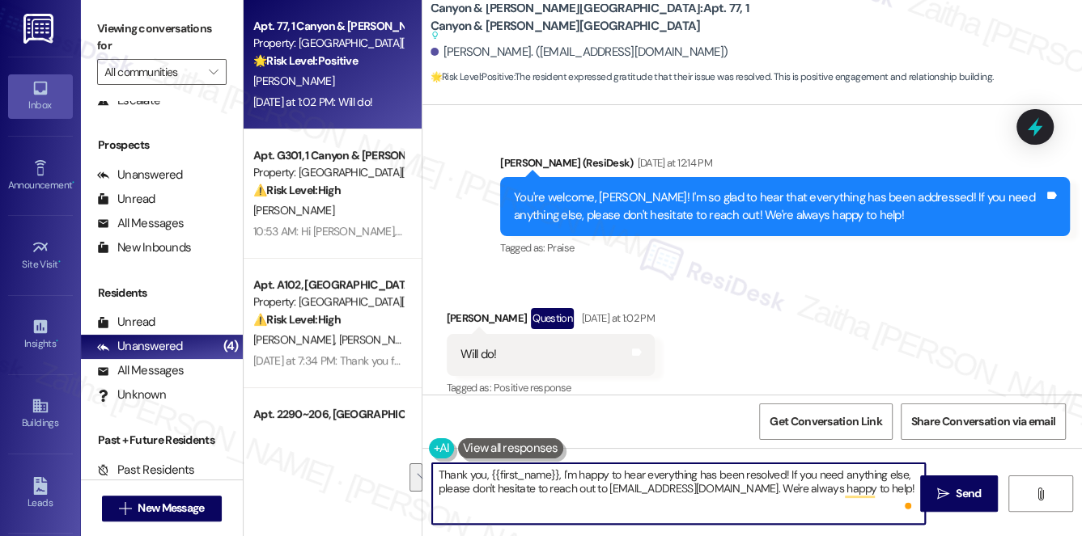
drag, startPoint x: 562, startPoint y: 479, endPoint x: 905, endPoint y: 498, distance: 344.4
click at [906, 498] on div "Thank you, {{first_name}}, I'm happy to hear everything has been resolved! If y…" at bounding box center [678, 494] width 495 height 62
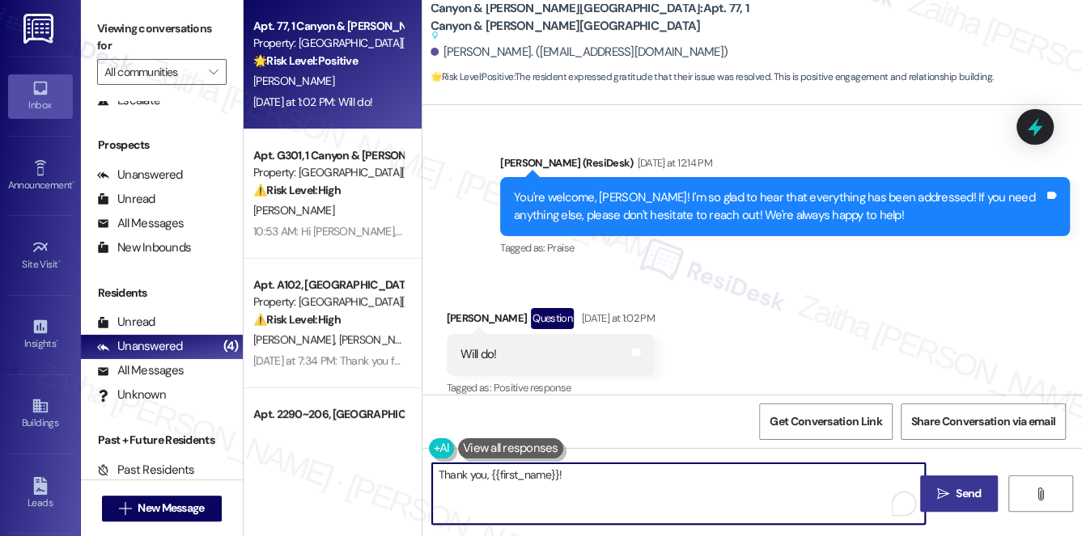
type textarea "Thank you, {{first_name}}!"
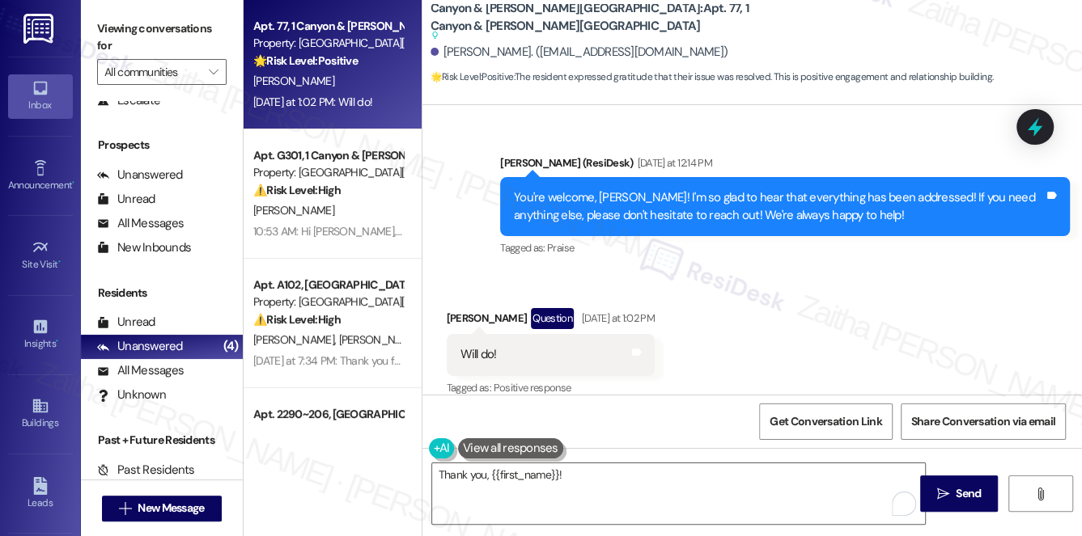
drag, startPoint x: 960, startPoint y: 490, endPoint x: 867, endPoint y: 456, distance: 98.6
click at [960, 490] on span "Send" at bounding box center [968, 493] width 25 height 17
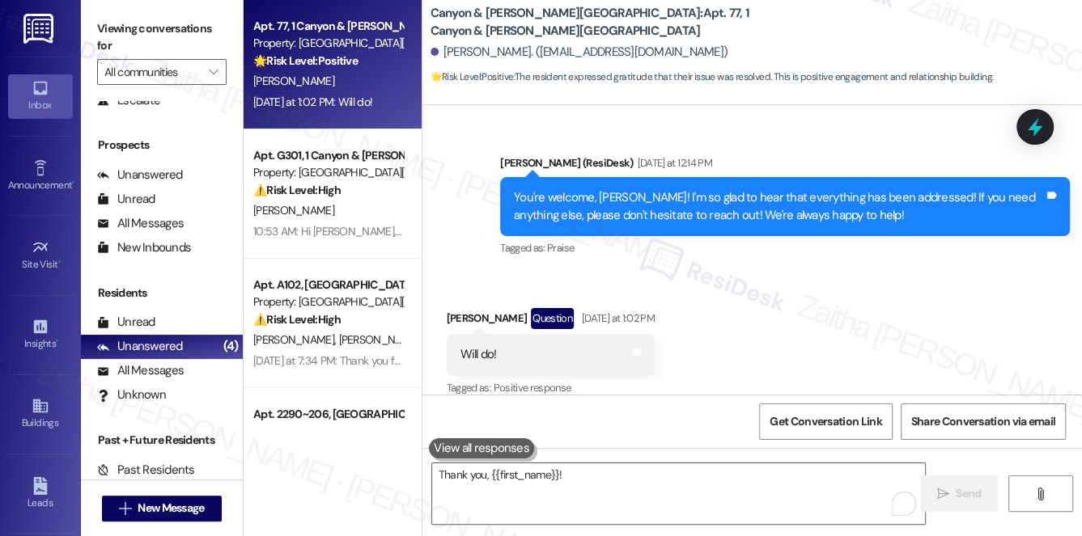
scroll to position [1937, 0]
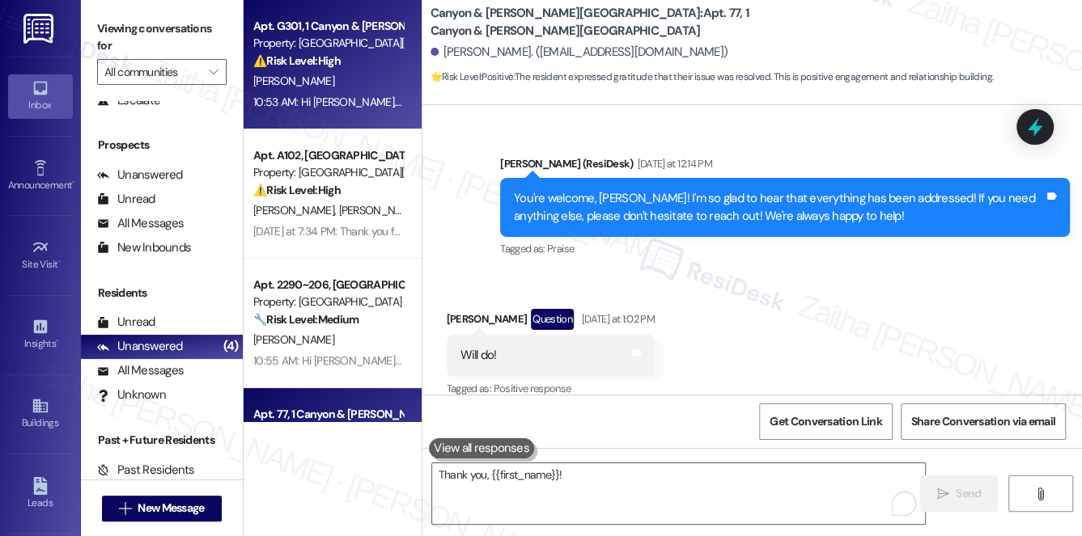
click at [371, 72] on div "[PERSON_NAME]" at bounding box center [328, 81] width 153 height 20
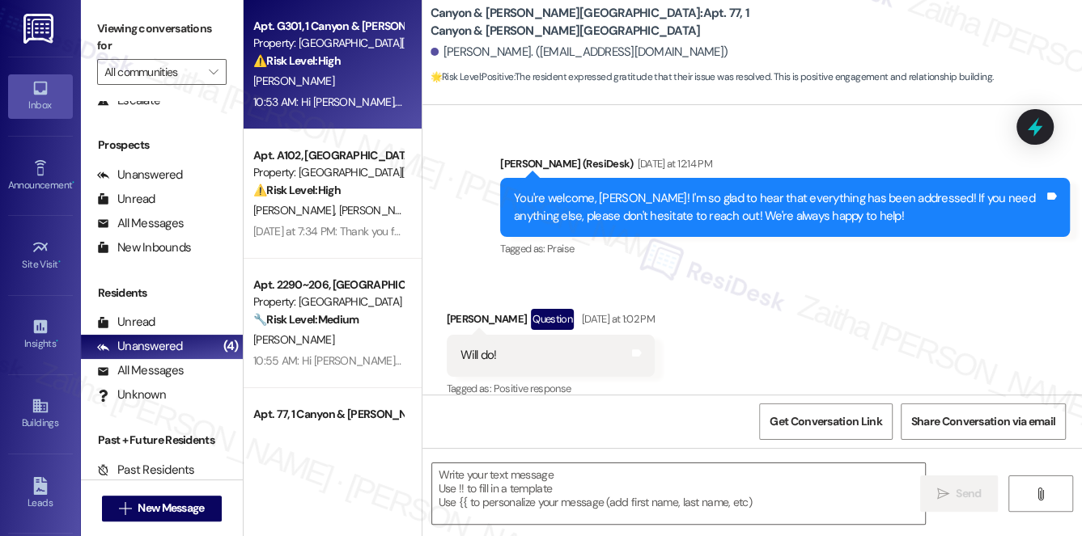
type textarea "Fetching suggested responses. Please feel free to read through the conversation…"
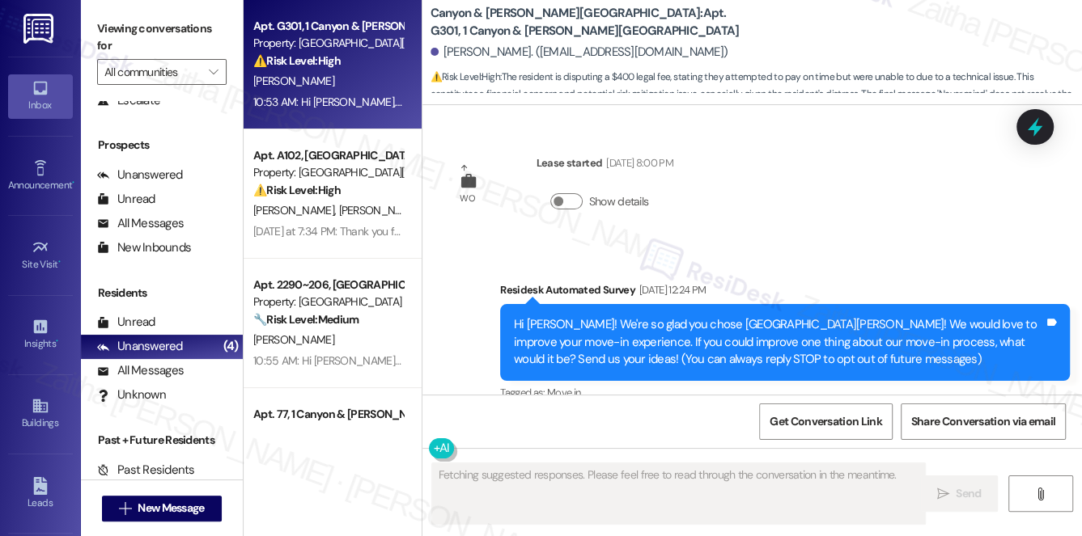
scroll to position [17740, 0]
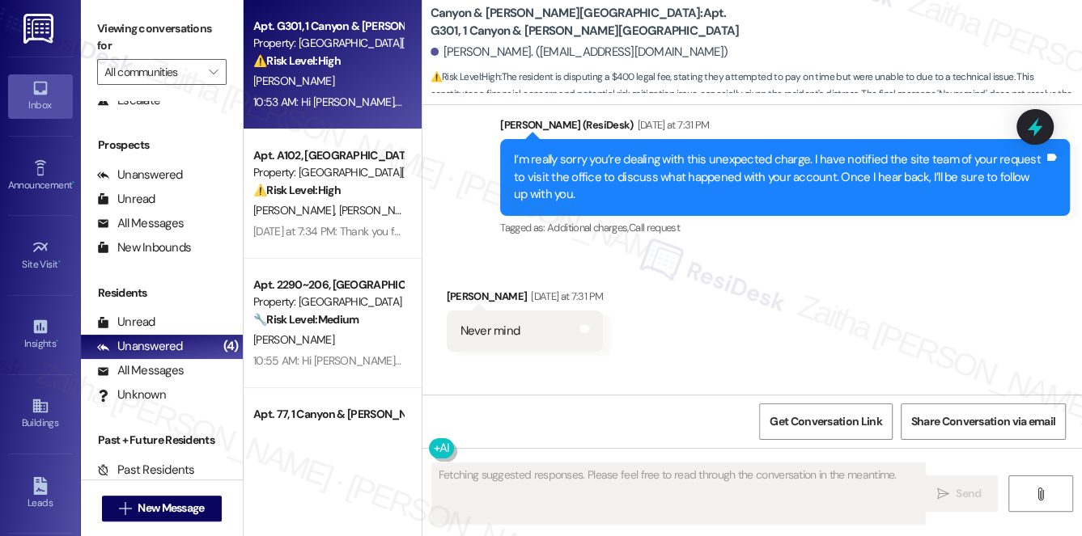
type textarea "Fetching suggested responses. Please feel free to read through the conversation…"
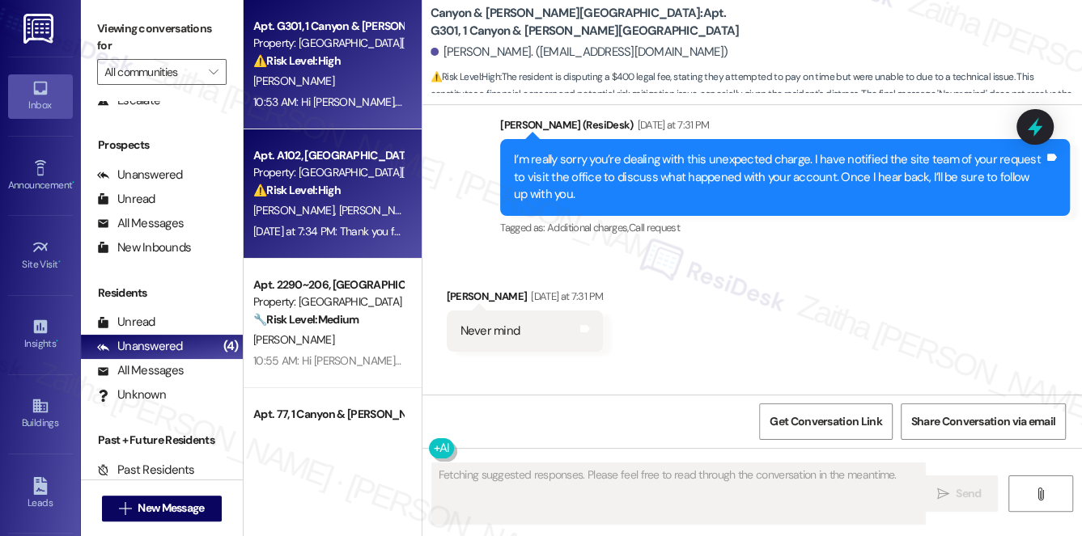
click at [356, 206] on div "D. Lawson T. Lawson" at bounding box center [328, 211] width 153 height 20
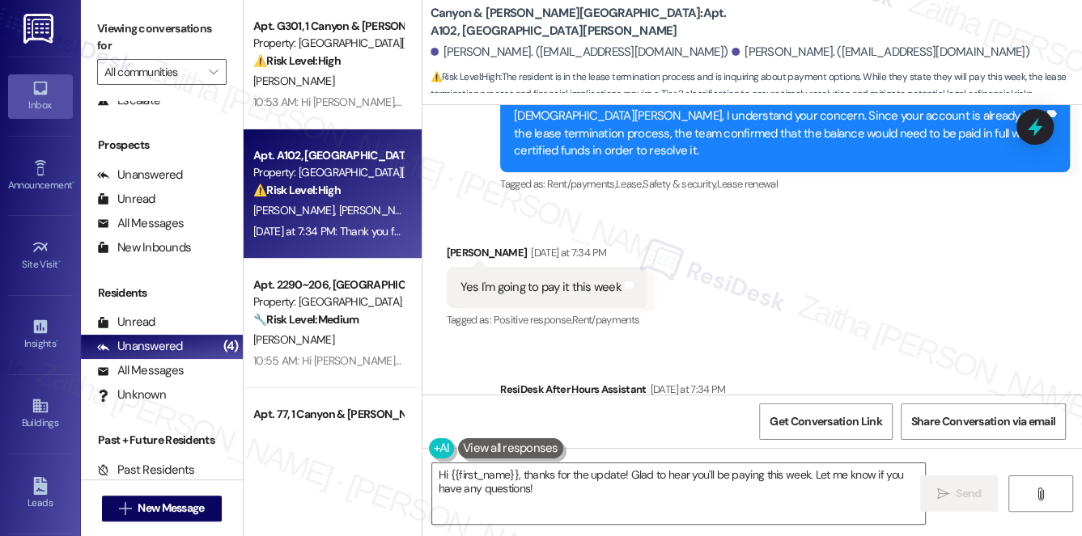
scroll to position [11105, 0]
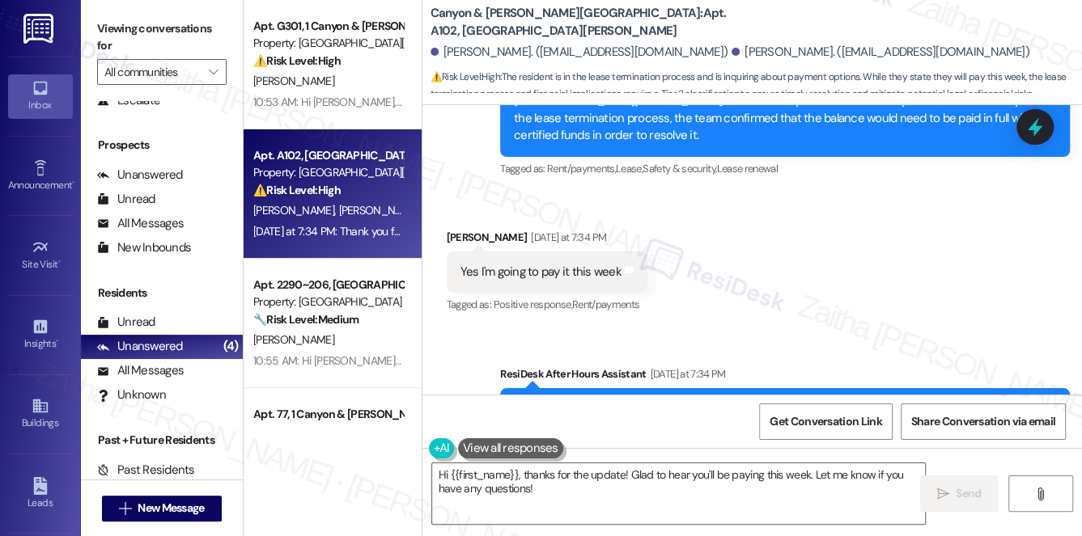
click at [456, 229] on div "Timothy Lawson Yesterday at 7:34 PM" at bounding box center [547, 240] width 201 height 23
copy div "Timothy"
click at [493, 477] on textarea "Hi {{first_name}}, thanks for the update! Glad to hear you'll be paying this we…" at bounding box center [679, 494] width 494 height 61
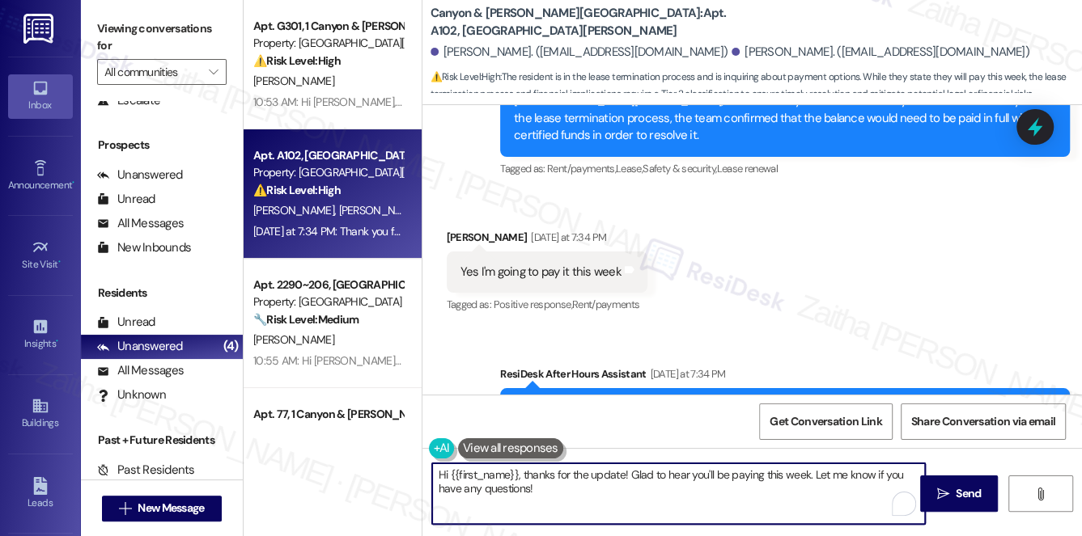
click at [493, 477] on textarea "Hi {{first_name}}, thanks for the update! Glad to hear you'll be paying this we…" at bounding box center [679, 494] width 494 height 61
paste textarea "Timothy"
type textarea "Hi Timothy, thanks for the update! Glad to hear you'll be paying this week. Let…"
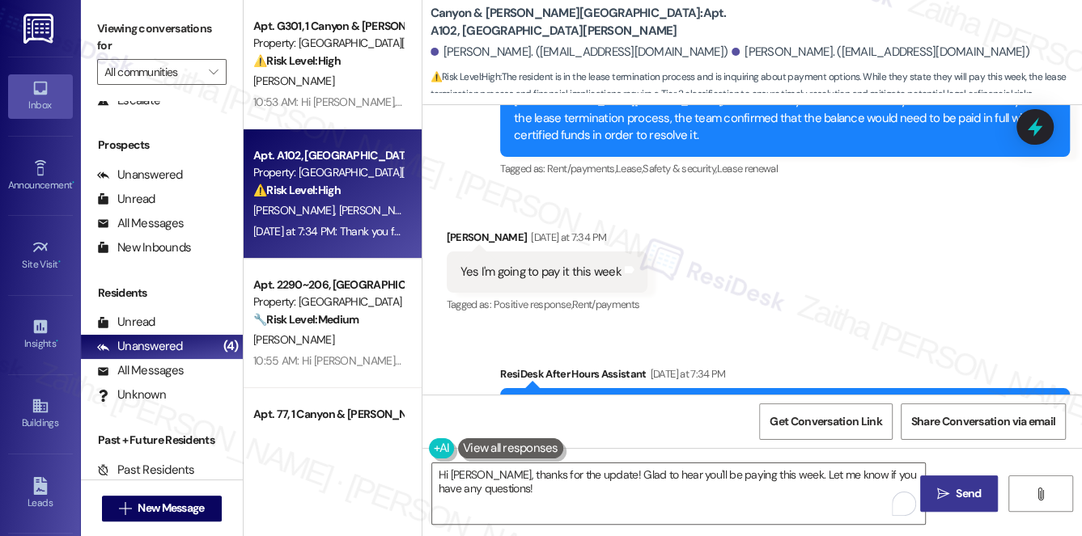
drag, startPoint x: 975, startPoint y: 487, endPoint x: 950, endPoint y: 482, distance: 25.5
click at [975, 487] on span "Send" at bounding box center [968, 493] width 25 height 17
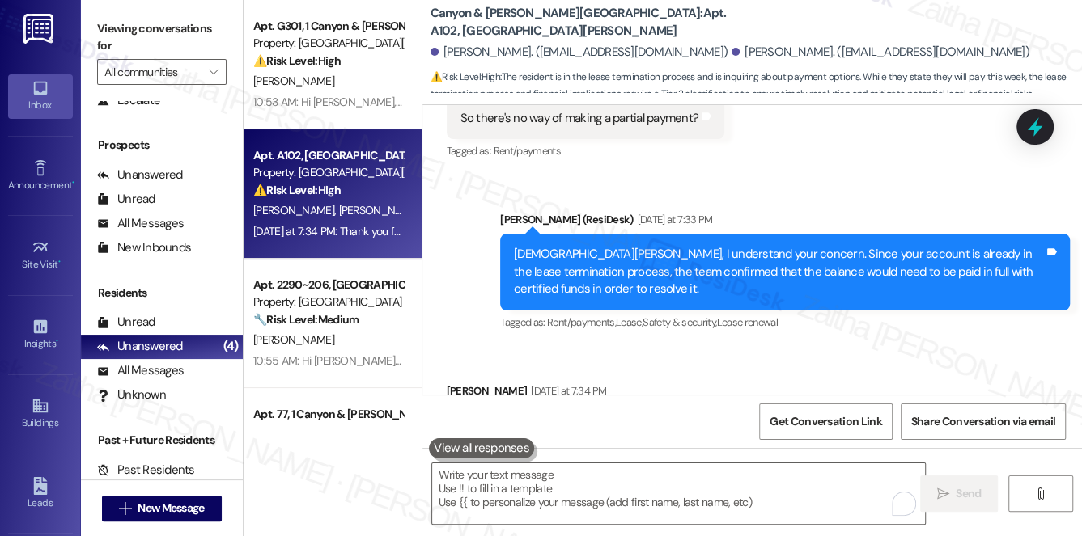
scroll to position [10399, 0]
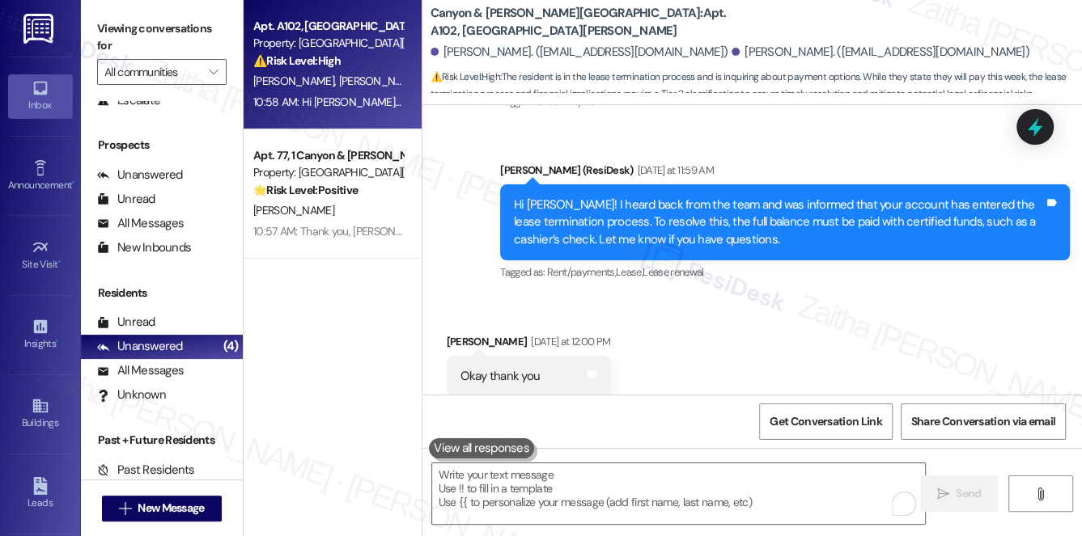
drag, startPoint x: 744, startPoint y: 328, endPoint x: 651, endPoint y: 291, distance: 101.0
click at [651, 297] on div "Received via SMS Deeanna Lawson Yesterday at 12:00 PM Okay thank you Tags and n…" at bounding box center [751, 365] width 659 height 137
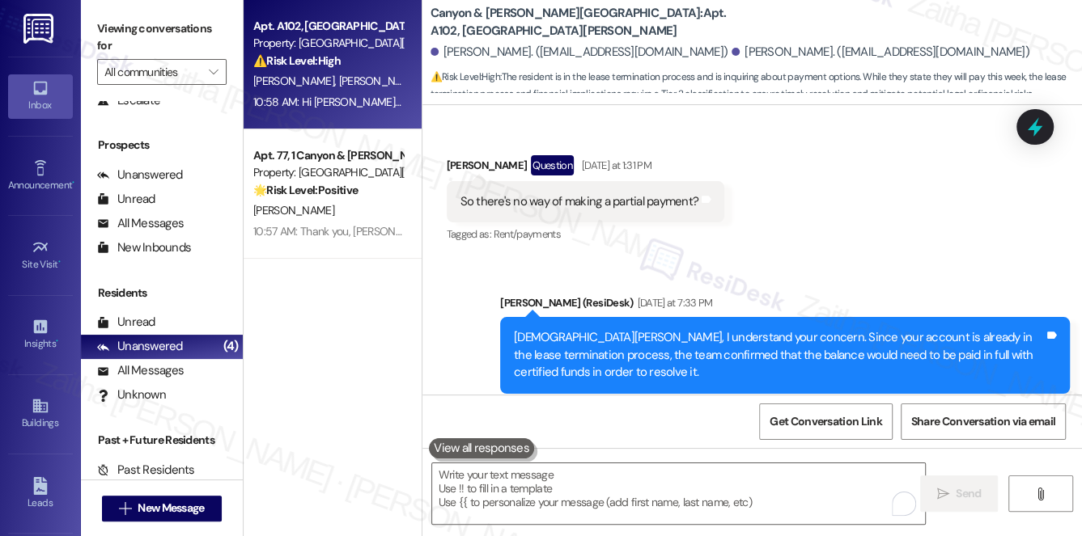
scroll to position [11014, 0]
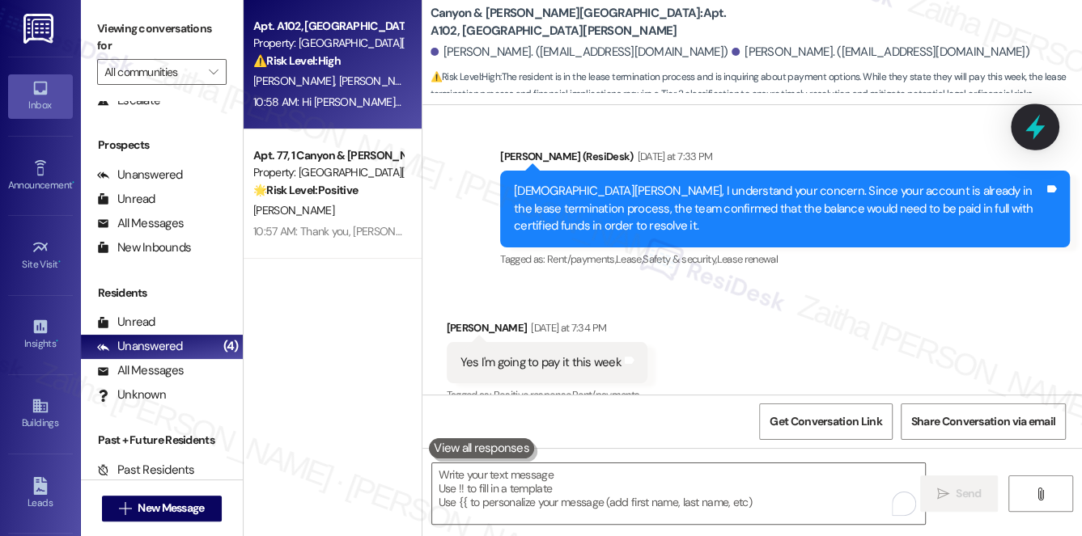
click at [1040, 122] on icon at bounding box center [1035, 127] width 28 height 28
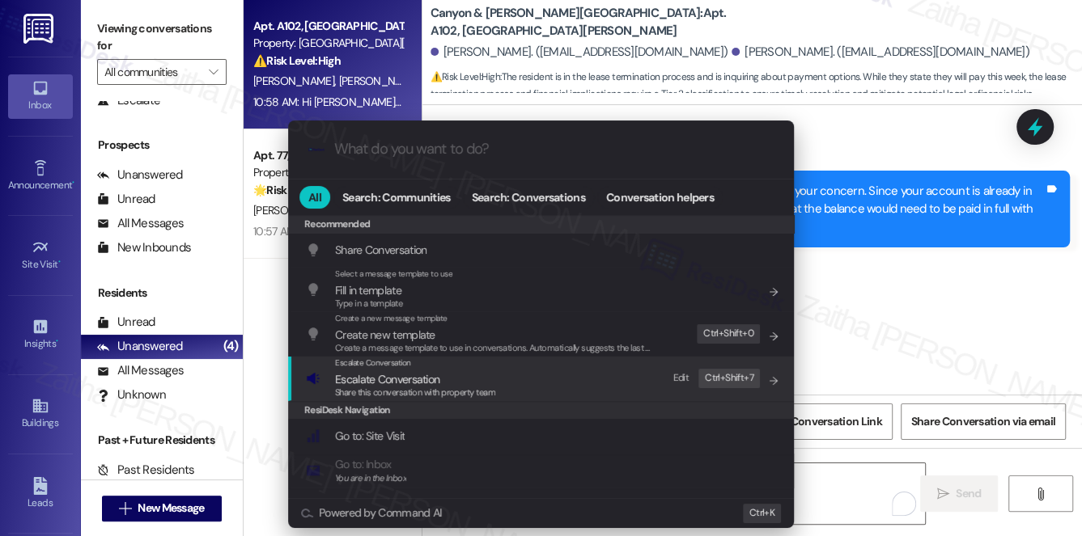
click at [405, 375] on span "Escalate Conversation" at bounding box center [387, 379] width 104 height 15
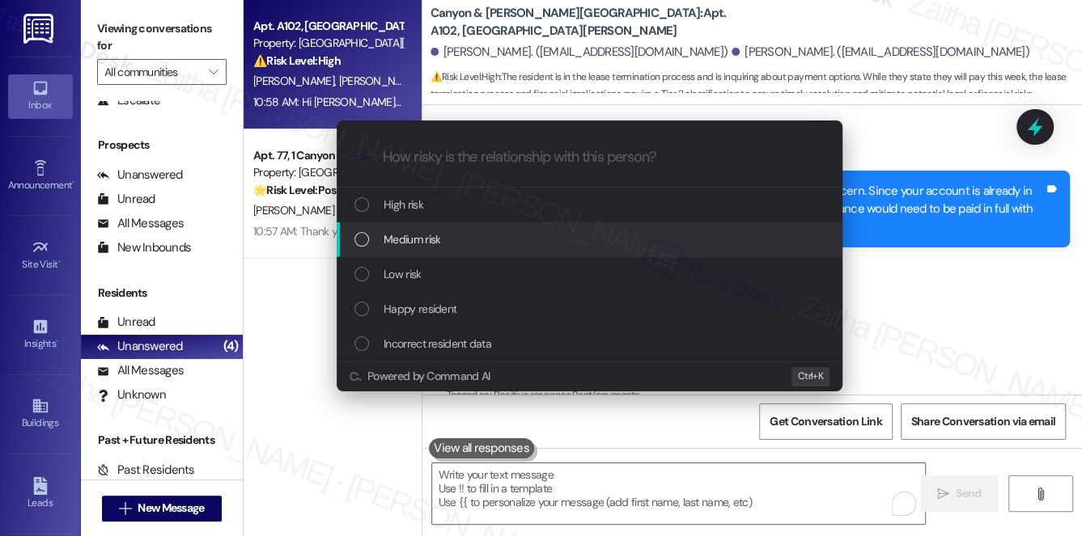
click at [422, 241] on span "Medium risk" at bounding box center [412, 240] width 57 height 18
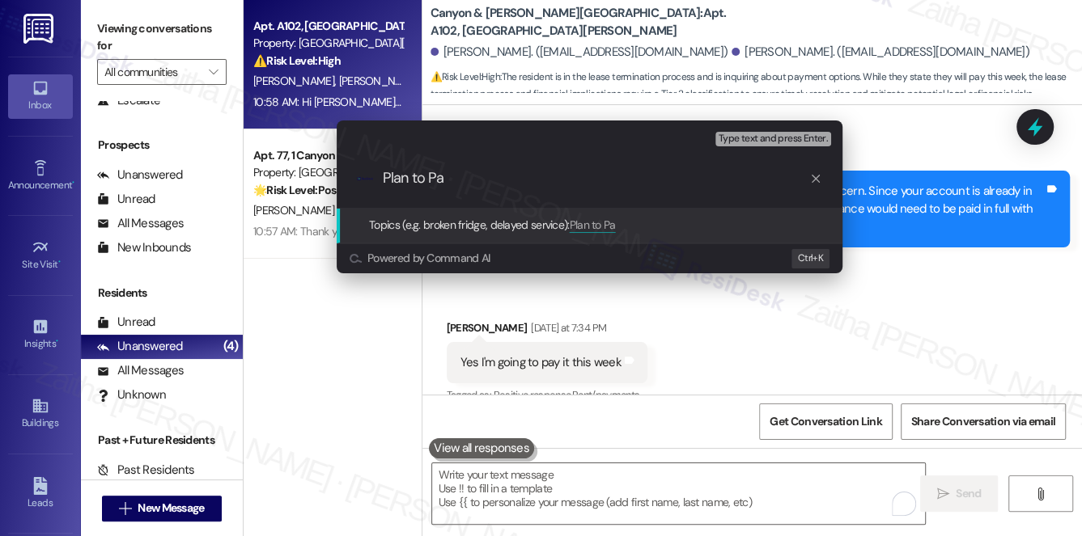
type input "Plan to Pay"
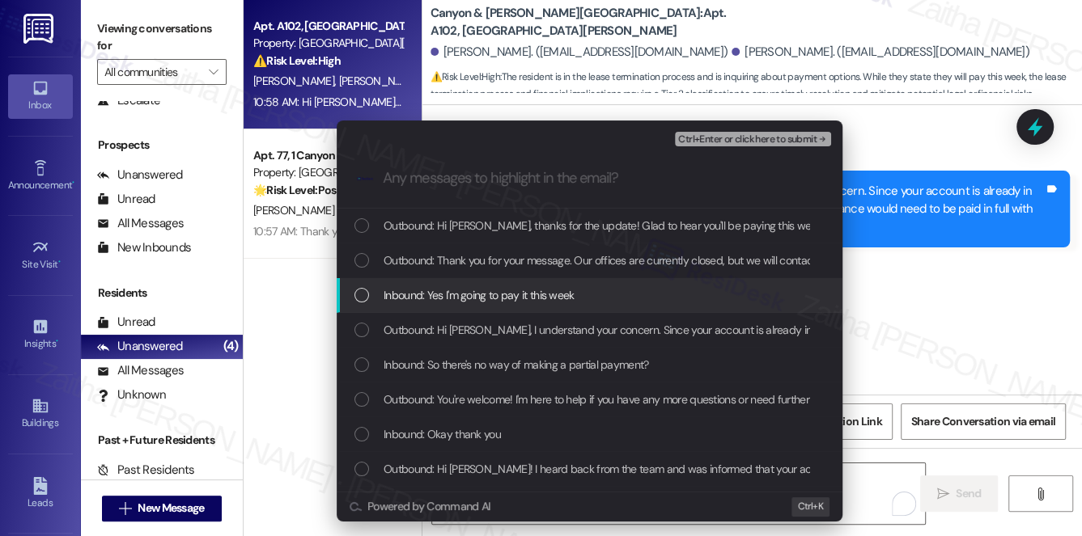
click at [451, 295] on span "Inbound: Yes I'm going to pay it this week" at bounding box center [479, 295] width 191 height 18
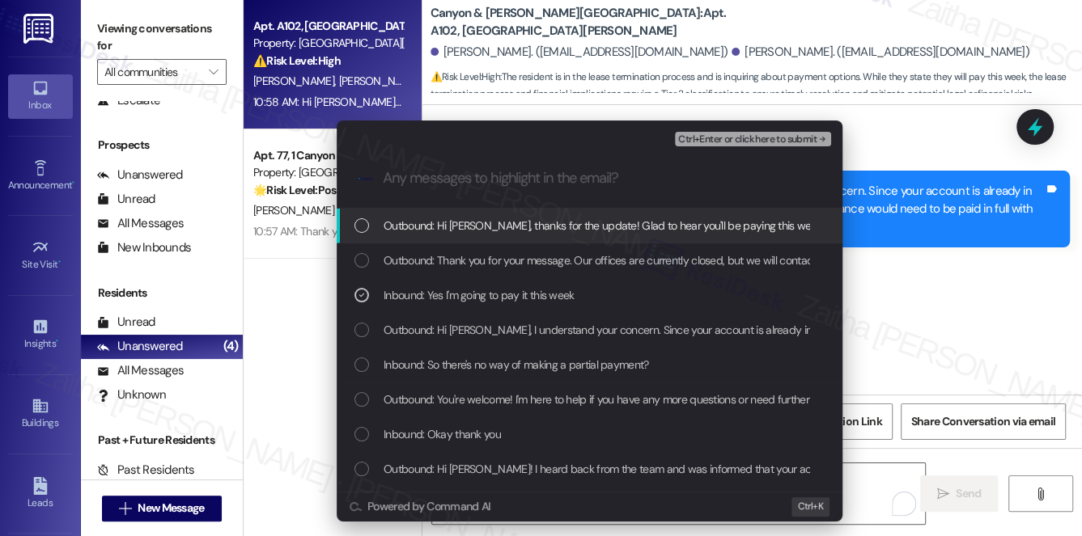
click at [750, 139] on span "Ctrl+Enter or click here to submit" at bounding box center [747, 139] width 138 height 11
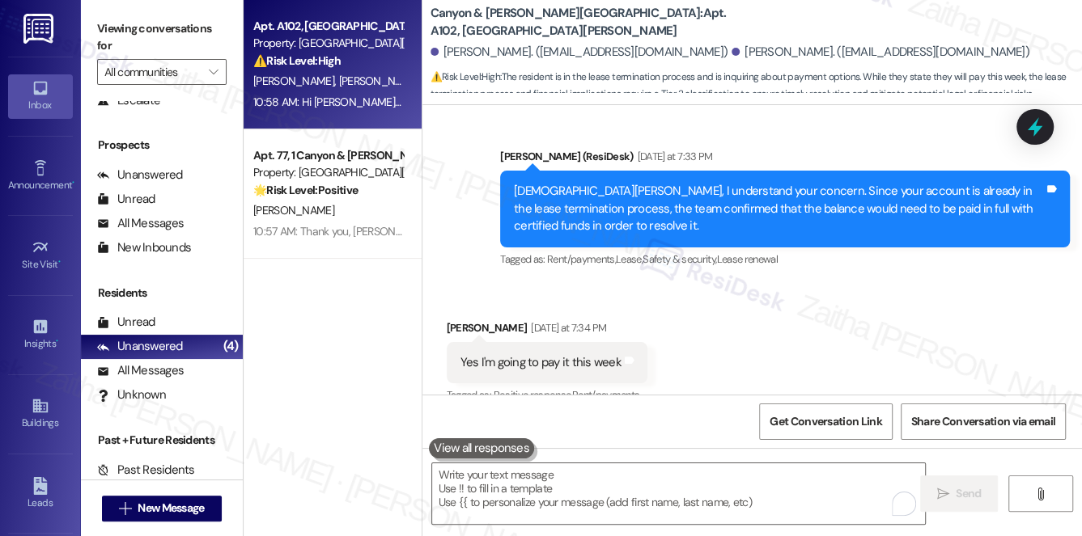
scroll to position [11235, 0]
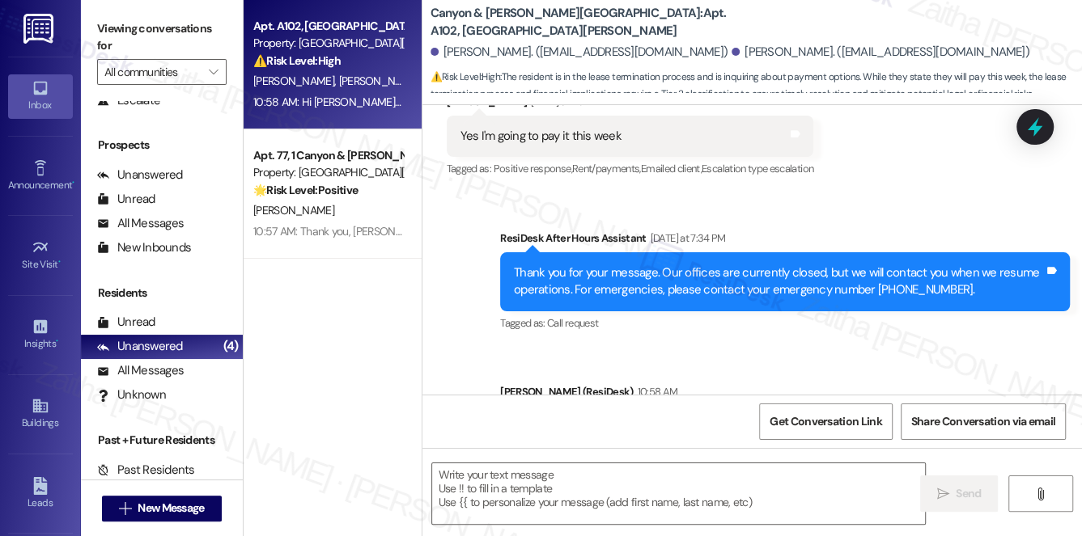
type textarea "Fetching suggested responses. Please feel free to read through the conversation…"
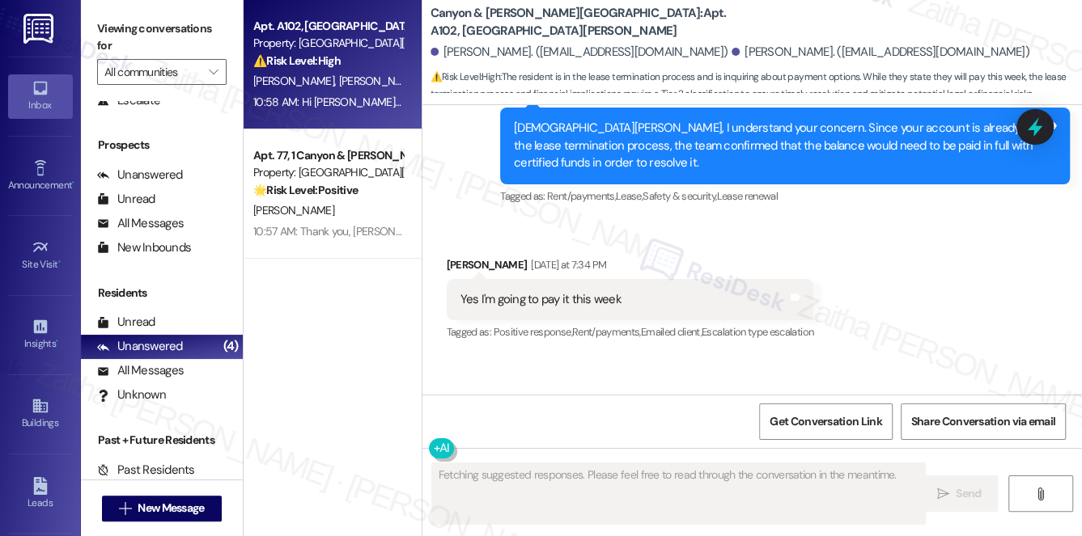
scroll to position [11259, 0]
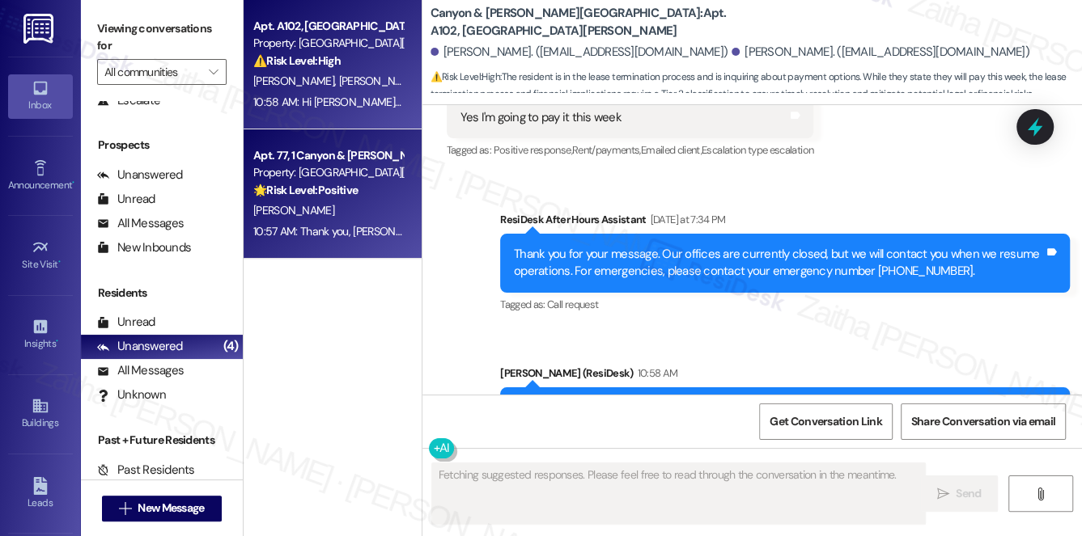
click at [362, 187] on div "🌟 Risk Level: Positive The resident expressed gratitude that their issue was re…" at bounding box center [328, 190] width 150 height 17
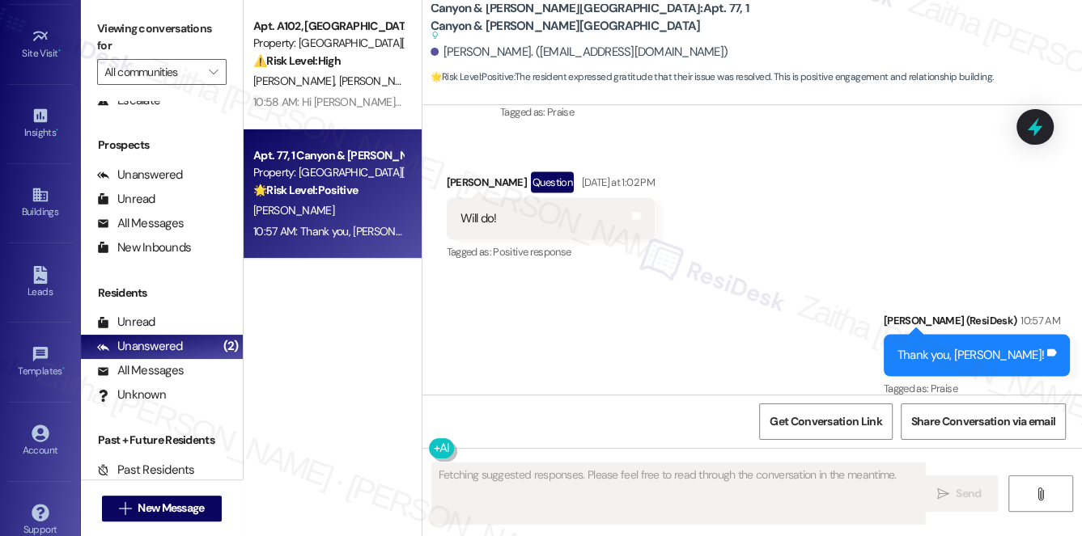
scroll to position [229, 0]
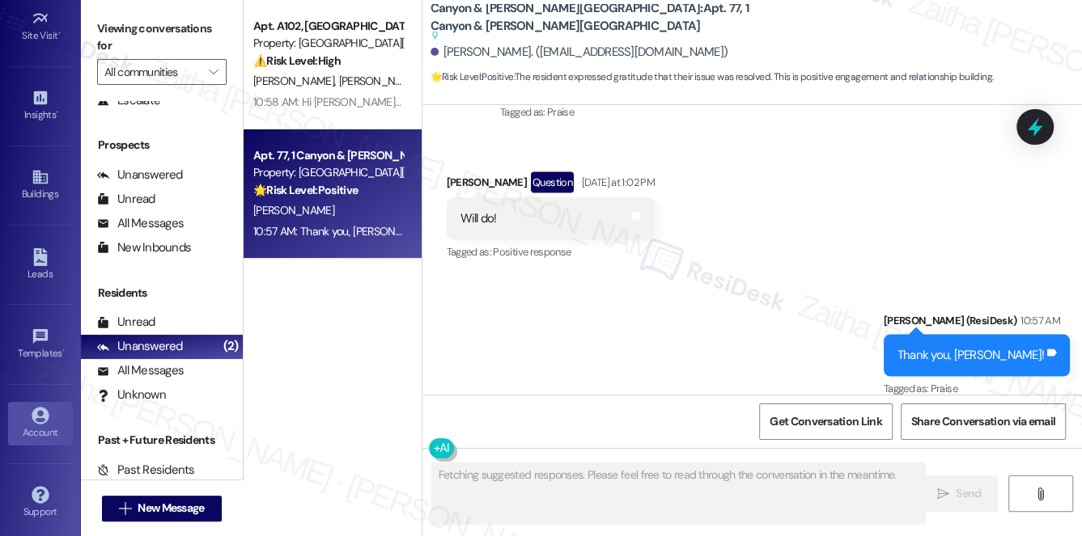
click at [28, 425] on div "Account" at bounding box center [40, 433] width 81 height 16
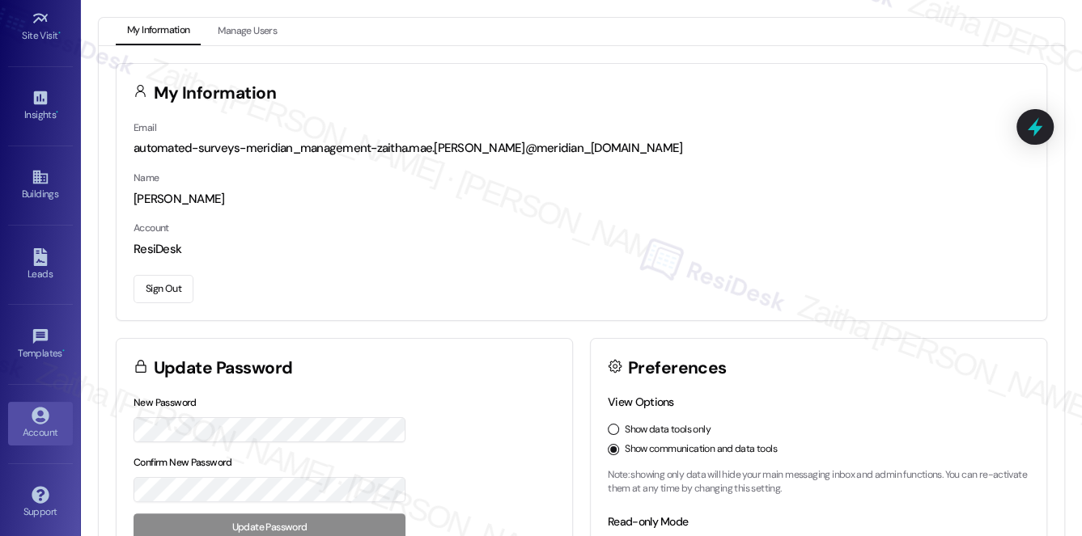
click at [153, 289] on button "Sign Out" at bounding box center [164, 289] width 60 height 28
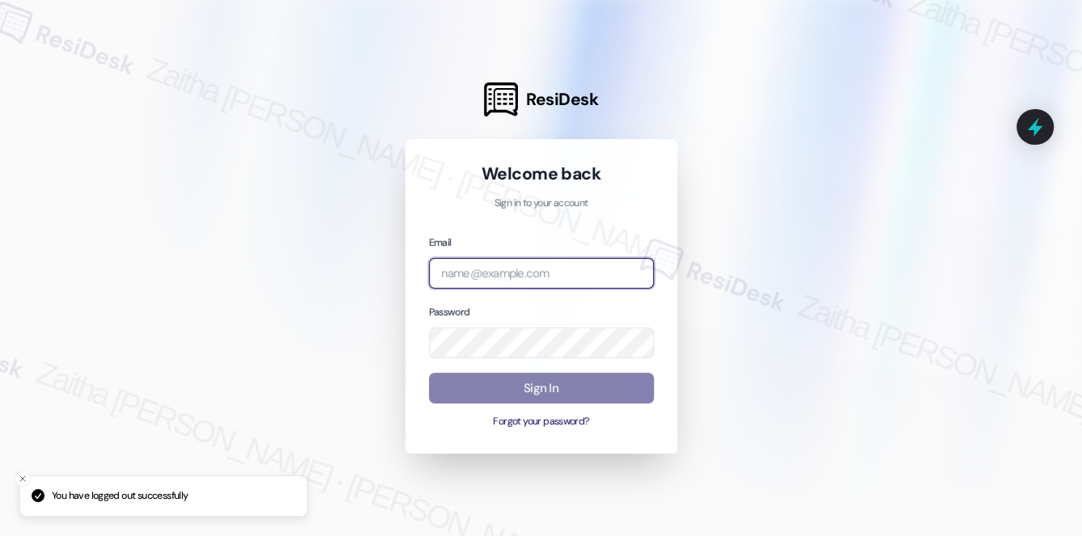
click at [460, 282] on input "email" at bounding box center [541, 274] width 225 height 32
type input "automated-surveys-icarus-zaitha.mae.garcia@icarus.com"
